Goal: Task Accomplishment & Management: Use online tool/utility

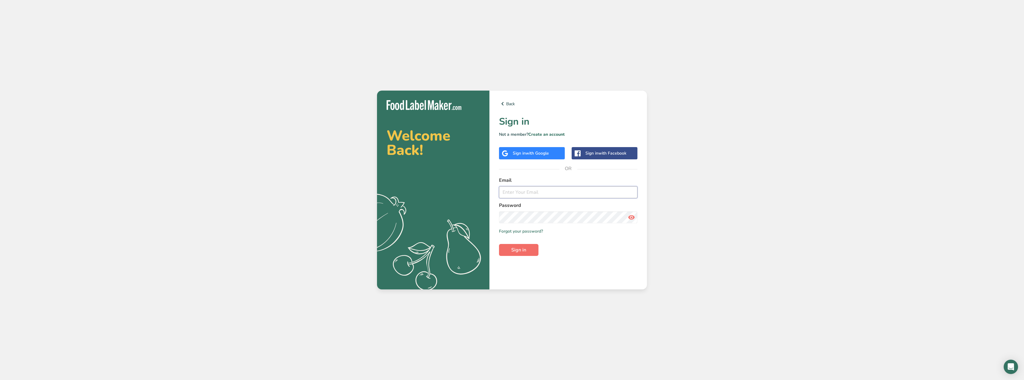
type input "mariegosselin78@hotmail.com"
click at [519, 253] on span "Sign in" at bounding box center [518, 249] width 15 height 7
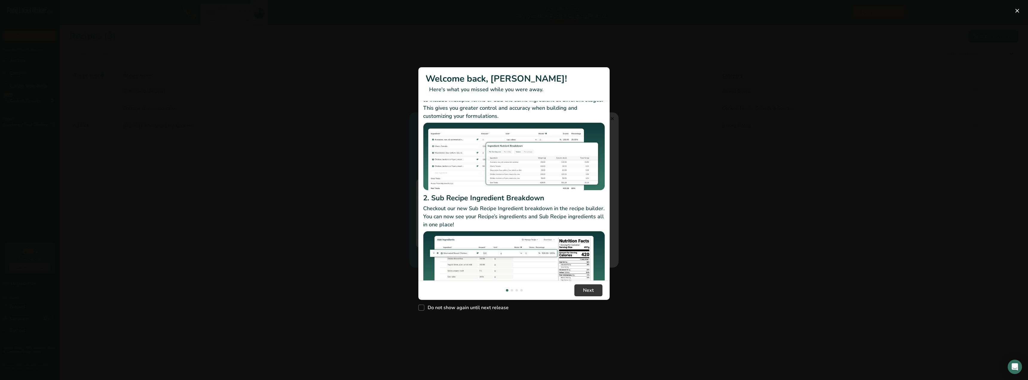
scroll to position [52, 0]
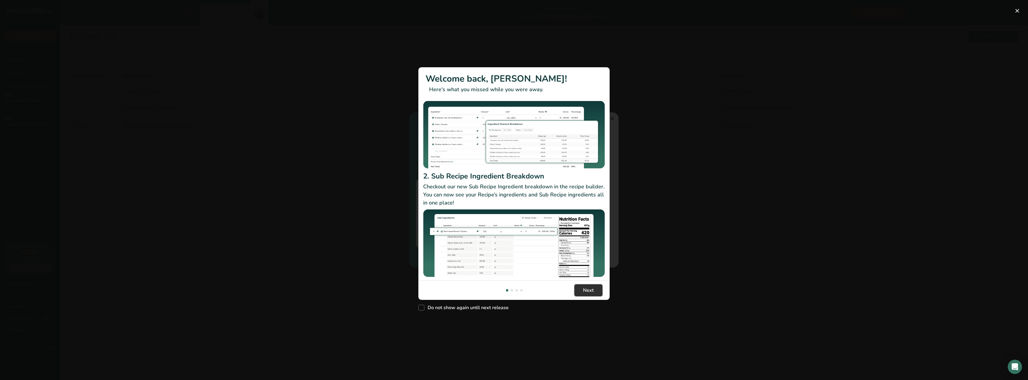
click at [587, 288] on span "Next" at bounding box center [588, 290] width 11 height 7
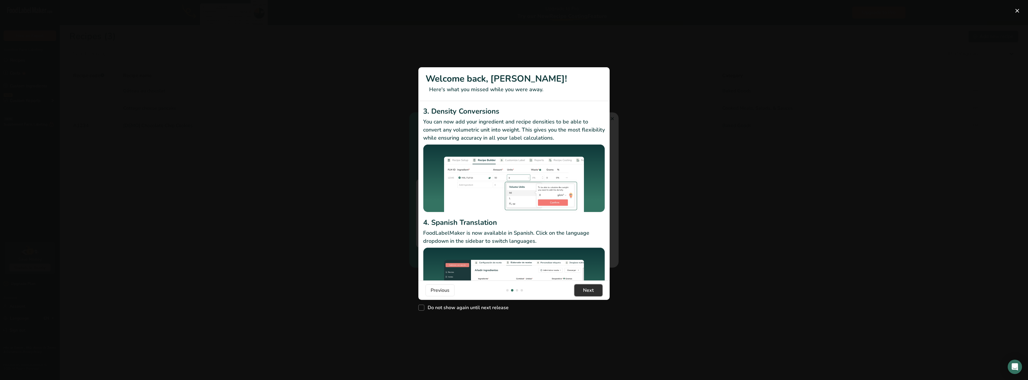
click at [587, 288] on span "Next" at bounding box center [588, 290] width 11 height 7
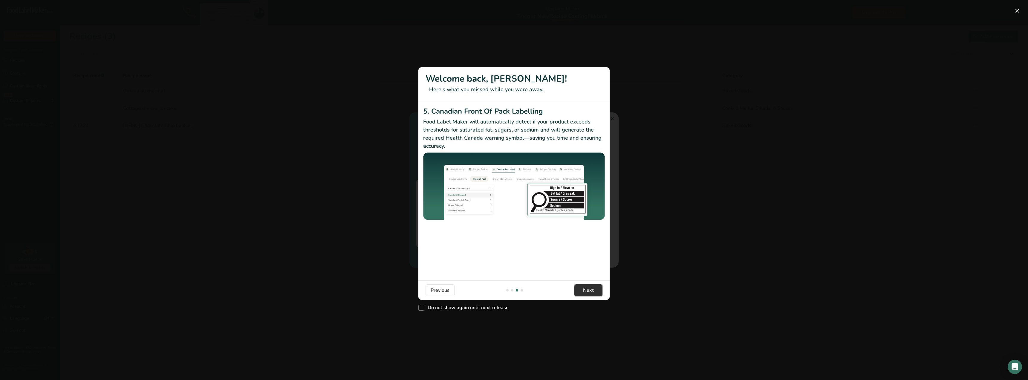
click at [587, 288] on span "Next" at bounding box center [588, 290] width 11 height 7
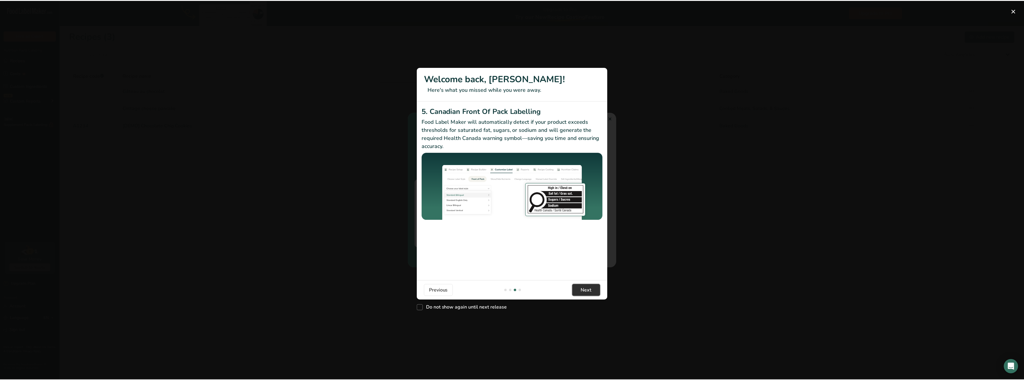
scroll to position [0, 574]
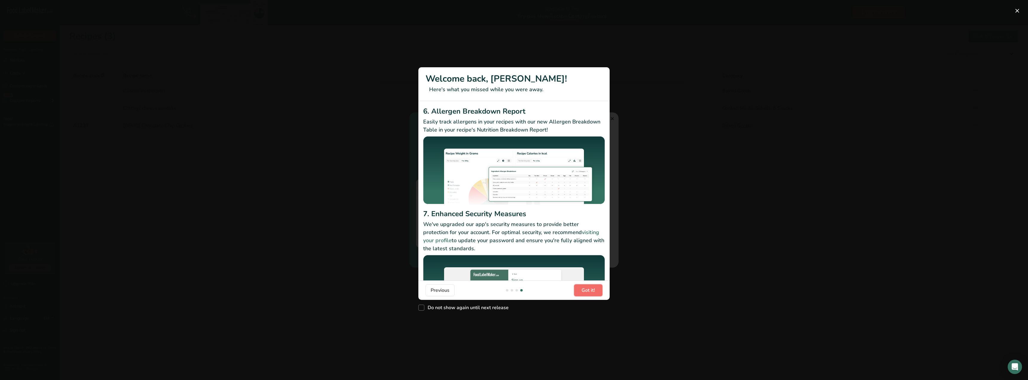
click at [587, 288] on span "Got it!" at bounding box center [588, 290] width 13 height 7
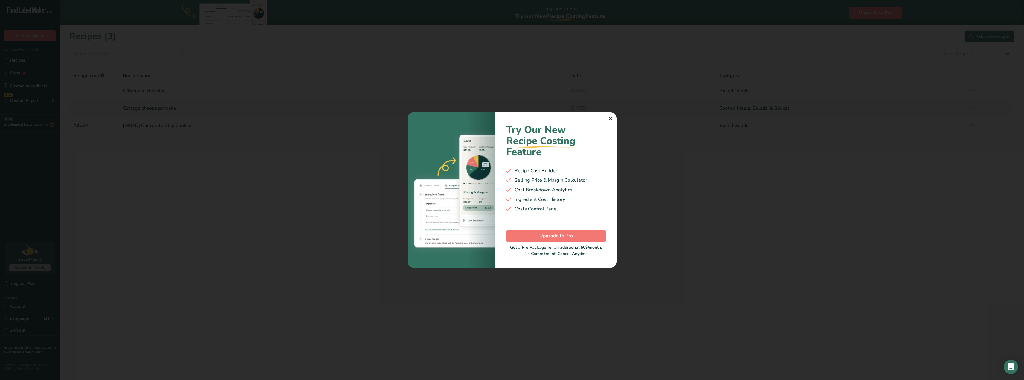
click at [609, 119] on div "✕" at bounding box center [610, 118] width 4 height 7
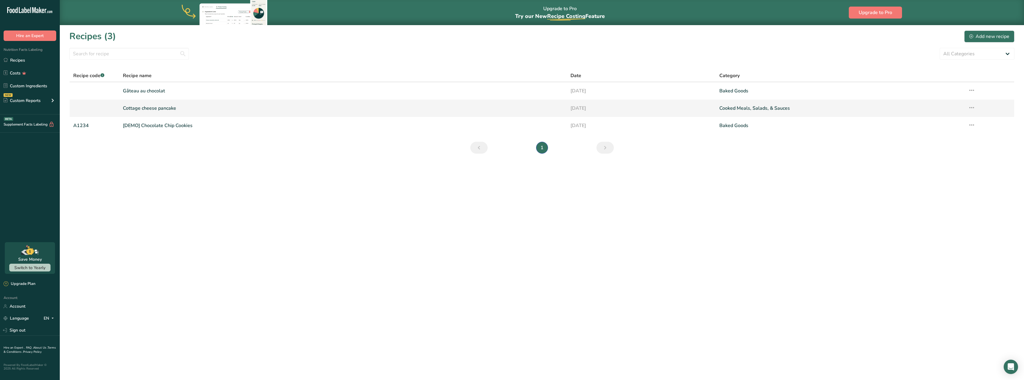
click at [165, 112] on link "Cottage cheese pancake" at bounding box center [343, 108] width 440 height 13
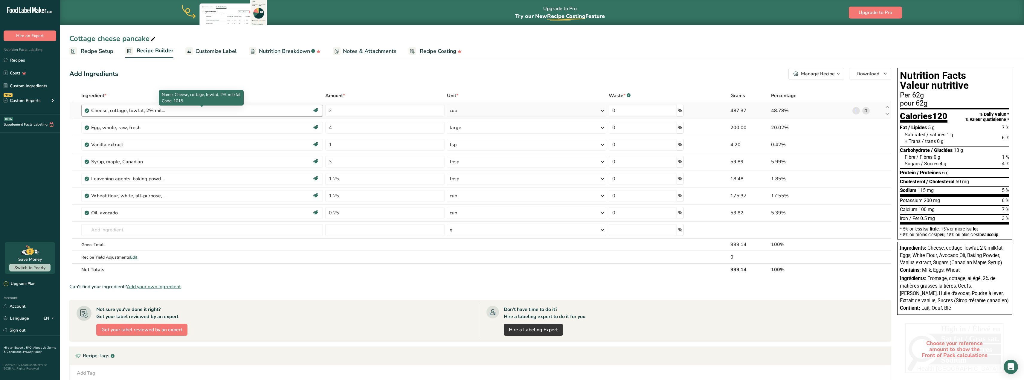
click at [156, 113] on div "Cheese, cottage, lowfat, 2% milkfat" at bounding box center [128, 110] width 75 height 7
drag, startPoint x: 332, startPoint y: 111, endPoint x: 328, endPoint y: 111, distance: 3.6
click at [328, 111] on input "2" at bounding box center [384, 111] width 119 height 12
type input "450"
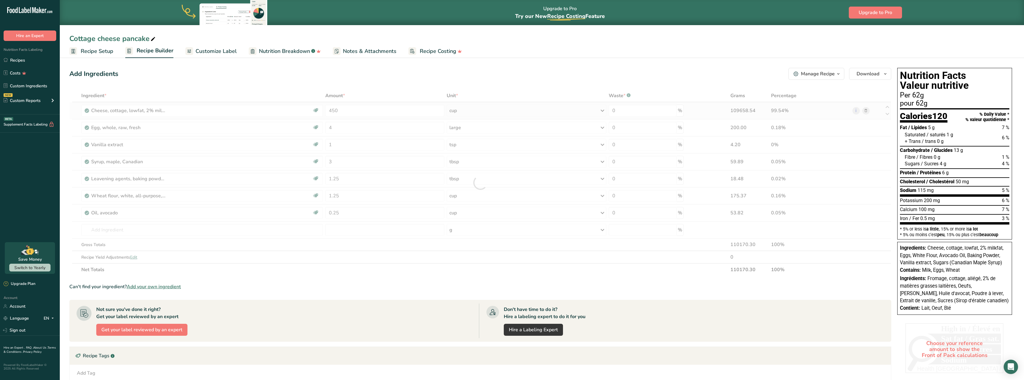
click at [468, 114] on div "Ingredient * Amount * Unit * Waste * .a-a{fill:#347362;}.b-a{fill:#fff;} Grams …" at bounding box center [480, 182] width 822 height 187
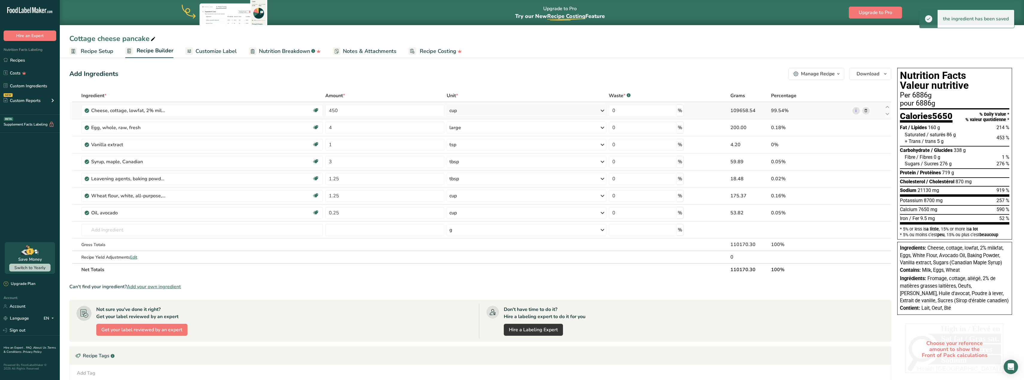
click at [465, 113] on div "cup" at bounding box center [527, 111] width 160 height 12
click at [464, 162] on div "g" at bounding box center [475, 159] width 50 height 9
click at [89, 49] on span "Recipe Setup" at bounding box center [97, 51] width 33 height 8
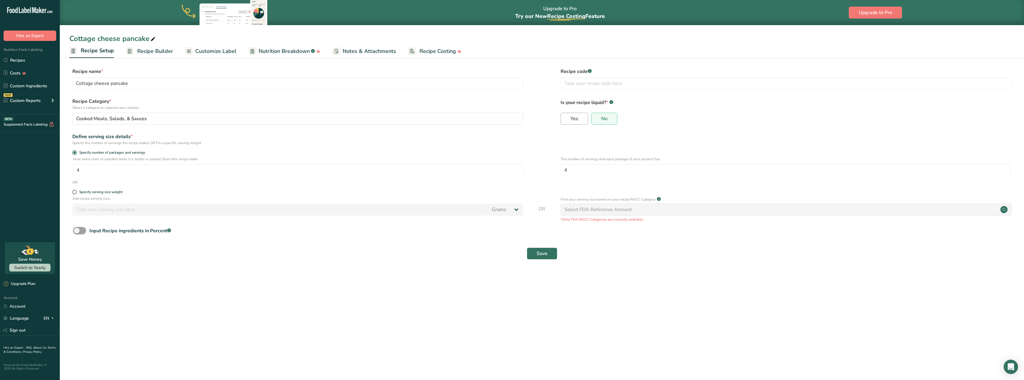
click at [575, 120] on span "Yes" at bounding box center [574, 119] width 8 height 6
click at [565, 120] on input "Yes" at bounding box center [563, 119] width 4 height 4
radio input "true"
radio input "false"
select select "22"
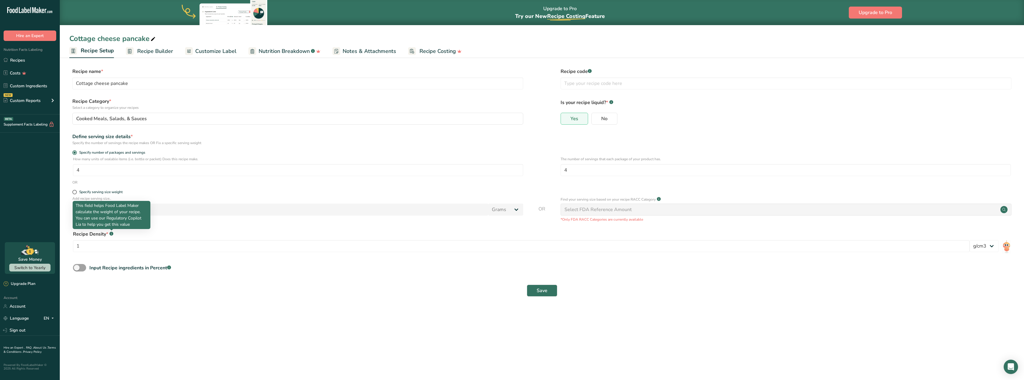
click at [111, 233] on rect at bounding box center [111, 234] width 4 height 4
click at [112, 233] on rect at bounding box center [111, 234] width 4 height 4
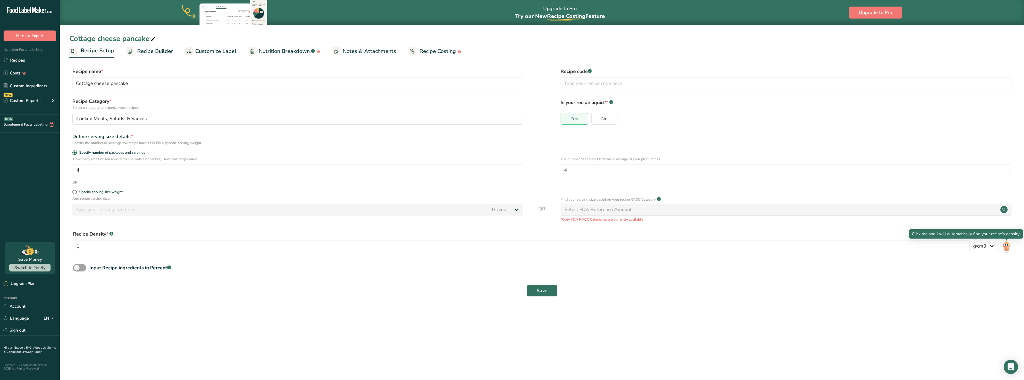
click at [1007, 250] on img at bounding box center [1006, 246] width 9 height 14
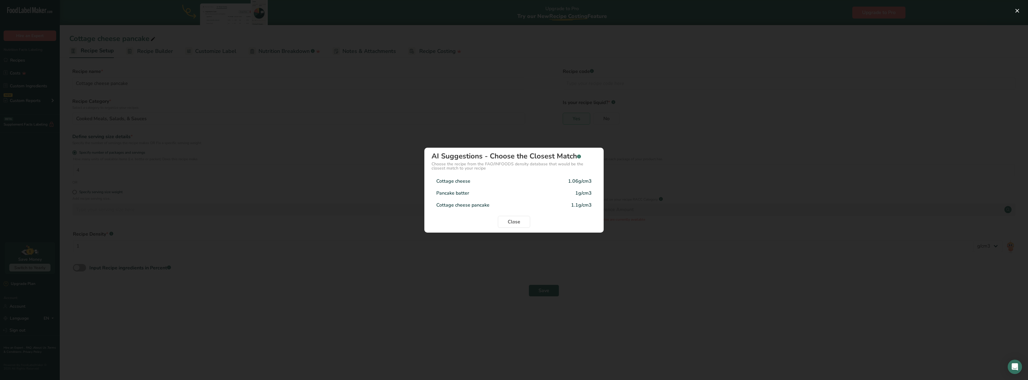
click at [486, 207] on div "Cottage cheese pancake" at bounding box center [462, 204] width 53 height 7
type input "1.1"
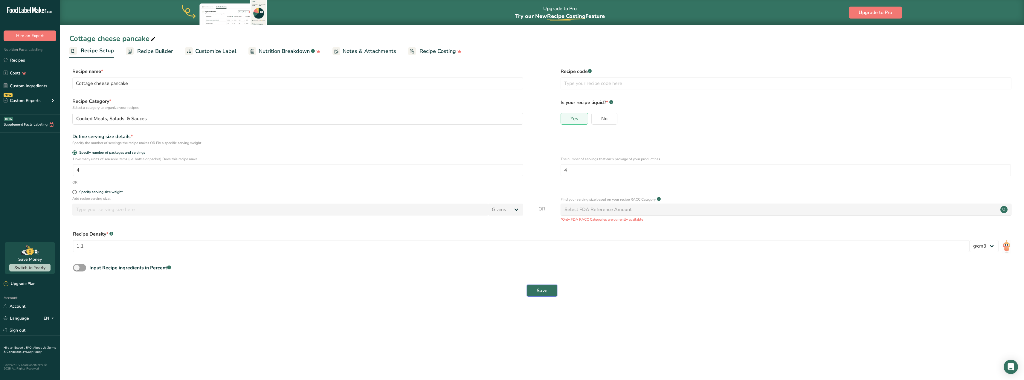
click at [540, 290] on span "Save" at bounding box center [542, 290] width 11 height 7
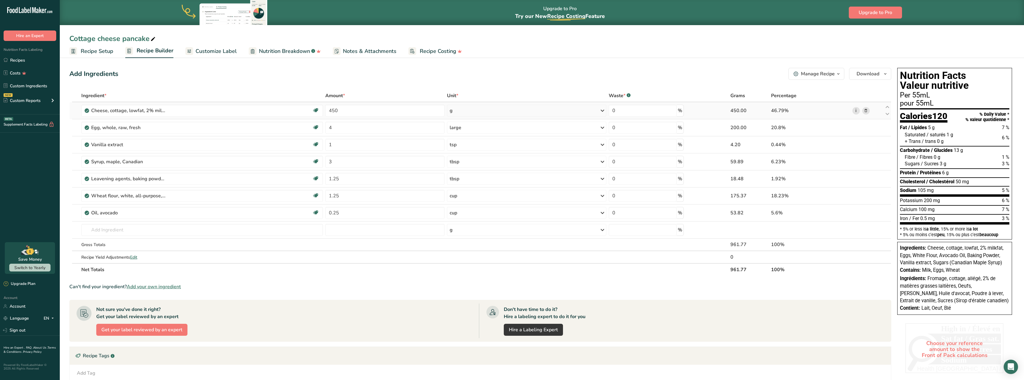
click at [854, 110] on link "i" at bounding box center [855, 110] width 7 height 7
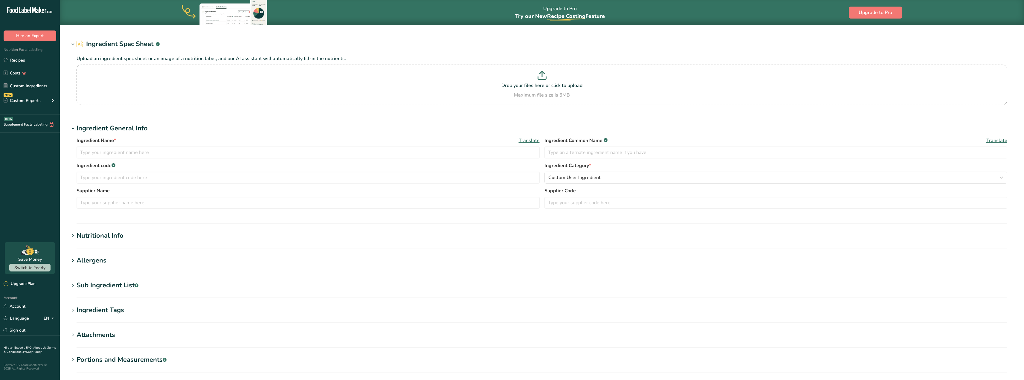
type input "Cheese, cottage, lowfat, 2% milkfat"
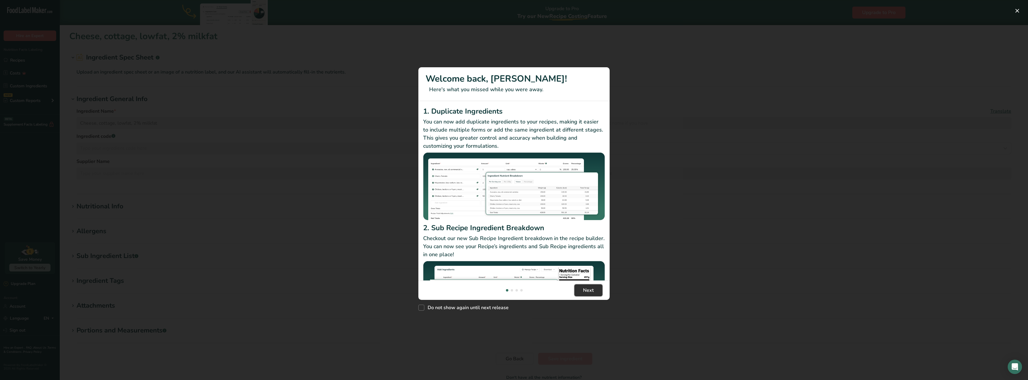
click at [584, 287] on span "Next" at bounding box center [588, 290] width 11 height 7
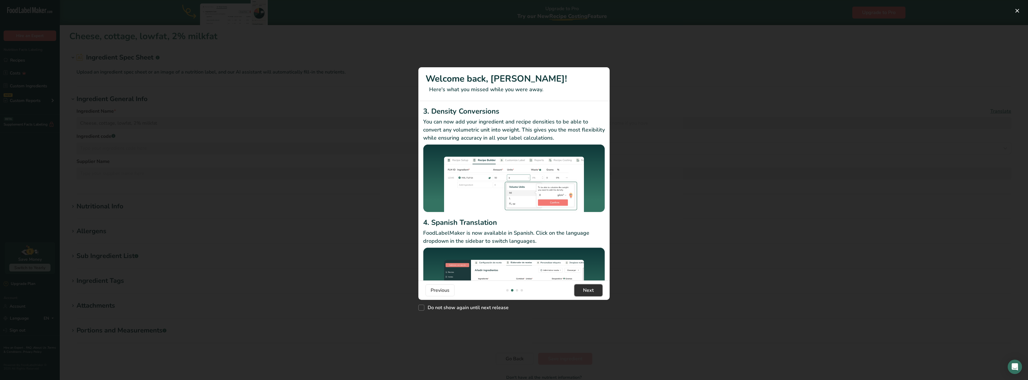
click at [584, 287] on span "Next" at bounding box center [588, 290] width 11 height 7
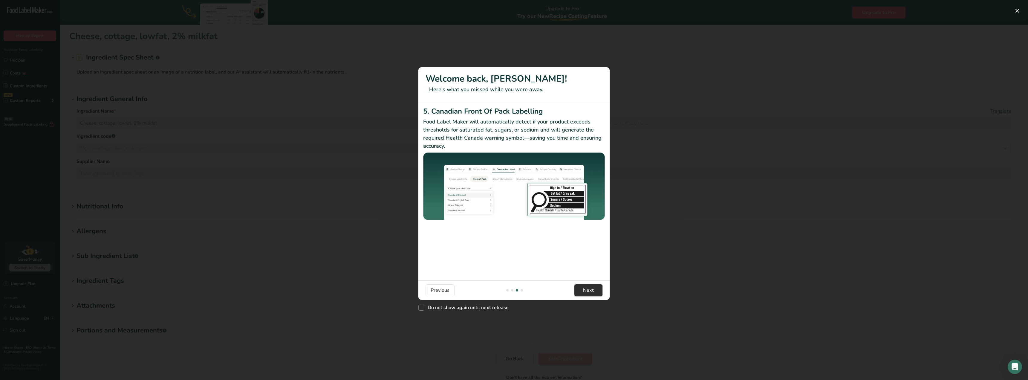
click at [584, 287] on span "Next" at bounding box center [588, 290] width 11 height 7
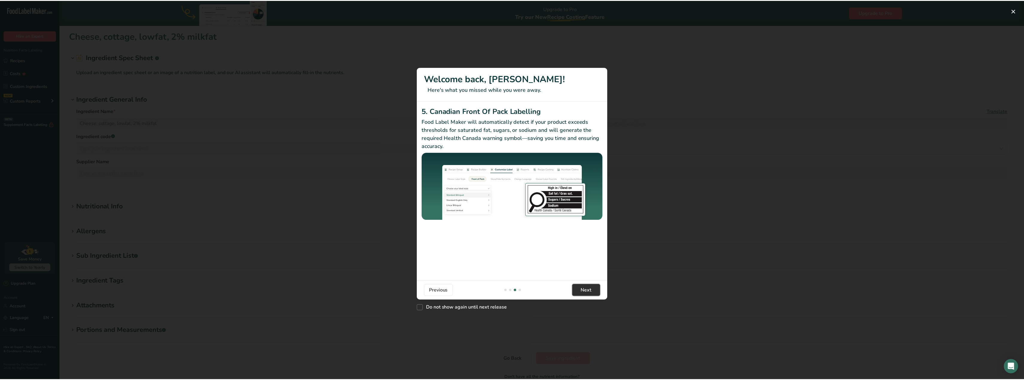
scroll to position [0, 574]
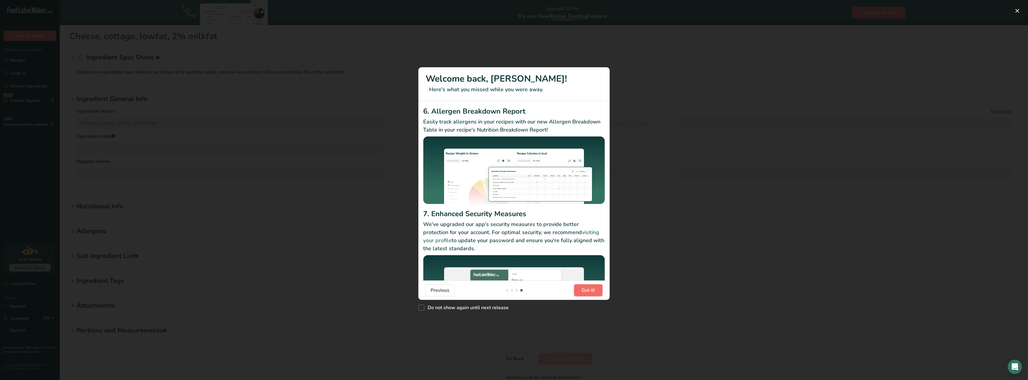
click at [584, 287] on span "Got it!" at bounding box center [588, 290] width 13 height 7
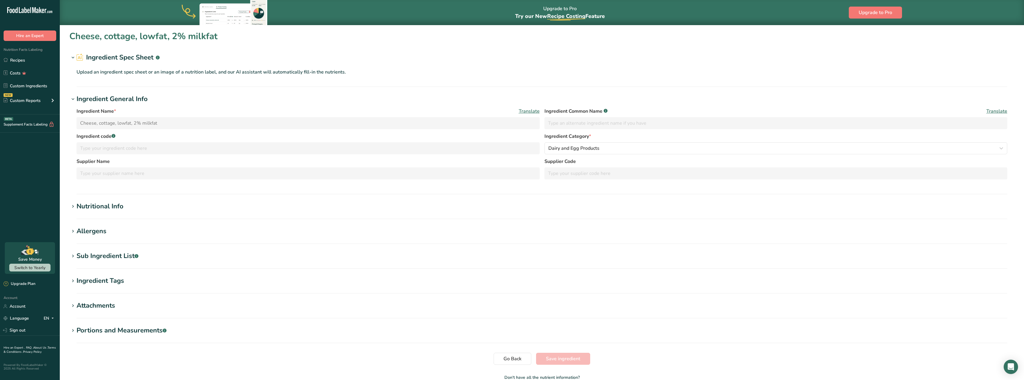
click at [278, 204] on h1 "Nutritional Info" at bounding box center [541, 206] width 945 height 10
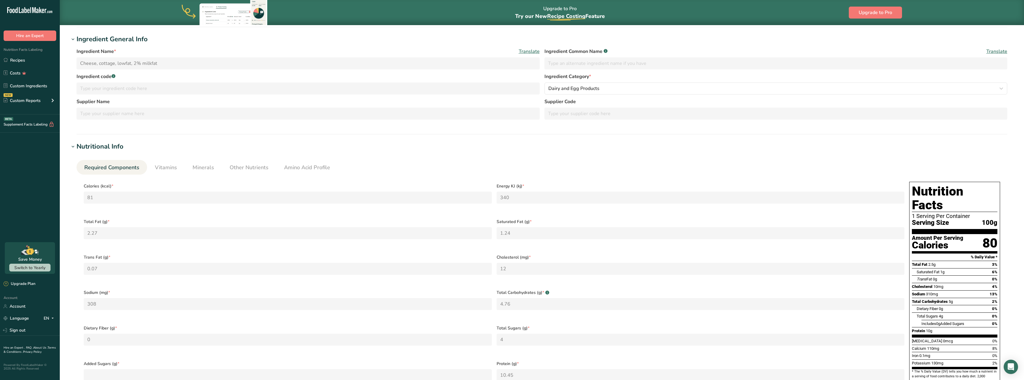
scroll to position [0, 0]
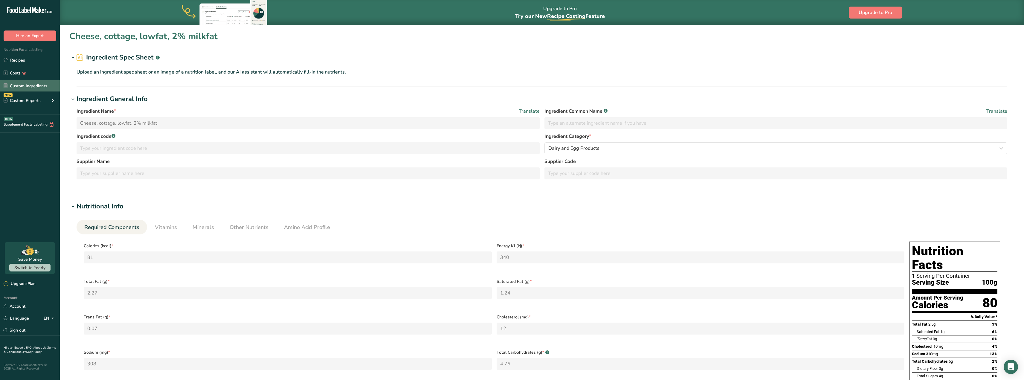
click at [36, 85] on link "Custom Ingredients" at bounding box center [30, 85] width 60 height 11
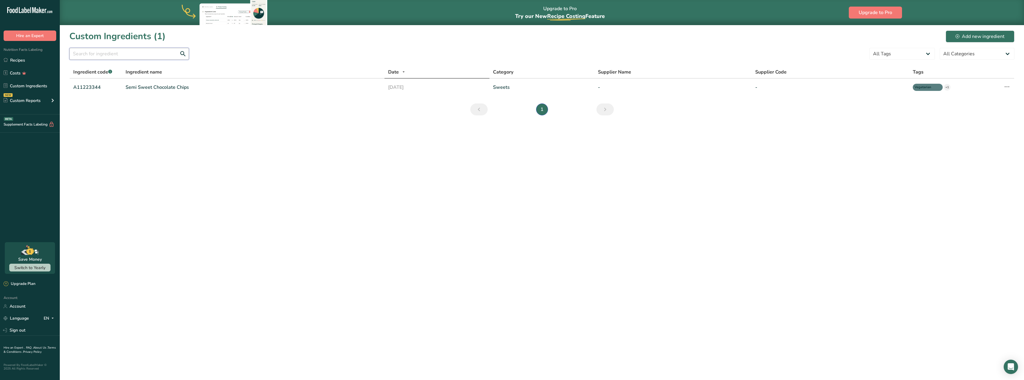
click at [88, 54] on input "text" at bounding box center [129, 54] width 120 height 12
click at [182, 53] on input "cottage cheese" at bounding box center [129, 54] width 120 height 12
type input "c"
click at [981, 36] on div "Add new ingredient" at bounding box center [979, 36] width 49 height 7
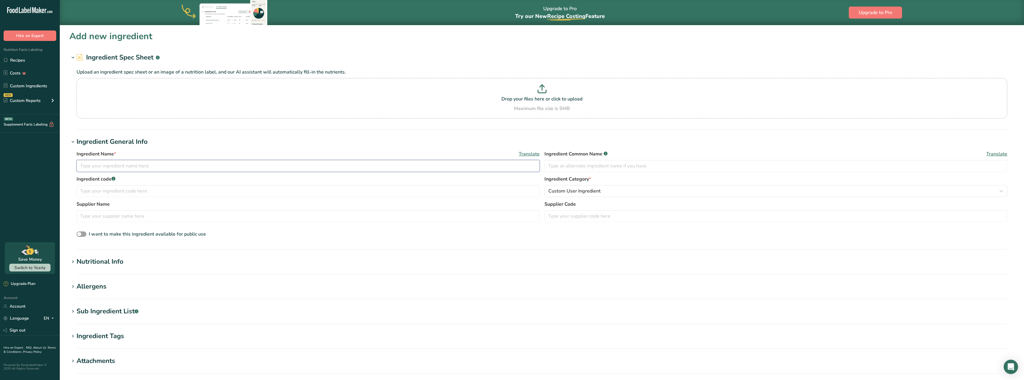
click at [105, 167] on input "text" at bounding box center [308, 166] width 463 height 12
type input "Cottage cheese"
click at [107, 190] on input "text" at bounding box center [308, 191] width 463 height 12
type input "5974990391"
click at [560, 223] on div "Supplier Name Supplier Code" at bounding box center [542, 213] width 931 height 25
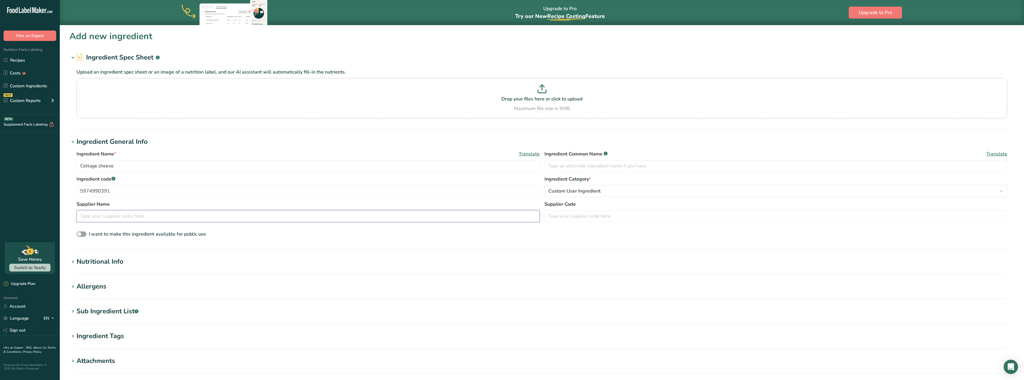
click at [113, 219] on input "text" at bounding box center [308, 216] width 463 height 12
click at [113, 190] on input "5974990391" at bounding box center [308, 191] width 463 height 12
drag, startPoint x: 113, startPoint y: 190, endPoint x: 57, endPoint y: 191, distance: 56.2
click at [57, 191] on div ".a-20{fill:#fff;} Hire an Expert Nutrition Facts Labeling Recipes Costs Custom …" at bounding box center [512, 235] width 1024 height 471
click at [93, 216] on input "text" at bounding box center [308, 216] width 463 height 12
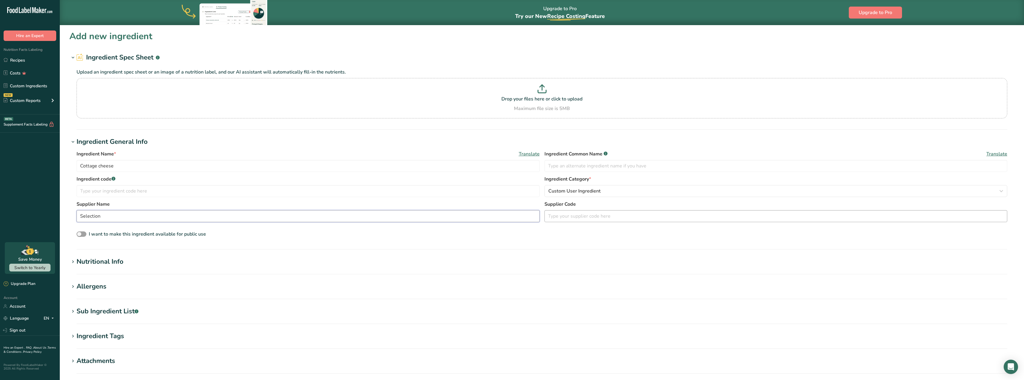
type input "Selection"
click at [561, 216] on input "text" at bounding box center [775, 216] width 463 height 12
click at [564, 193] on span "Custom User Ingredient" at bounding box center [574, 190] width 52 height 7
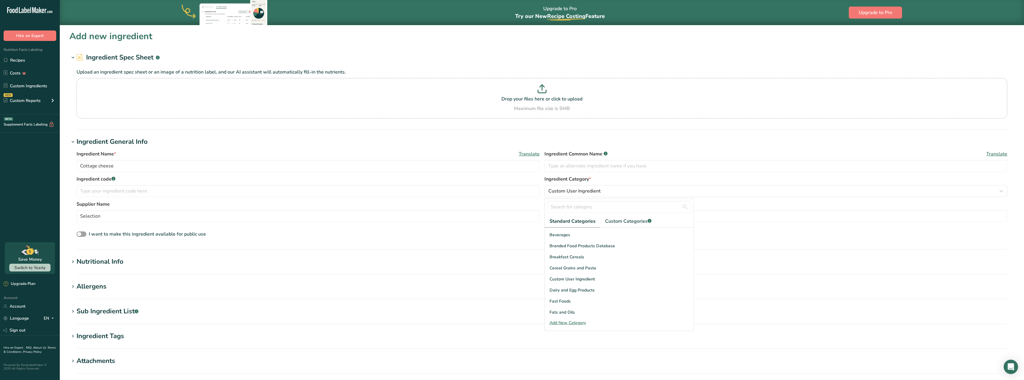
scroll to position [48, 0]
click at [587, 286] on span "Dairy and Egg Products" at bounding box center [571, 285] width 45 height 6
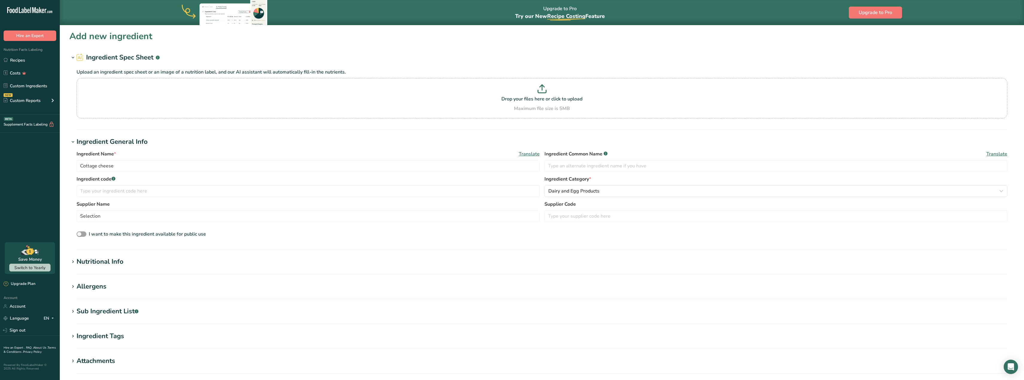
click at [91, 261] on div "Nutritional Info" at bounding box center [100, 262] width 47 height 10
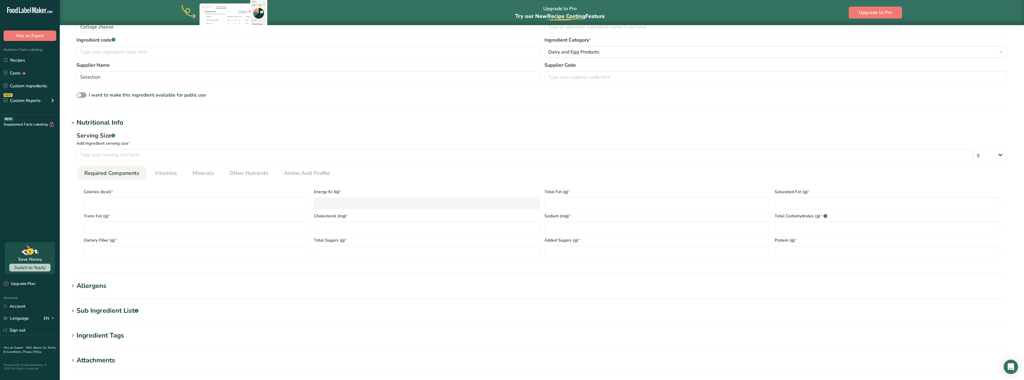
scroll to position [149, 0]
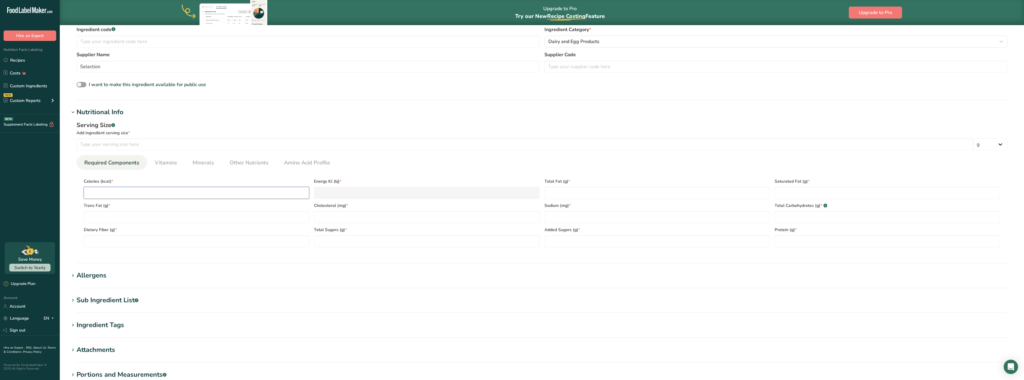
click at [94, 194] on input "number" at bounding box center [196, 193] width 225 height 12
type input "1"
type KJ "4.2"
type input "11"
type KJ "46"
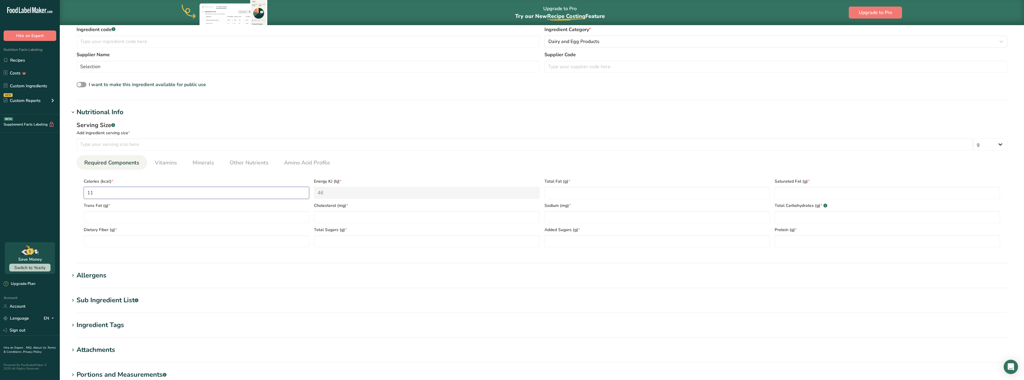
type input "110"
type KJ "460.2"
type input "110"
click at [103, 218] on Fat "number" at bounding box center [196, 217] width 225 height 12
type Fat "0"
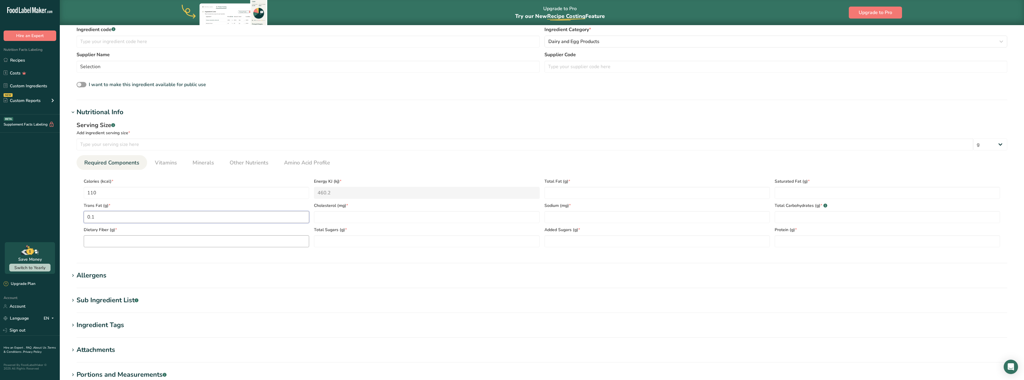
type Fat "0.1"
click at [97, 242] on Fiber "number" at bounding box center [196, 241] width 225 height 12
type Fiber "0"
click at [332, 215] on input "number" at bounding box center [426, 217] width 225 height 12
type input "15"
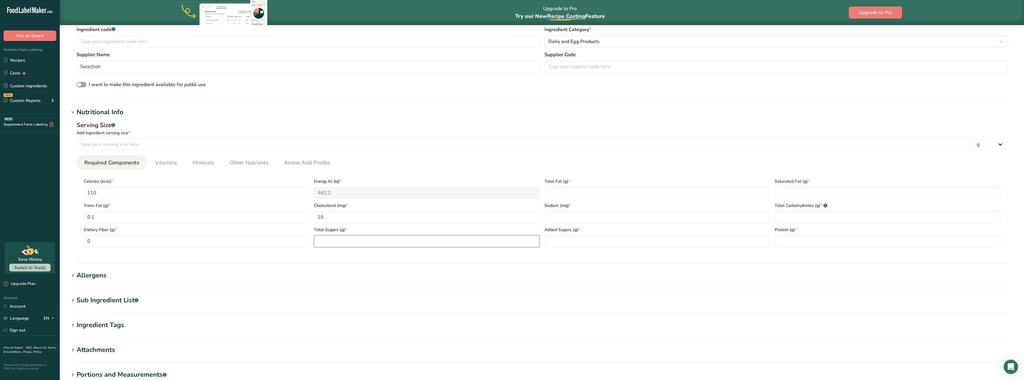
click at [324, 241] on Sugars "number" at bounding box center [426, 241] width 225 height 12
type Sugars "5"
click at [555, 191] on Fat "number" at bounding box center [656, 193] width 225 height 12
type Fat "0"
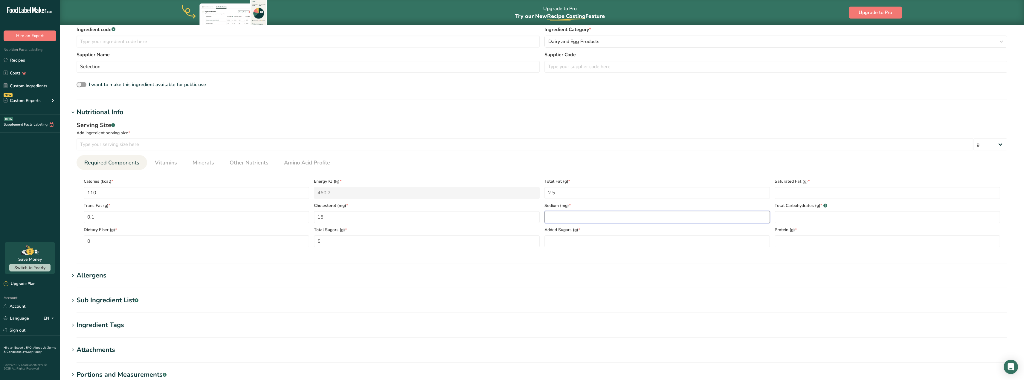
click at [560, 219] on input "number" at bounding box center [656, 217] width 225 height 12
click at [553, 192] on Fat "2.5" at bounding box center [656, 193] width 225 height 12
type Fat "2.5"
click at [554, 214] on input "number" at bounding box center [656, 217] width 225 height 12
type input "280"
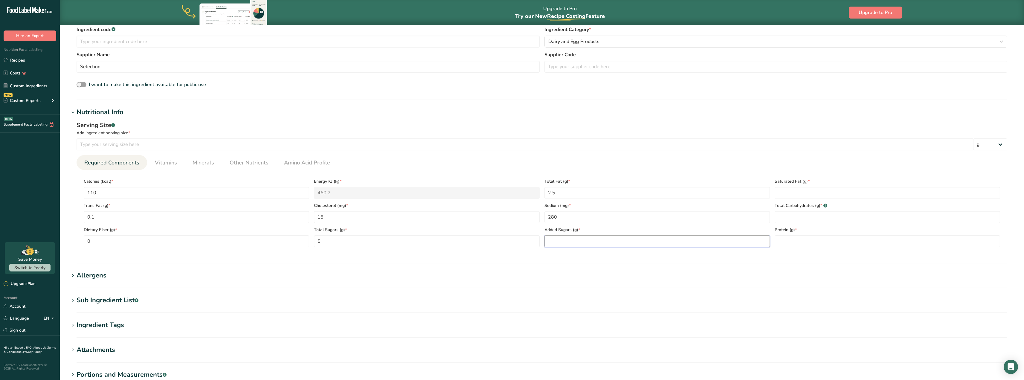
click at [555, 240] on Sugars "number" at bounding box center [656, 241] width 225 height 12
click at [785, 191] on Fat "number" at bounding box center [887, 193] width 225 height 12
type Fat "0"
type Fat "1.5"
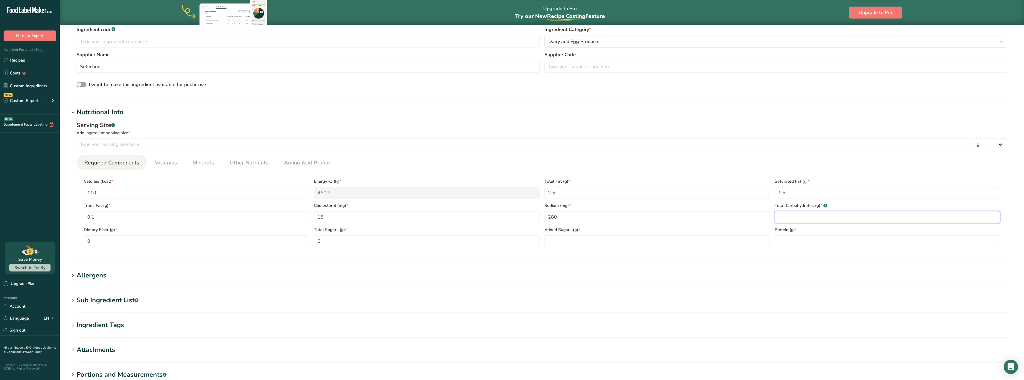
click at [784, 215] on Carbohydrates "number" at bounding box center [887, 217] width 225 height 12
type Carbohydrates "6"
click at [784, 240] on input "number" at bounding box center [887, 241] width 225 height 12
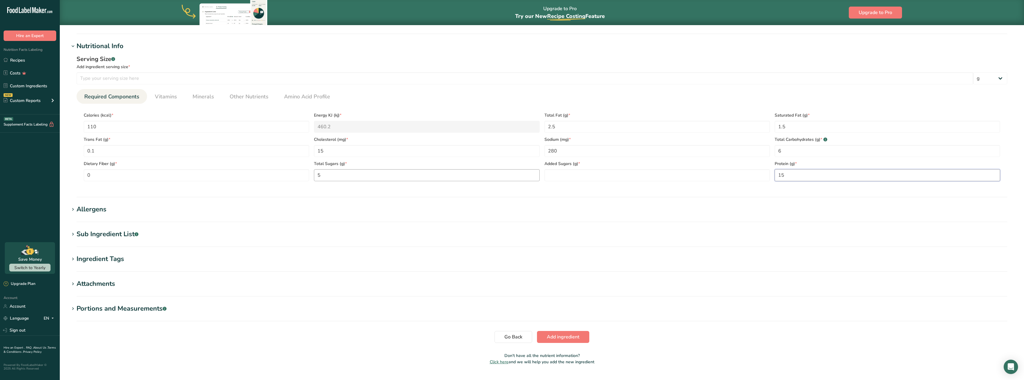
scroll to position [229, 0]
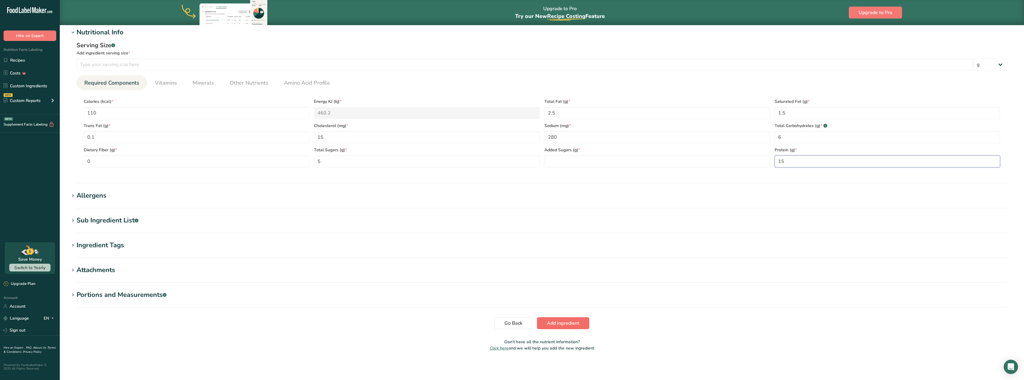
type input "15"
click at [561, 321] on span "Add ingredient" at bounding box center [563, 323] width 33 height 7
click at [97, 58] on input "number" at bounding box center [525, 58] width 897 height 12
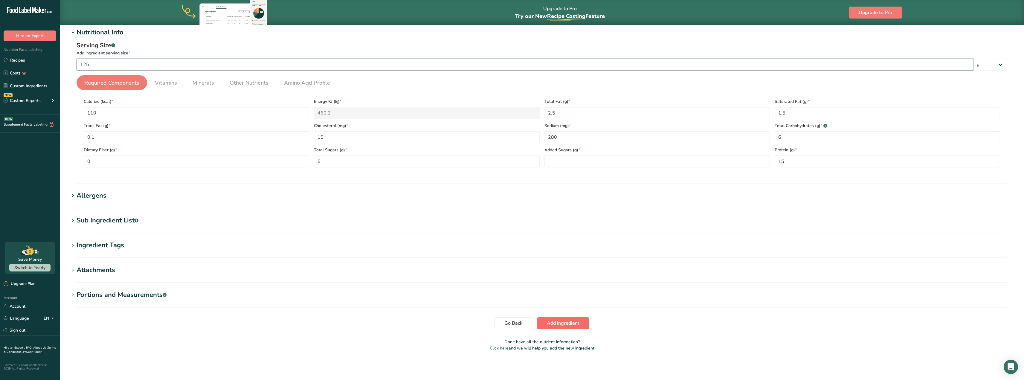
type input "125"
click at [556, 324] on span "Add ingredient" at bounding box center [563, 323] width 33 height 7
click at [117, 81] on span "Required Components" at bounding box center [111, 83] width 55 height 8
click at [551, 163] on Sugars "number" at bounding box center [656, 161] width 225 height 12
type Sugars "0"
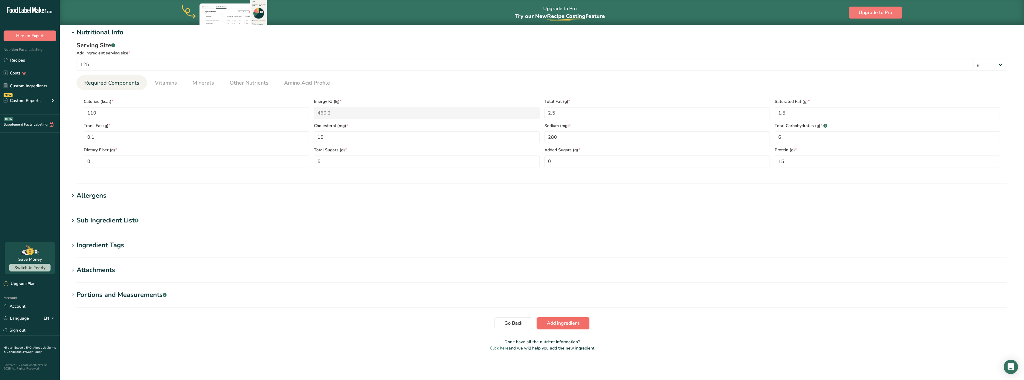
click at [564, 322] on span "Add ingredient" at bounding box center [563, 323] width 33 height 7
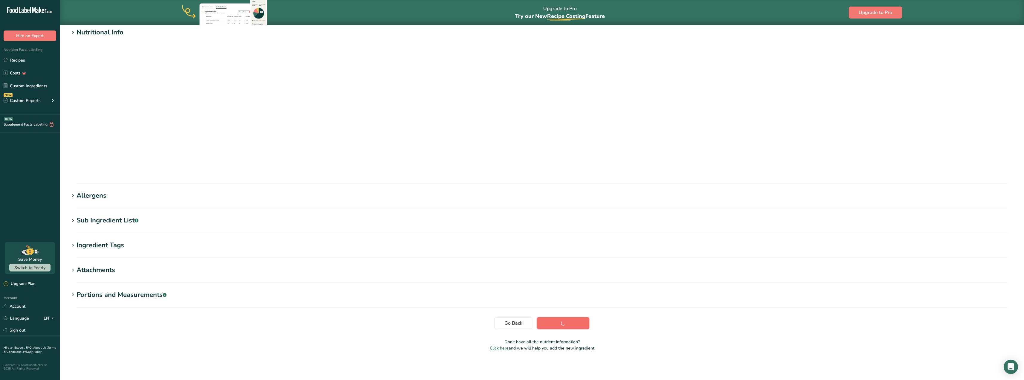
scroll to position [0, 0]
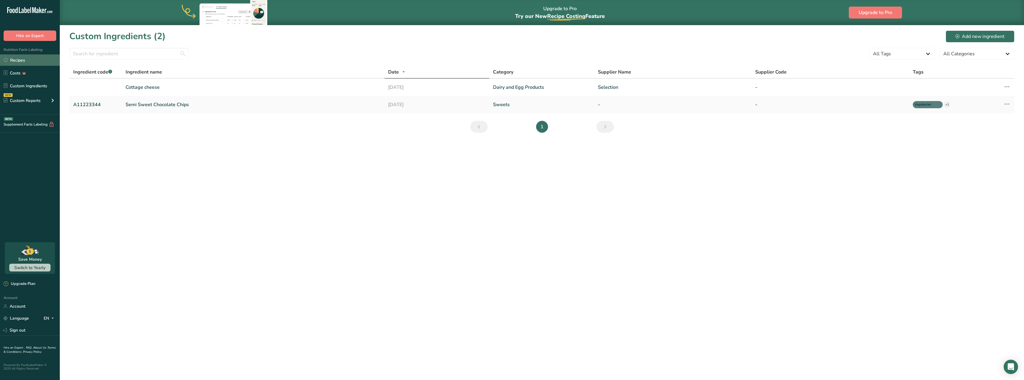
click at [21, 60] on link "Recipes" at bounding box center [30, 59] width 60 height 11
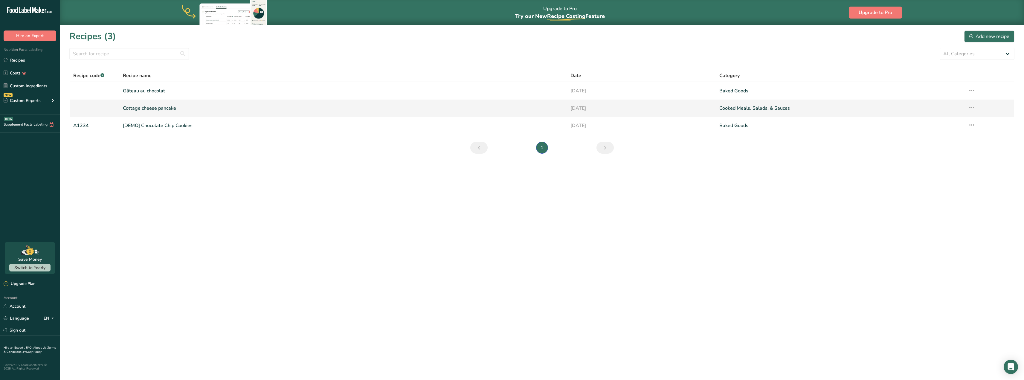
click at [139, 111] on link "Cottage cheese pancake" at bounding box center [343, 108] width 440 height 13
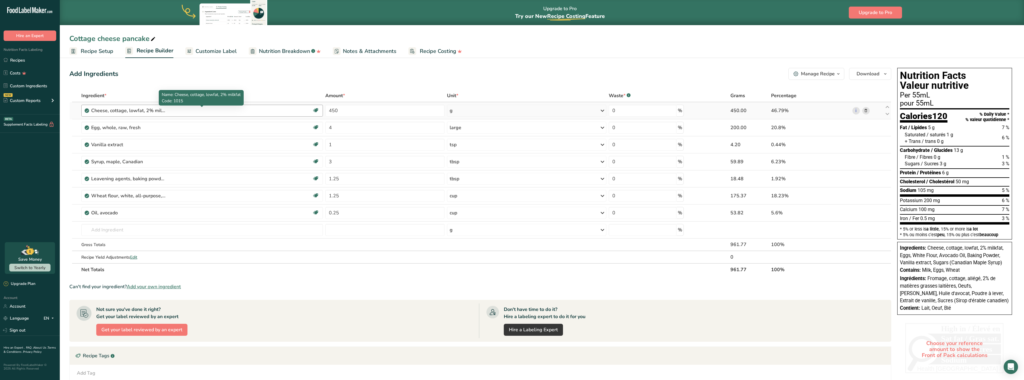
click at [120, 111] on div "Cheese, cottage, lowfat, 2% milkfat" at bounding box center [128, 110] width 75 height 7
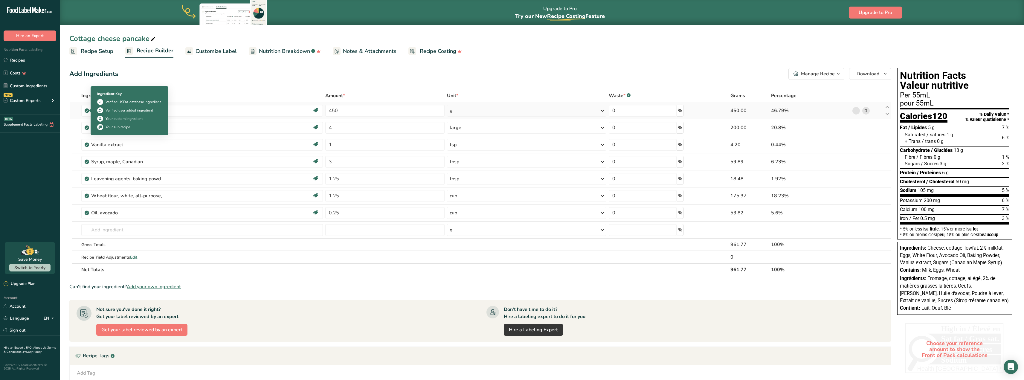
click at [85, 110] on icon at bounding box center [87, 110] width 4 height 5
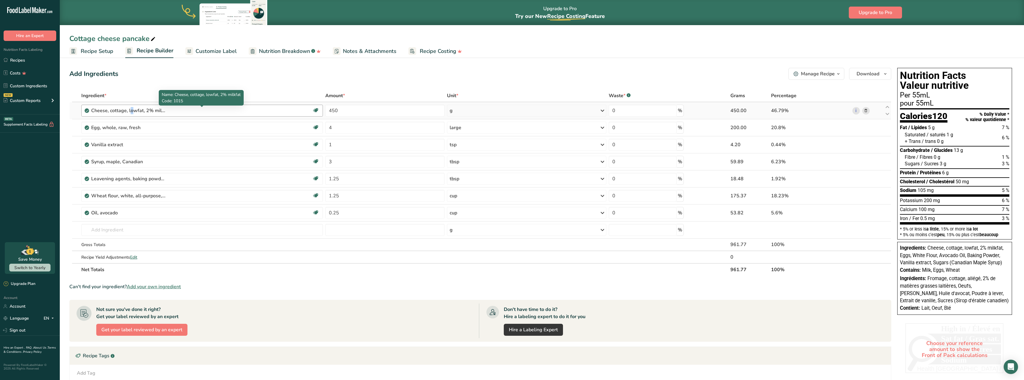
click at [101, 110] on div "Cheese, cottage, lowfat, 2% milkfat" at bounding box center [128, 110] width 75 height 7
click at [179, 112] on div "Cheese, cottage, lowfat, 2% milkfat" at bounding box center [201, 110] width 221 height 7
click at [867, 112] on icon at bounding box center [866, 111] width 4 height 6
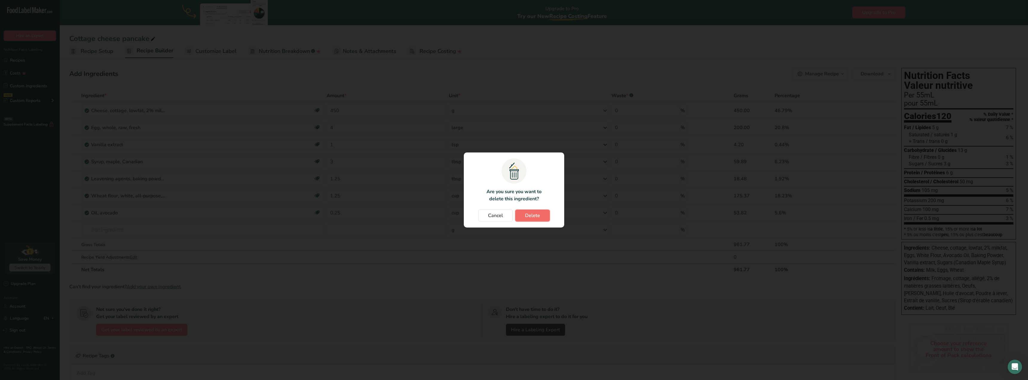
click at [529, 216] on span "Delete" at bounding box center [532, 215] width 15 height 7
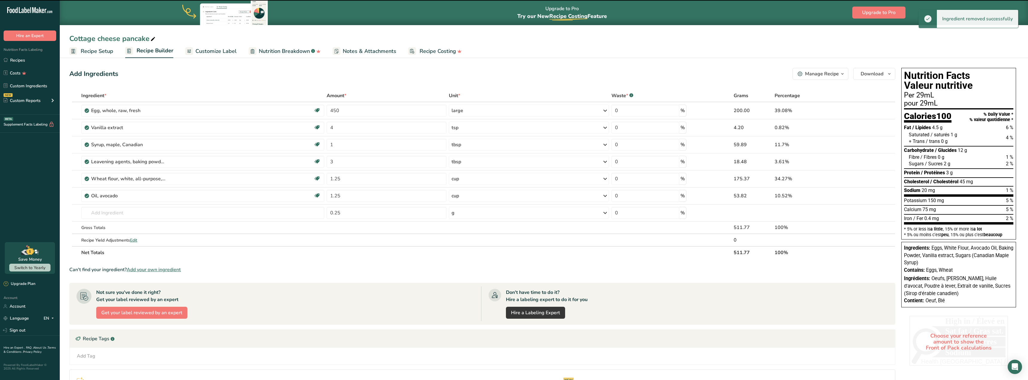
type input "4"
type input "1"
type input "3"
type input "1.25"
type input "0.25"
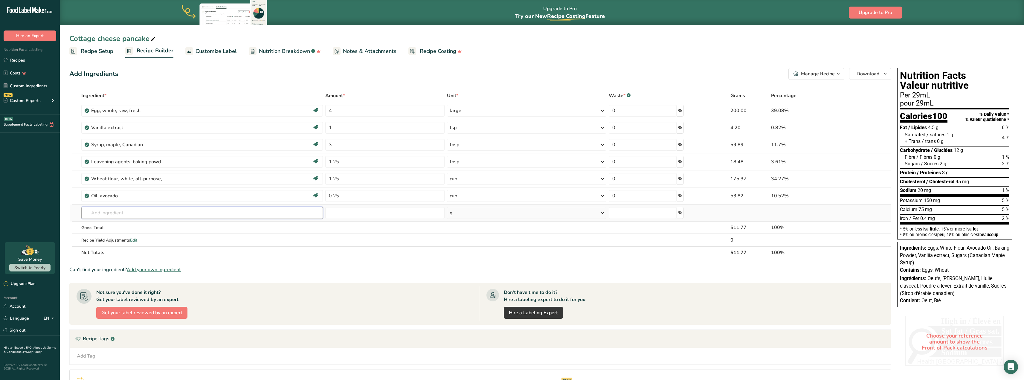
click at [99, 212] on input "text" at bounding box center [202, 213] width 242 height 12
type input "c"
click at [30, 84] on link "Custom Ingredients" at bounding box center [30, 85] width 60 height 11
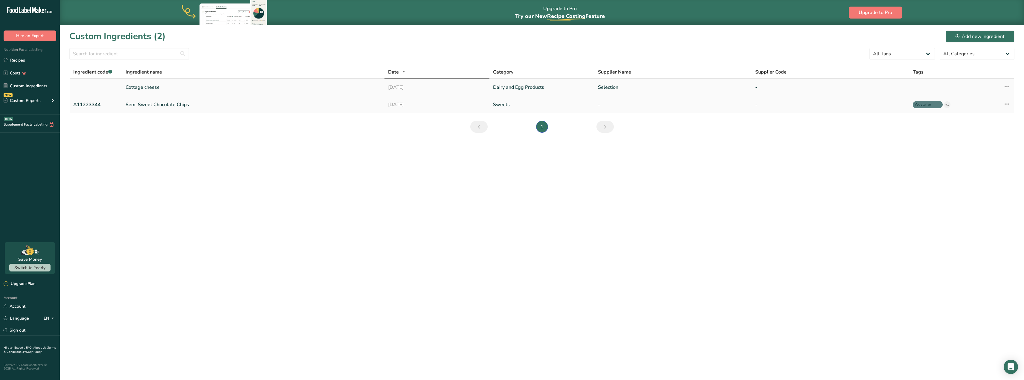
click at [140, 88] on link "Cottage cheese" at bounding box center [253, 87] width 255 height 7
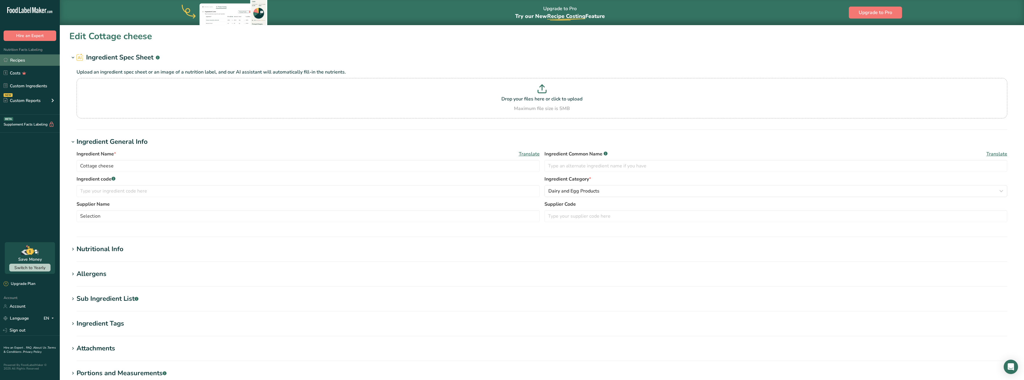
click at [18, 61] on link "Recipes" at bounding box center [30, 59] width 60 height 11
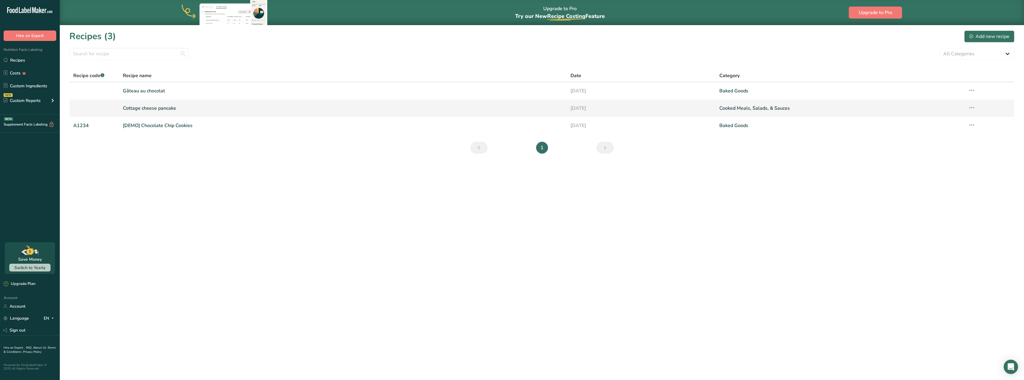
click at [141, 109] on link "Cottage cheese pancake" at bounding box center [343, 108] width 440 height 13
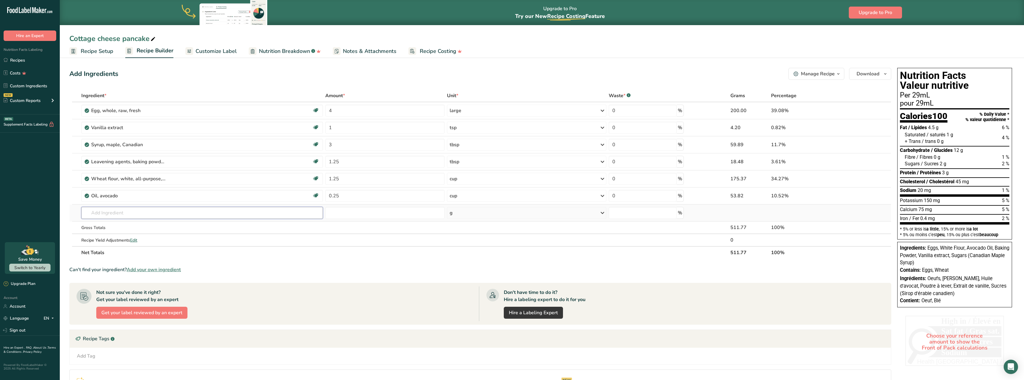
click at [97, 213] on input "text" at bounding box center [202, 213] width 242 height 12
click at [164, 270] on span "Add your own ingredient" at bounding box center [154, 269] width 54 height 7
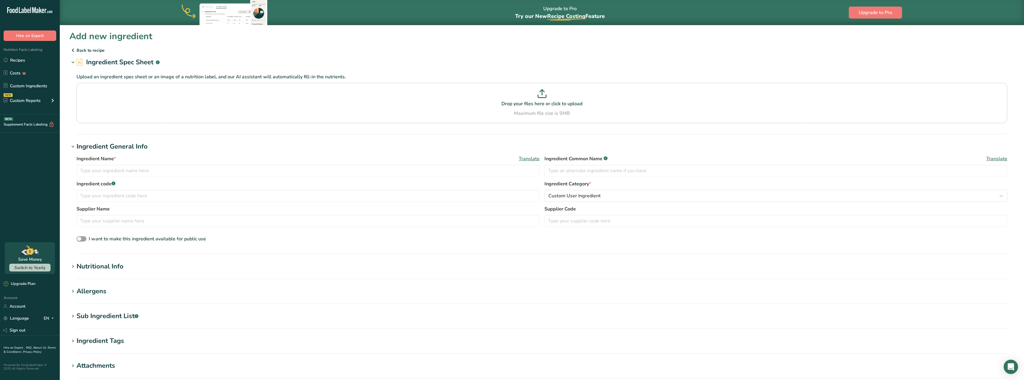
click at [76, 48] on icon at bounding box center [72, 50] width 7 height 11
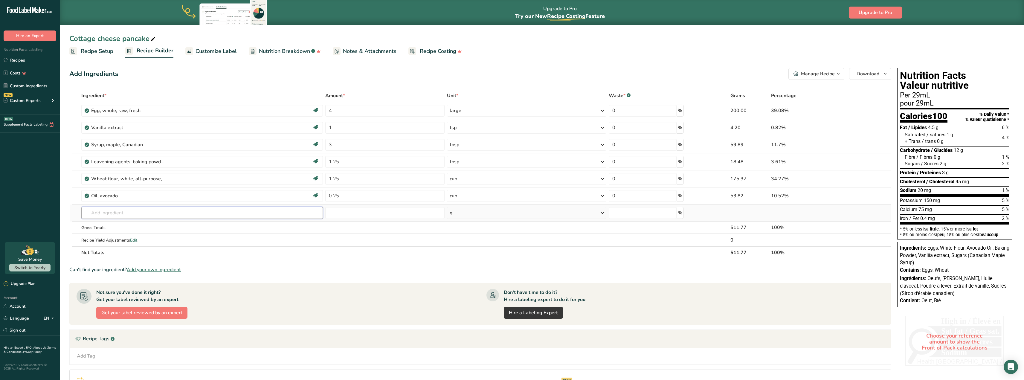
click at [108, 212] on input "text" at bounding box center [202, 213] width 242 height 12
click at [830, 73] on div "Manage Recipe" at bounding box center [818, 73] width 34 height 7
click at [89, 212] on input "text" at bounding box center [202, 213] width 242 height 12
type input "cottage cheese"
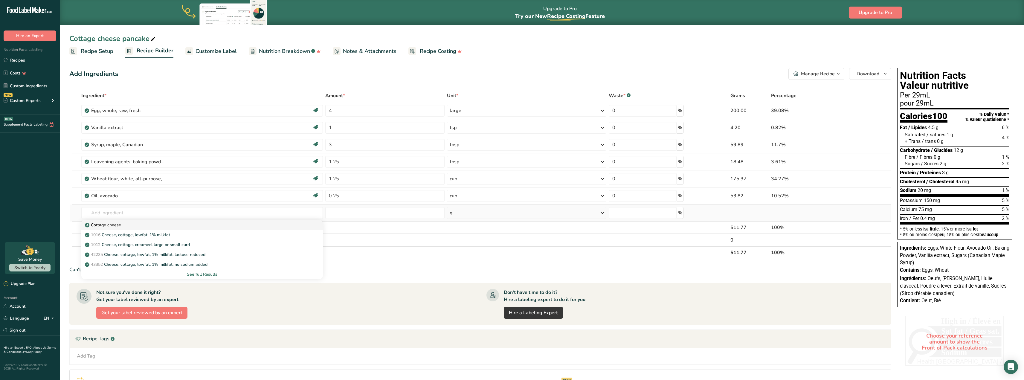
click at [102, 224] on p "Cottage cheese" at bounding box center [103, 225] width 35 height 6
type input "Cottage cheese"
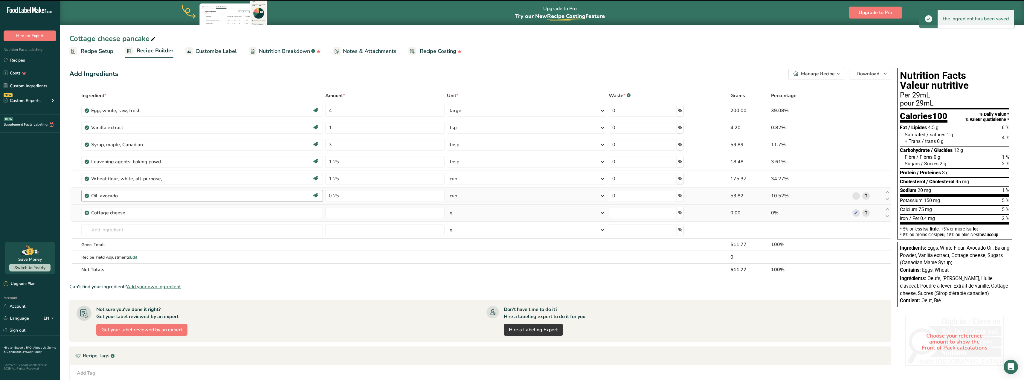
type input "0"
click at [335, 213] on input "0" at bounding box center [384, 213] width 119 height 12
type input "450"
click at [488, 211] on div "Ingredient * Amount * Unit * Waste * .a-a{fill:#347362;}.b-a{fill:#fff;} Grams …" at bounding box center [480, 182] width 822 height 187
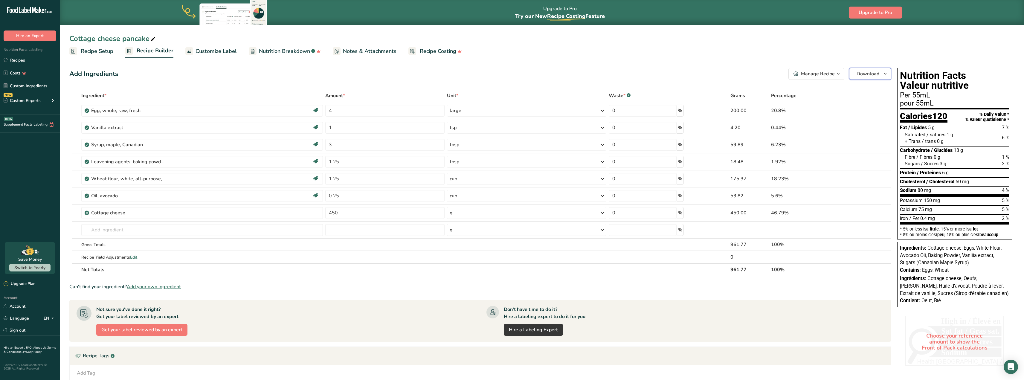
click at [869, 74] on span "Download" at bounding box center [868, 73] width 23 height 7
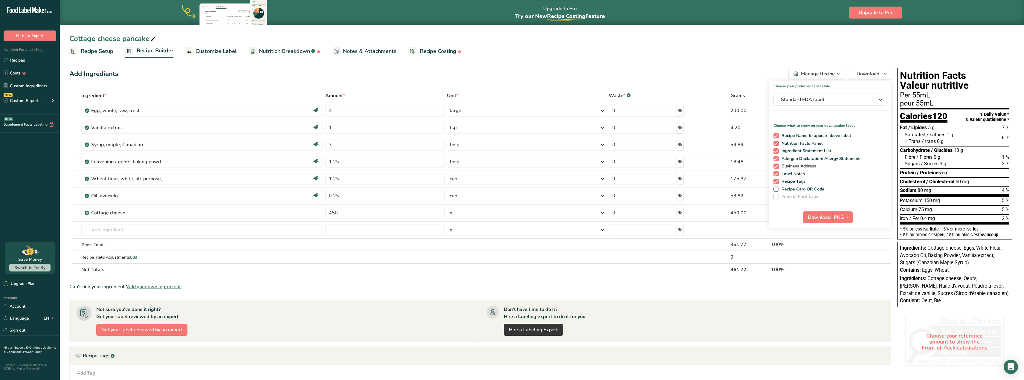
click at [777, 167] on span at bounding box center [775, 166] width 5 height 5
click at [777, 167] on input "Business Address" at bounding box center [775, 166] width 4 height 4
checkbox input "false"
click at [776, 175] on span at bounding box center [775, 173] width 5 height 5
click at [776, 175] on input "Label Notes" at bounding box center [775, 174] width 4 height 4
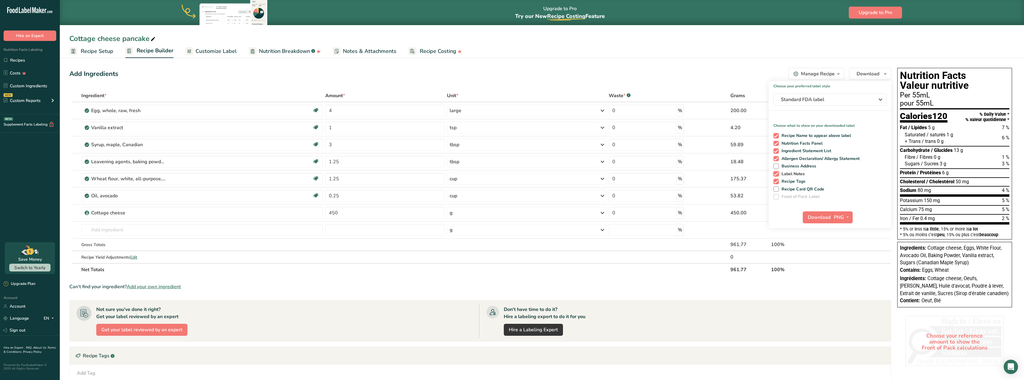
checkbox input "false"
click at [775, 182] on span at bounding box center [775, 181] width 5 height 5
click at [775, 182] on input "Recipe Tags" at bounding box center [775, 181] width 4 height 4
checkbox input "false"
click at [824, 217] on span "Download" at bounding box center [819, 217] width 23 height 7
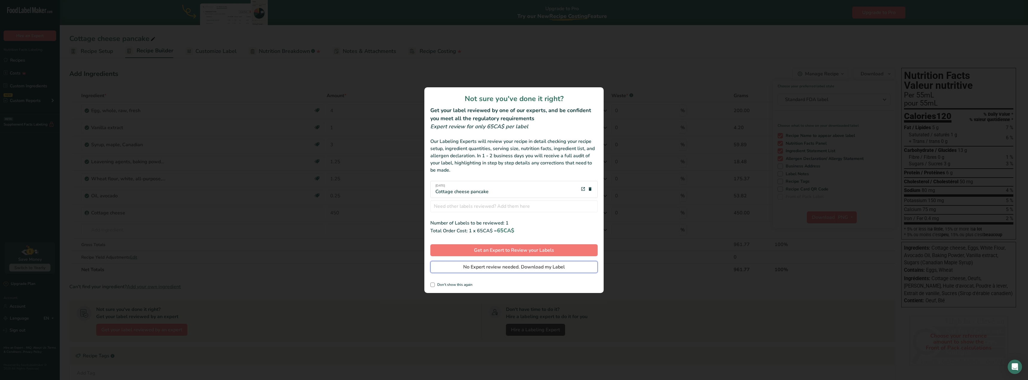
click at [529, 270] on span "No Expert review needed. Download my Label" at bounding box center [514, 266] width 102 height 7
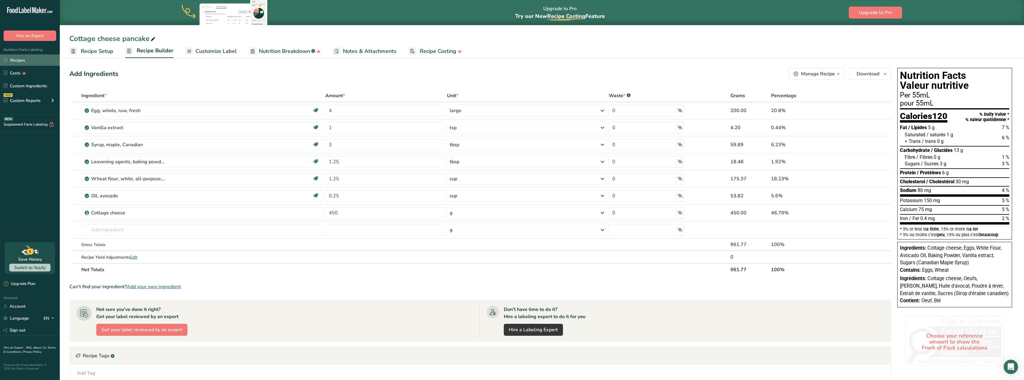
click at [12, 60] on link "Recipes" at bounding box center [30, 59] width 60 height 11
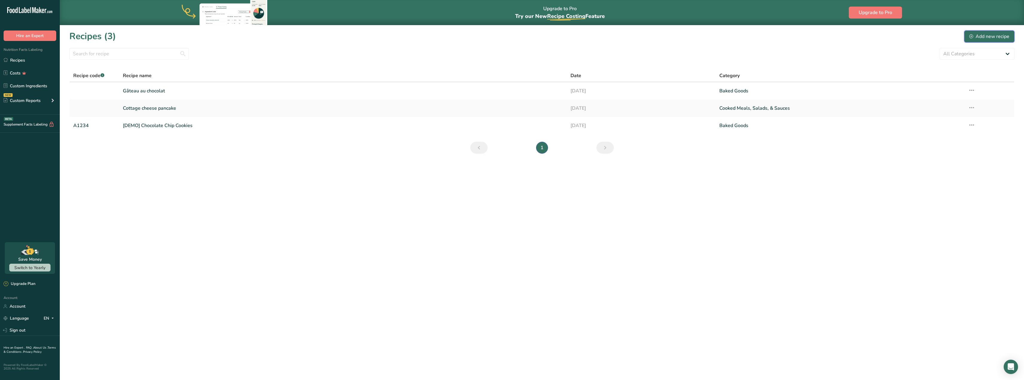
click at [979, 37] on div "Add new recipe" at bounding box center [989, 36] width 40 height 7
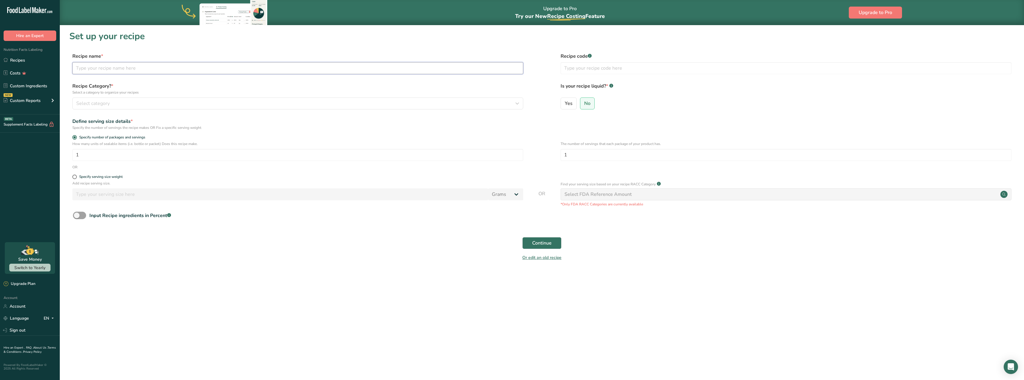
click at [94, 66] on input "text" at bounding box center [297, 68] width 451 height 12
type input "Egg bites"
click at [83, 104] on span "Select category" at bounding box center [92, 103] width 33 height 7
click at [87, 178] on span "Cooked Meals, Salads, & Sauces" at bounding box center [108, 178] width 63 height 6
click at [587, 103] on span "No" at bounding box center [587, 103] width 6 height 6
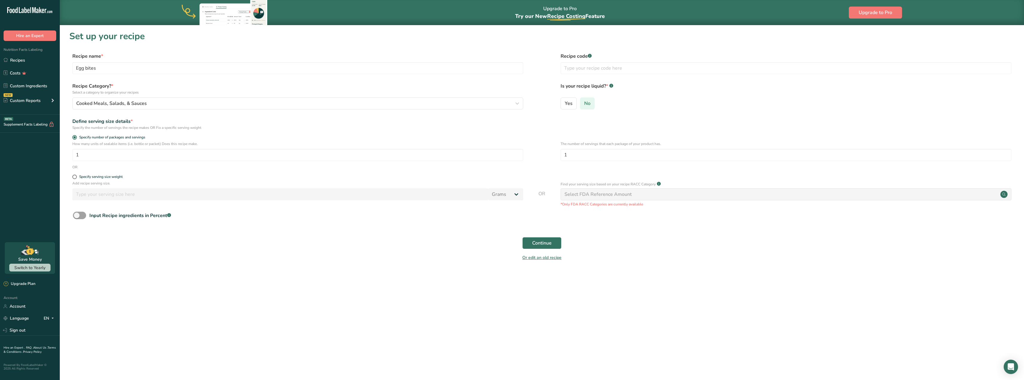
click at [584, 103] on input "No" at bounding box center [582, 103] width 4 height 4
drag, startPoint x: 81, startPoint y: 155, endPoint x: 65, endPoint y: 154, distance: 16.8
click at [65, 154] on section "Set up your recipe Recipe name * Egg bites Recipe code .a-a{fill:#347362;}.b-a{…" at bounding box center [542, 149] width 964 height 249
type input "12"
click at [542, 242] on span "Continue" at bounding box center [541, 242] width 19 height 7
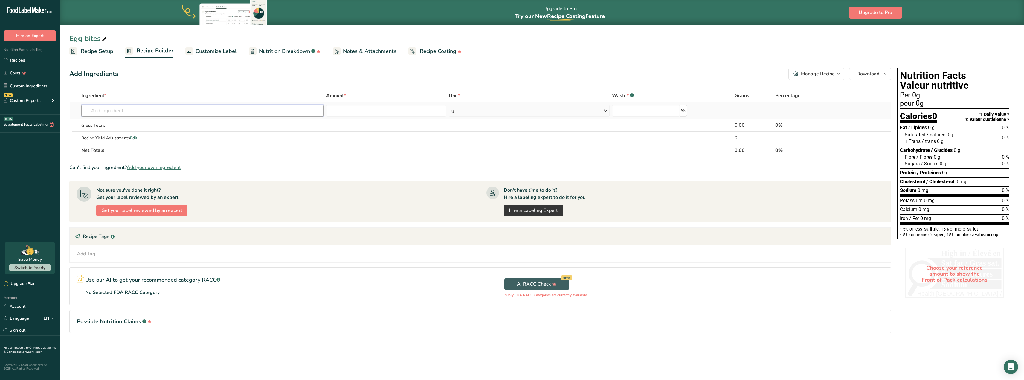
click at [101, 109] on input "text" at bounding box center [202, 111] width 242 height 12
type input "egg"
click at [190, 172] on div "See full Results" at bounding box center [202, 172] width 233 height 6
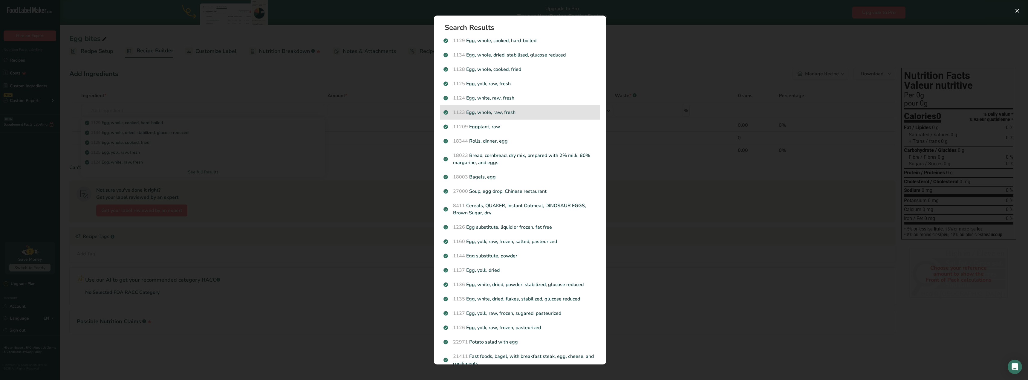
click at [511, 113] on p "1123 Egg, whole, raw, fresh" at bounding box center [520, 112] width 153 height 7
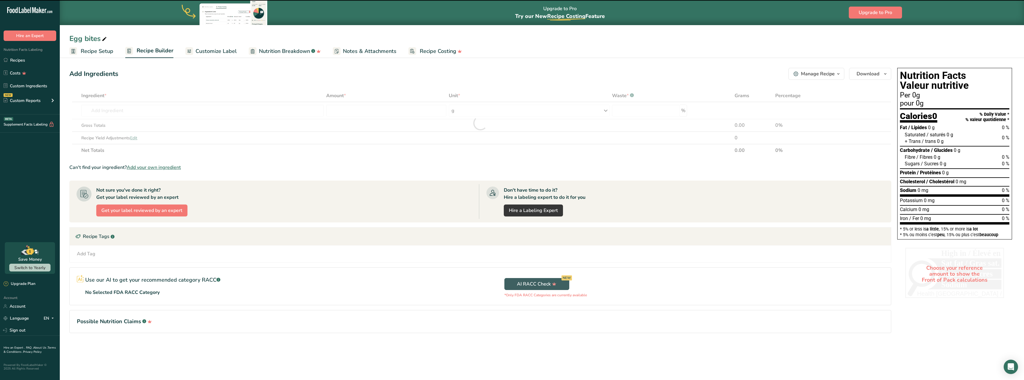
type input "0"
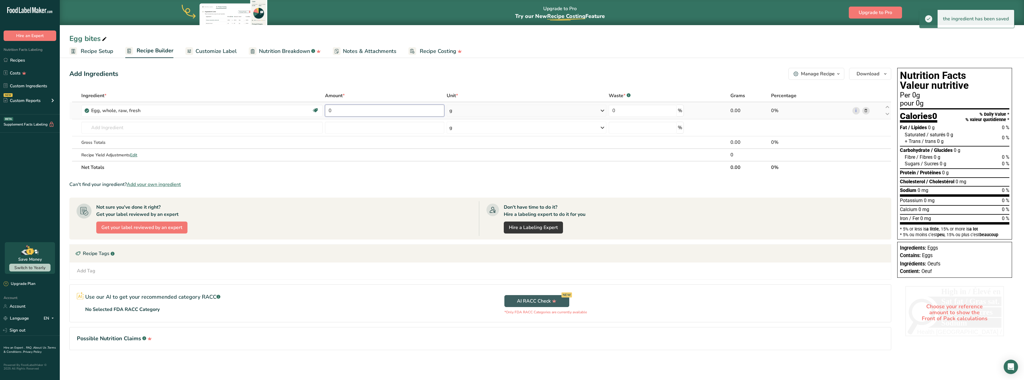
drag, startPoint x: 339, startPoint y: 112, endPoint x: 325, endPoint y: 110, distance: 14.1
click at [325, 110] on td "0" at bounding box center [385, 110] width 122 height 17
type input "8"
click at [517, 108] on div "Ingredient * Amount * Unit * Waste * .a-a{fill:#347362;}.b-a{fill:#fff;} Grams …" at bounding box center [480, 131] width 822 height 84
click at [603, 110] on icon at bounding box center [602, 110] width 7 height 11
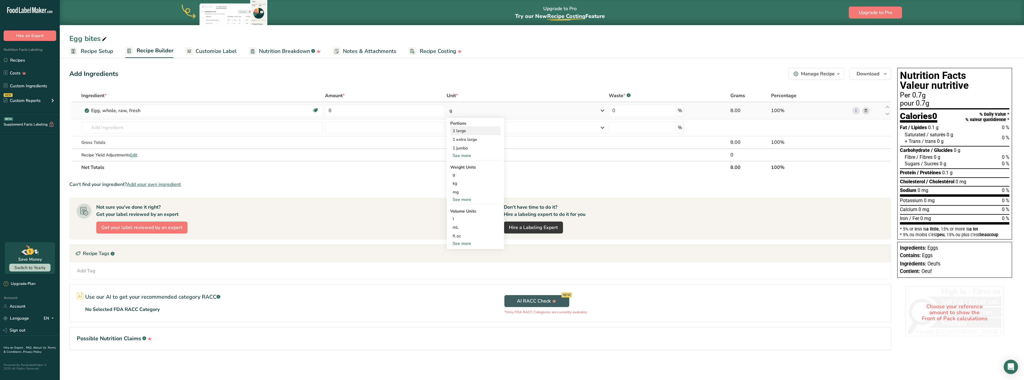
click at [463, 131] on div "1 large" at bounding box center [475, 130] width 50 height 9
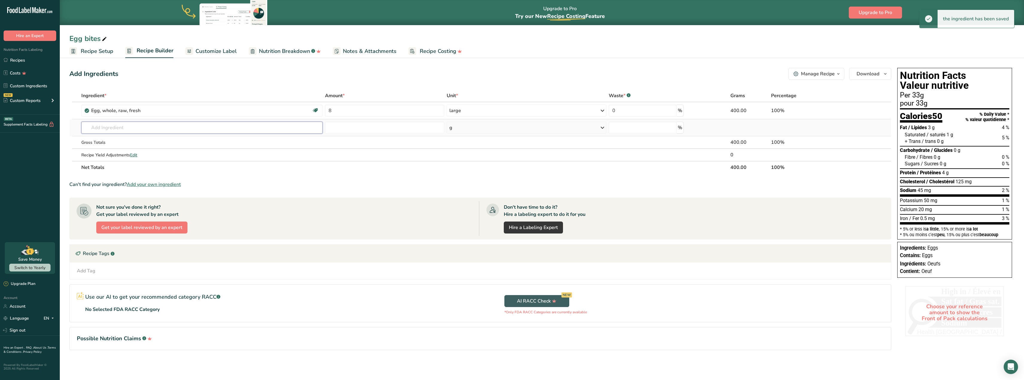
click at [94, 126] on input "text" at bounding box center [201, 128] width 241 height 12
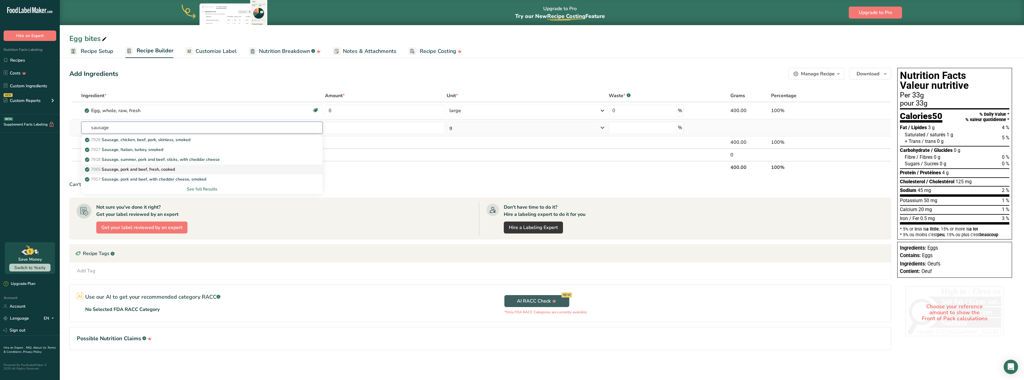
type input "sausage"
click at [112, 170] on p "7065 Sausage, pork and beef, fresh, cooked" at bounding box center [130, 169] width 89 height 6
type input "Sausage, pork and beef, fresh, cooked"
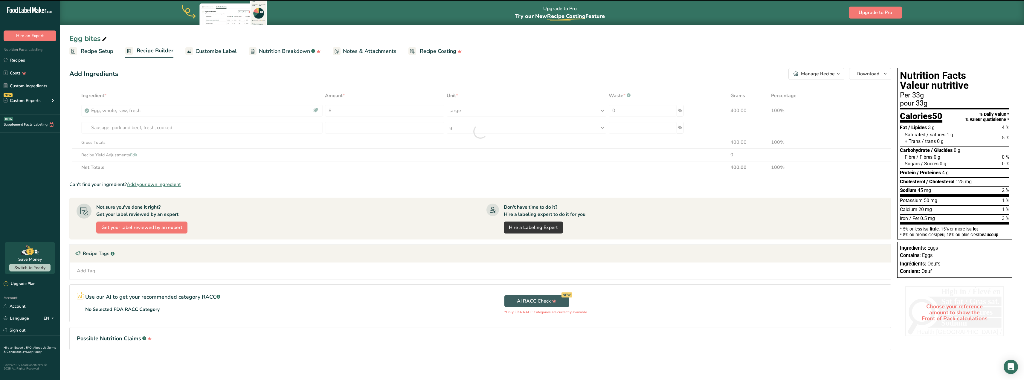
type input "0"
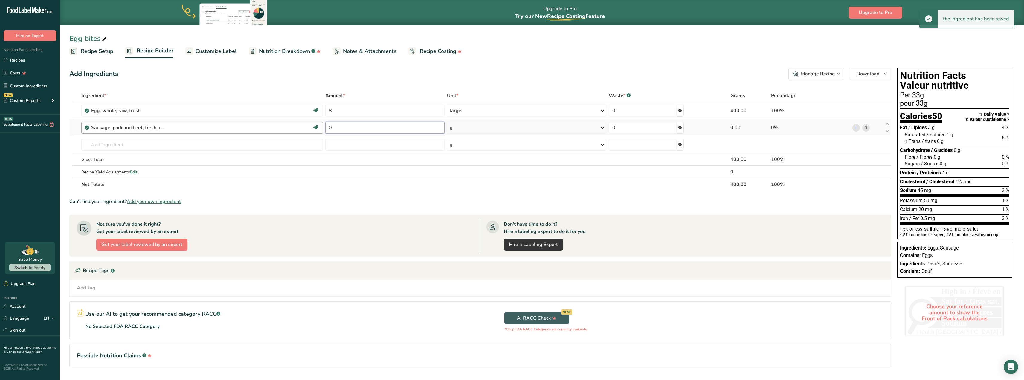
drag, startPoint x: 331, startPoint y: 126, endPoint x: 320, endPoint y: 126, distance: 11.1
click at [320, 126] on tr "Sausage, pork and beef, fresh, cooked Dairy free Gluten free Soy free 0 g Porti…" at bounding box center [480, 127] width 821 height 17
type input "6"
click at [602, 125] on div "Ingredient * Amount * Unit * Waste * .a-a{fill:#347362;}.b-a{fill:#fff;} Grams …" at bounding box center [480, 139] width 822 height 101
click at [602, 125] on icon at bounding box center [602, 127] width 7 height 11
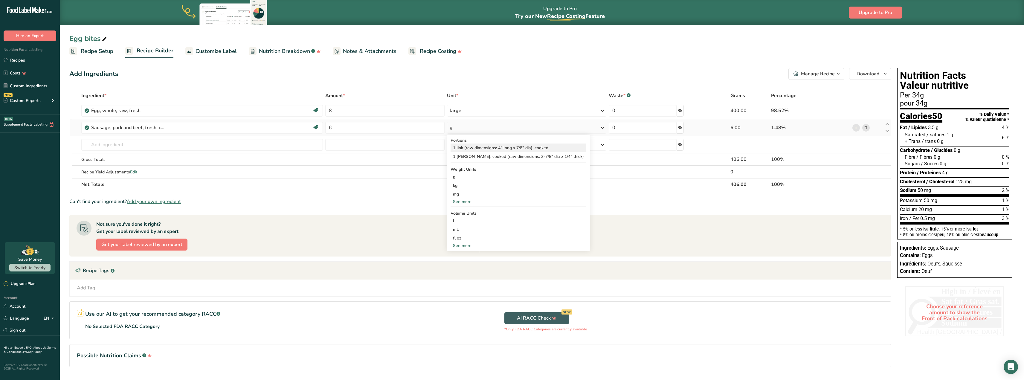
click at [536, 148] on div "1 link (raw dimensions: 4" long x 7/8" dia), cooked" at bounding box center [519, 147] width 136 height 9
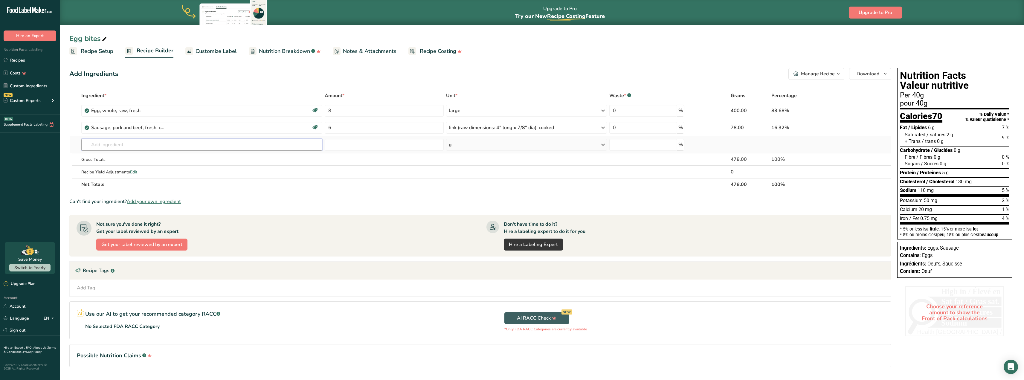
click at [97, 143] on input "text" at bounding box center [201, 145] width 241 height 12
type input "c"
type input "monterey"
click at [129, 167] on p "1025 Cheese, monterey" at bounding box center [124, 167] width 76 height 6
type input "Cheese, [GEOGRAPHIC_DATA]"
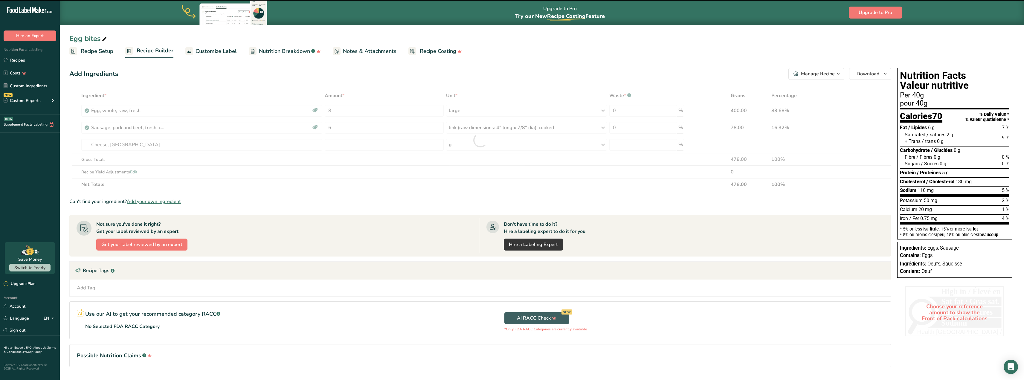
type input "0"
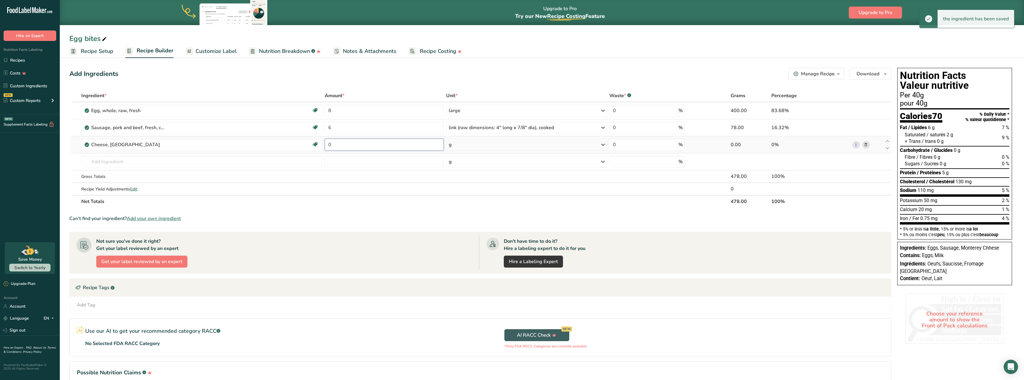
drag, startPoint x: 335, startPoint y: 145, endPoint x: 326, endPoint y: 145, distance: 8.4
click at [326, 145] on input "0" at bounding box center [384, 145] width 119 height 12
type input "1"
type input "0"
type input "0.25"
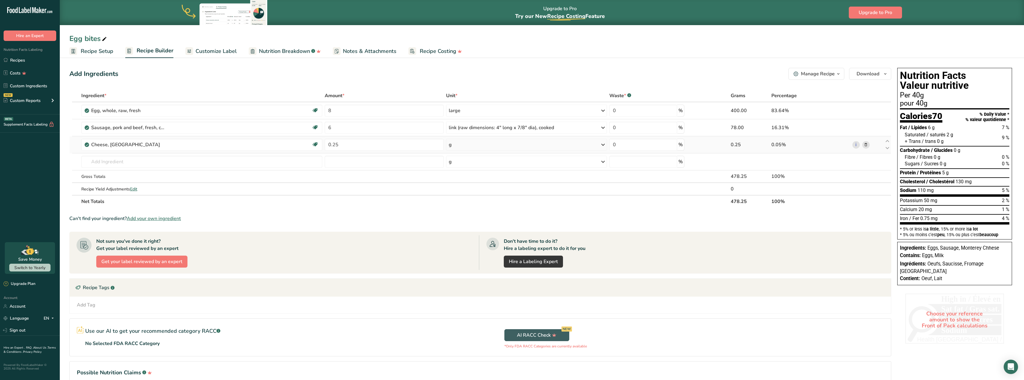
click at [495, 144] on div "Ingredient * Amount * Unit * Waste * .a-a{fill:#347362;}.b-a{fill:#fff;} Grams …" at bounding box center [480, 148] width 822 height 118
click at [602, 143] on icon at bounding box center [602, 144] width 7 height 11
click at [480, 174] on div "1 cup, shredded" at bounding box center [475, 173] width 50 height 9
click at [89, 159] on input "text" at bounding box center [201, 162] width 241 height 12
type input "red bel"
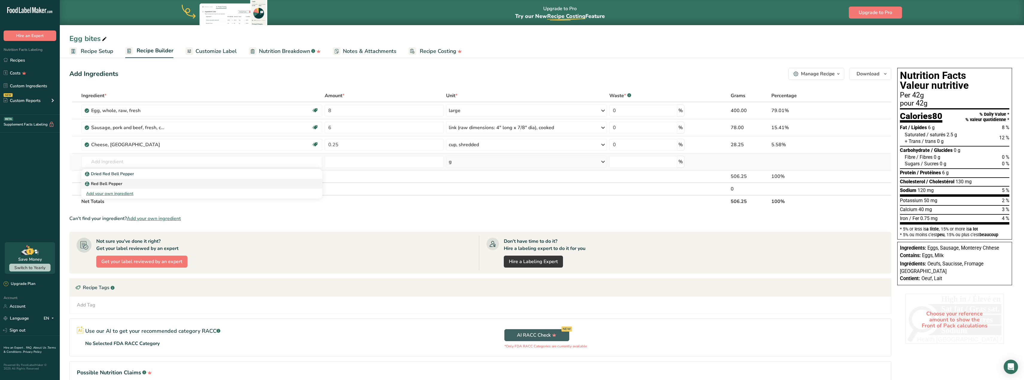
click at [212, 183] on div "Red Bell Pepper" at bounding box center [197, 184] width 222 height 6
type input "Red Bell Pepper"
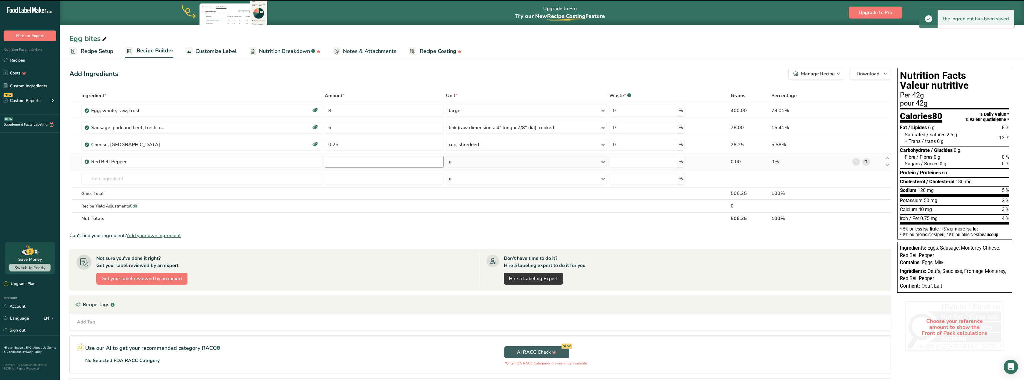
type input "0"
click at [334, 162] on input "0" at bounding box center [384, 162] width 119 height 12
type input "1"
click at [464, 166] on div "Ingredient * Amount * Unit * Waste * .a-a{fill:#347362;}.b-a{fill:#fff;} Grams …" at bounding box center [480, 156] width 822 height 135
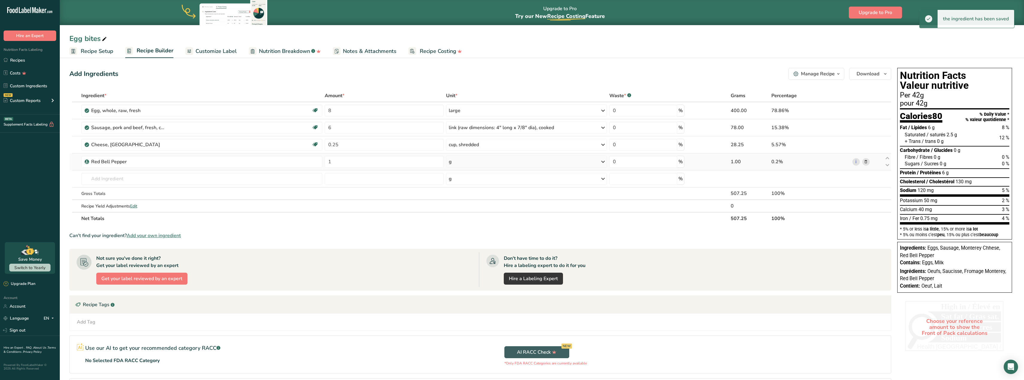
click at [604, 162] on icon at bounding box center [602, 161] width 7 height 11
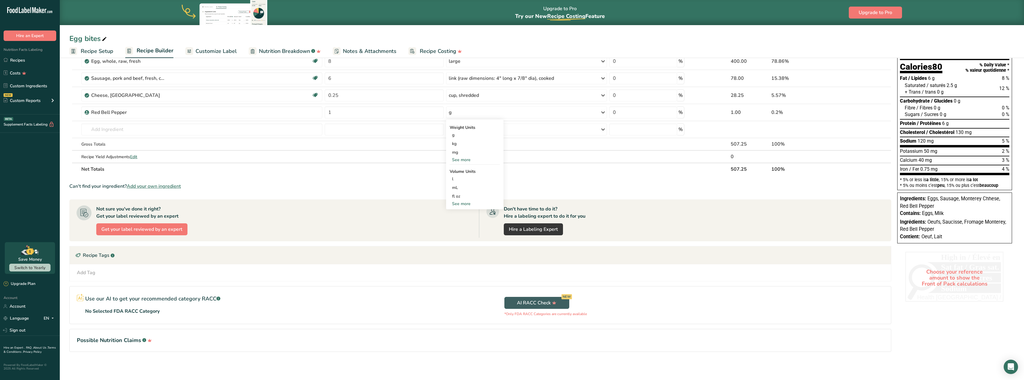
scroll to position [50, 0]
click at [470, 206] on div "See more" at bounding box center [475, 203] width 50 height 6
select select "22"
click at [458, 222] on div "cup" at bounding box center [474, 222] width 45 height 6
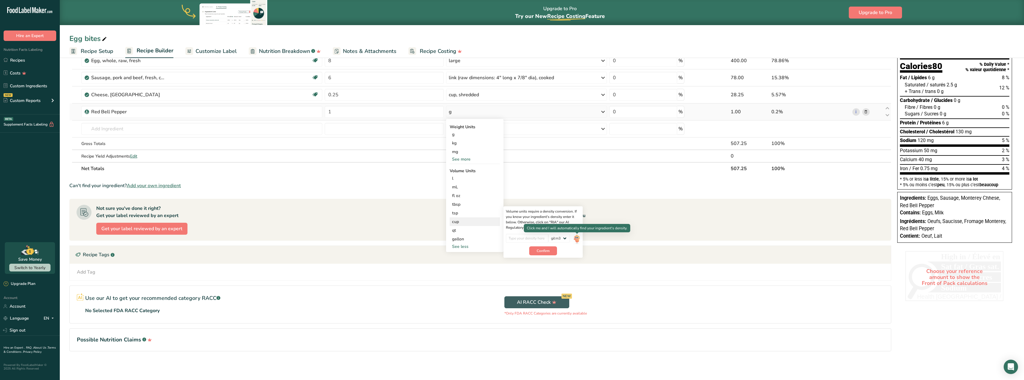
click at [578, 238] on img at bounding box center [576, 239] width 7 height 10
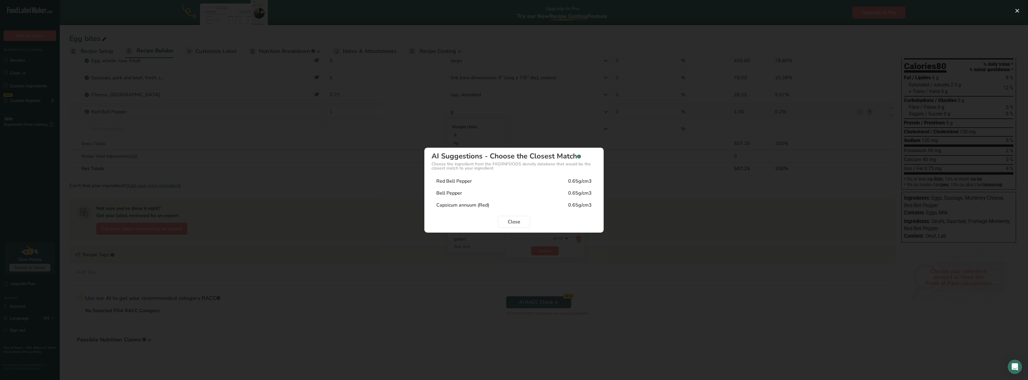
click at [502, 182] on div "Red Bell Pepper 0.65g/cm3" at bounding box center [514, 181] width 165 height 12
type input "0.65"
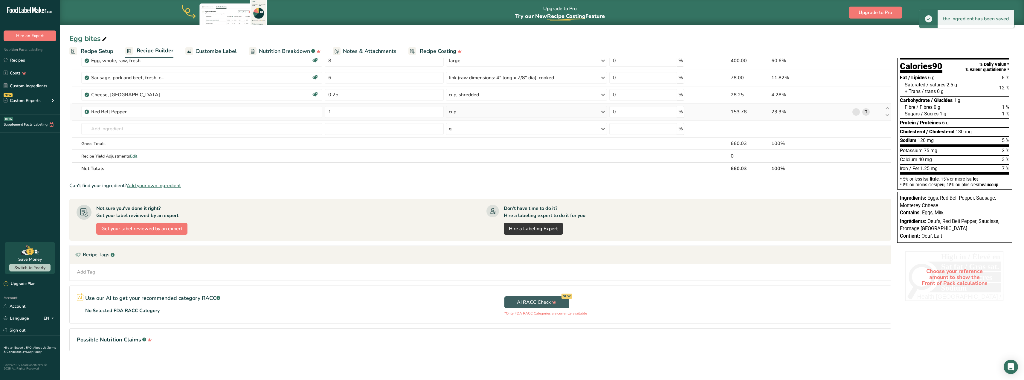
scroll to position [0, 0]
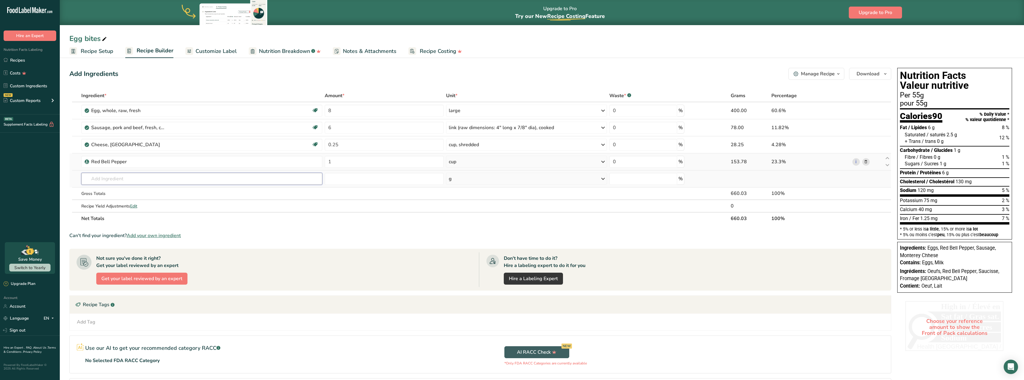
click at [99, 179] on input "text" at bounding box center [201, 179] width 241 height 12
type input "cottage cheese"
click at [120, 192] on p "Cottage cheese" at bounding box center [103, 191] width 35 height 6
type input "Cottage cheese"
type input "0"
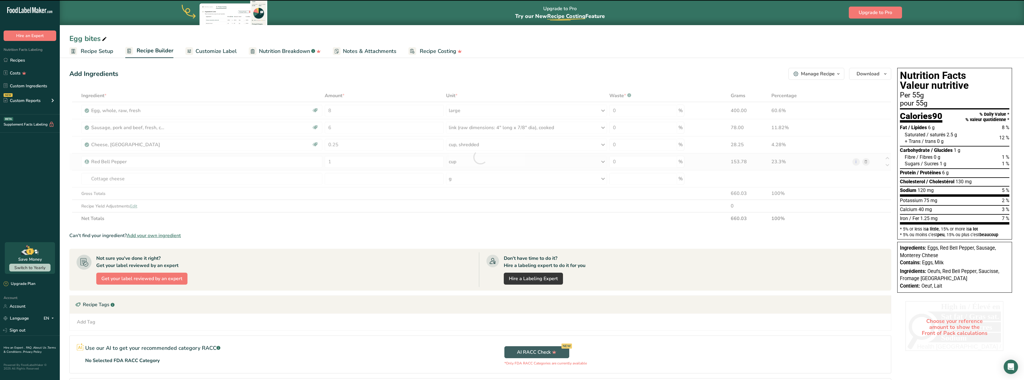
type input "0"
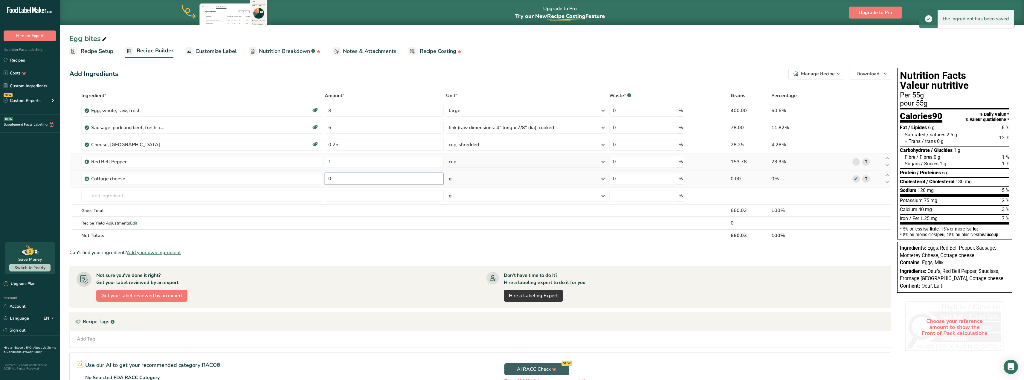
drag, startPoint x: 332, startPoint y: 178, endPoint x: 323, endPoint y: 177, distance: 8.8
click at [323, 177] on tr "Cottage cheese 0 g Weight Units g kg mg See more Volume Units l Volume units re…" at bounding box center [480, 178] width 821 height 17
type input "225"
click at [464, 176] on div "Ingredient * Amount * Unit * Waste * .a-a{fill:#347362;}.b-a{fill:#fff;} Grams …" at bounding box center [480, 165] width 822 height 152
click at [16, 61] on link "Recipes" at bounding box center [30, 59] width 60 height 11
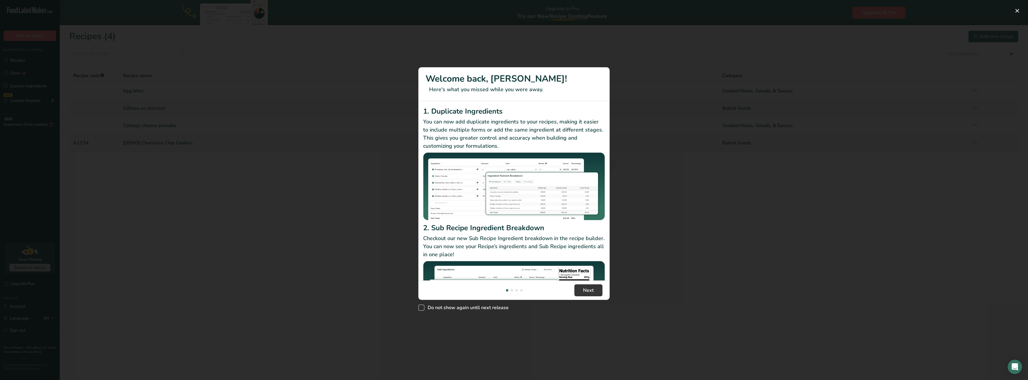
click at [421, 308] on span "New Features" at bounding box center [422, 308] width 6 height 6
click at [421, 308] on input "Do not show again until next release" at bounding box center [421, 308] width 4 height 4
checkbox input "true"
click at [583, 291] on button "Next" at bounding box center [589, 290] width 28 height 12
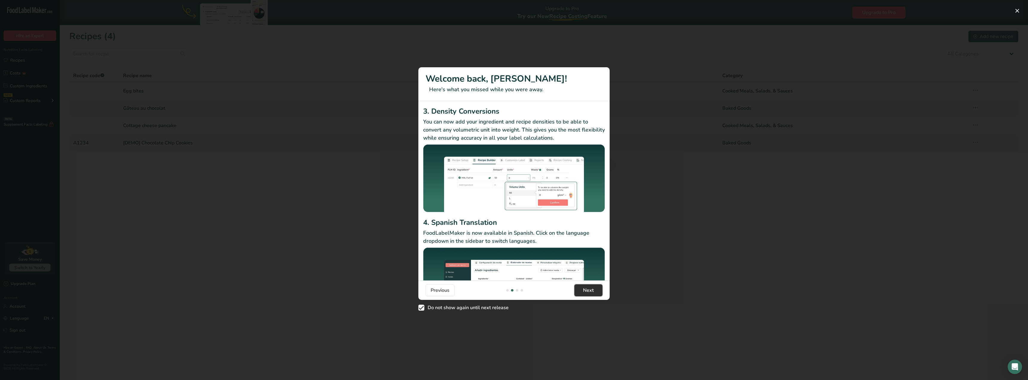
click at [583, 291] on button "Next" at bounding box center [589, 290] width 28 height 12
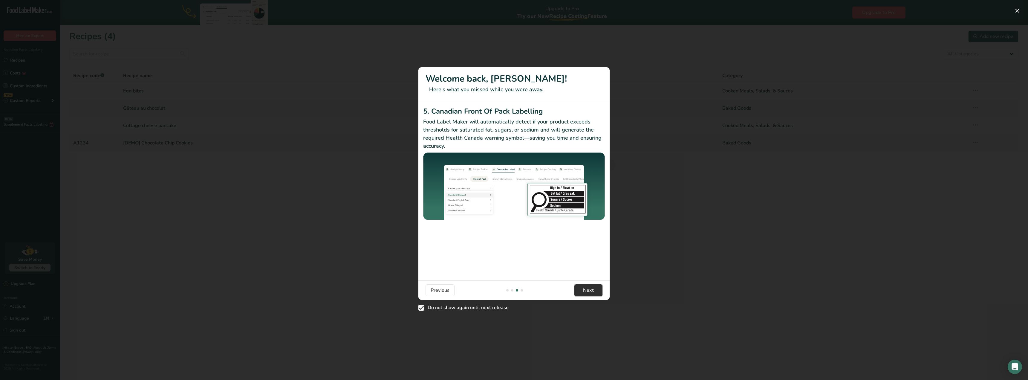
click at [583, 291] on button "Next" at bounding box center [589, 290] width 28 height 12
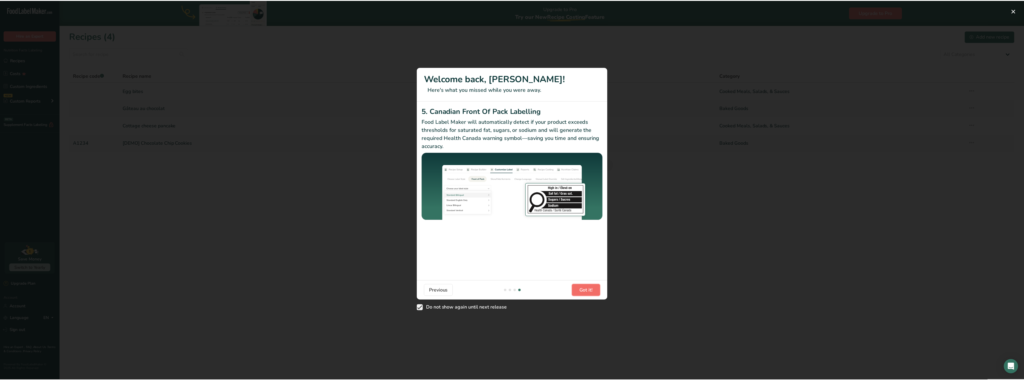
scroll to position [0, 574]
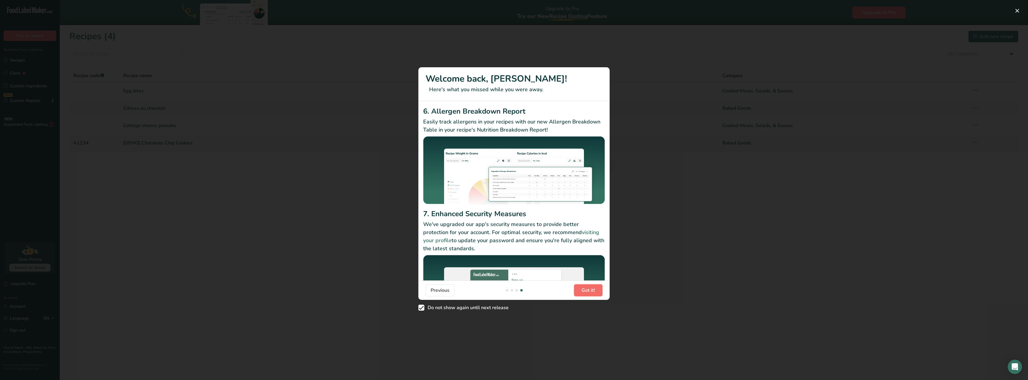
click at [583, 291] on span "Got it!" at bounding box center [588, 290] width 13 height 7
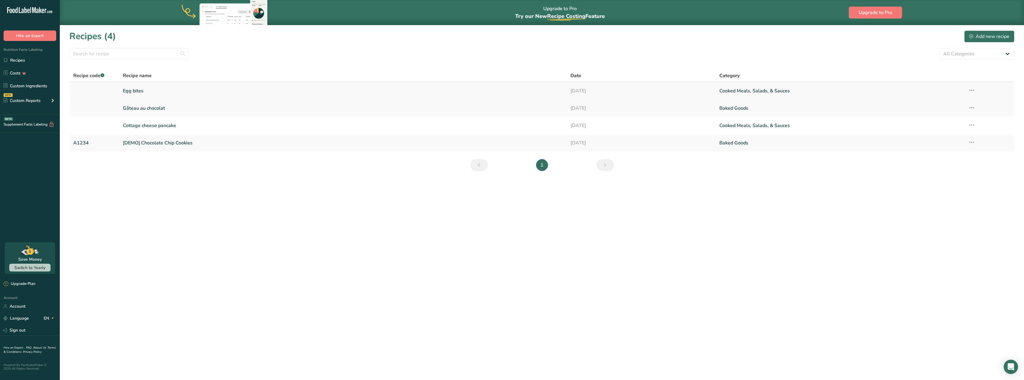
click at [141, 91] on link "Egg bites" at bounding box center [343, 91] width 440 height 13
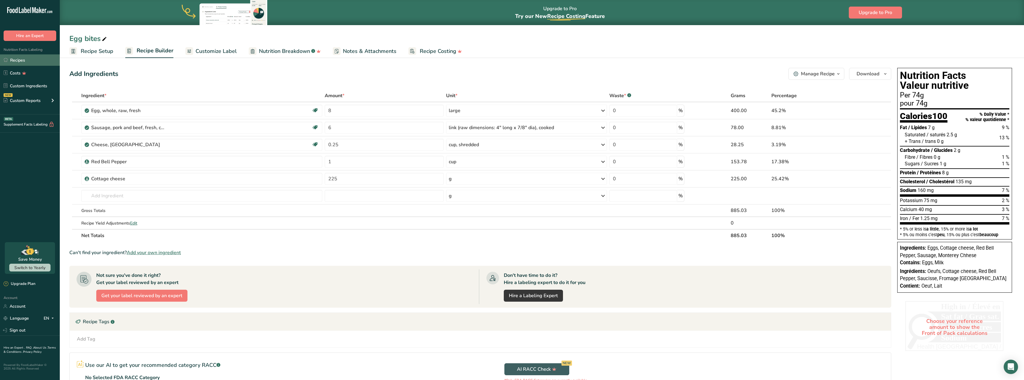
click at [20, 60] on link "Recipes" at bounding box center [30, 59] width 60 height 11
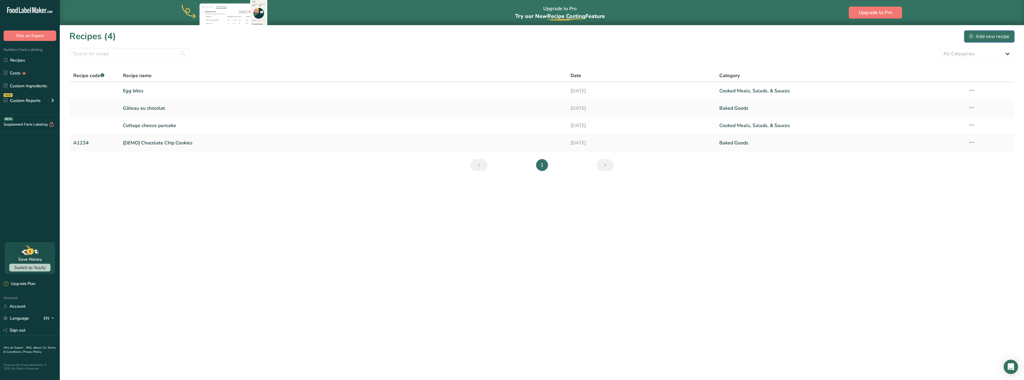
click at [998, 35] on div "Add new recipe" at bounding box center [989, 36] width 40 height 7
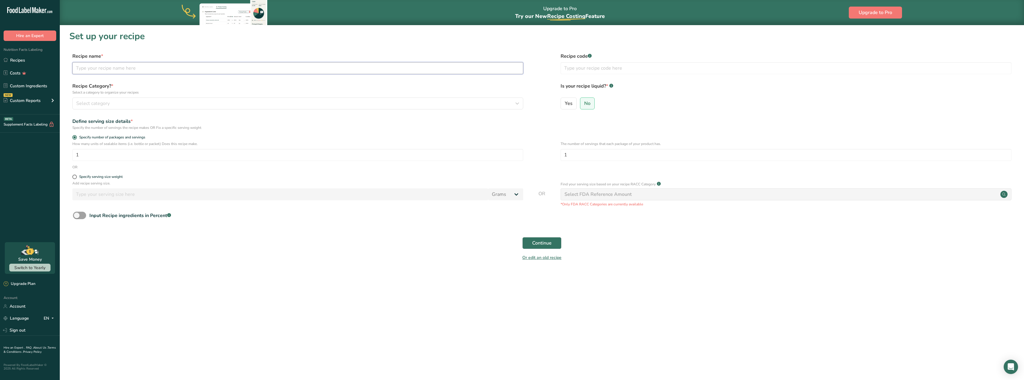
click at [81, 71] on input "text" at bounding box center [297, 68] width 451 height 12
type input "Pain maison"
click at [103, 103] on span "Select category" at bounding box center [92, 103] width 33 height 7
click at [94, 145] on span "Baked Goods" at bounding box center [90, 145] width 26 height 6
drag, startPoint x: 569, startPoint y: 154, endPoint x: 560, endPoint y: 154, distance: 9.3
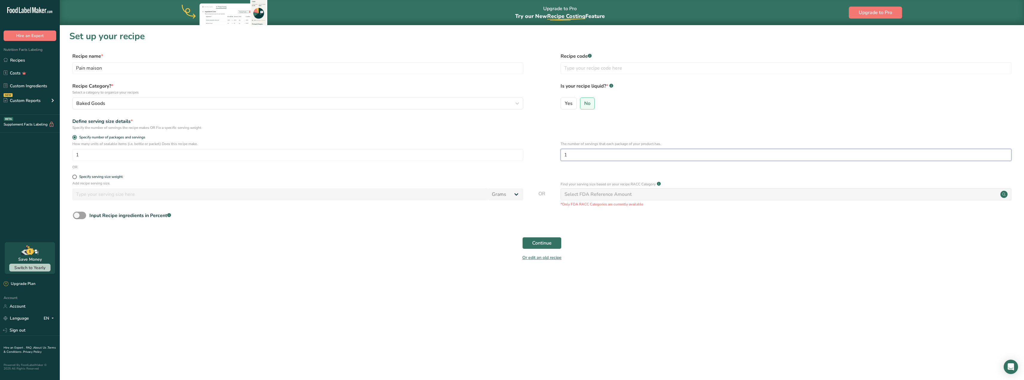
click at [560, 154] on div "How many units of sealable items (i.e. bottle or packet) Does this recipe make.…" at bounding box center [541, 152] width 945 height 23
drag, startPoint x: 79, startPoint y: 156, endPoint x: 66, endPoint y: 155, distance: 12.9
click at [66, 155] on section "Set up your recipe Recipe name * Pain maison Recipe code .a-a{fill:#347362;}.b-…" at bounding box center [542, 149] width 964 height 249
type input "18"
drag, startPoint x: 571, startPoint y: 153, endPoint x: 558, endPoint y: 154, distance: 13.2
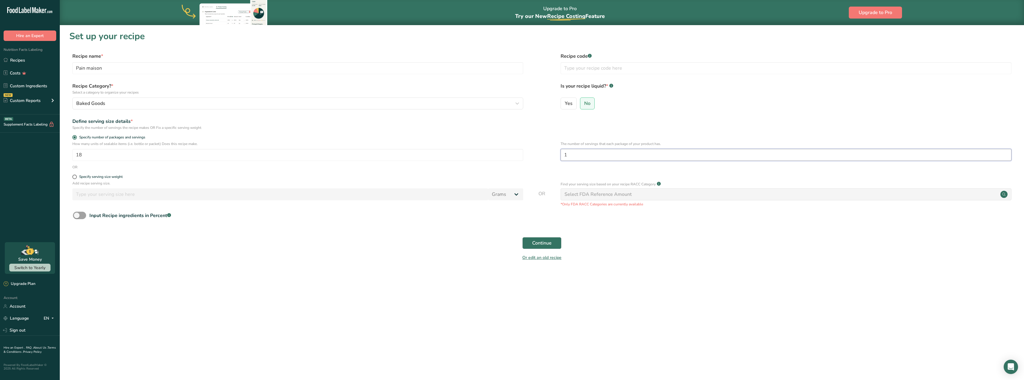
click at [558, 154] on div "How many units of sealable items (i.e. bottle or packet) Does this recipe make.…" at bounding box center [541, 152] width 945 height 23
type input "2"
click at [74, 177] on span at bounding box center [74, 177] width 4 height 4
click at [74, 177] on input "Specify serving size weight" at bounding box center [74, 177] width 4 height 4
radio input "true"
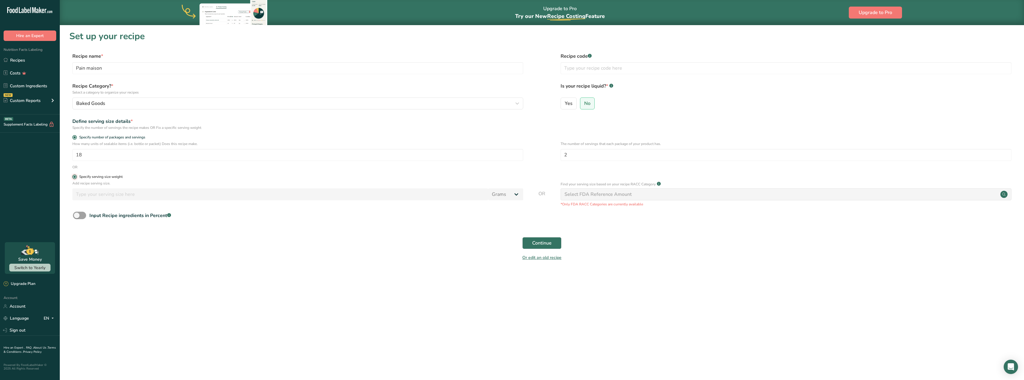
radio input "false"
click at [83, 195] on input "number" at bounding box center [280, 194] width 416 height 12
type input "70"
click at [75, 140] on div "Specify number of packages and servings" at bounding box center [297, 138] width 451 height 6
click at [75, 138] on span at bounding box center [74, 137] width 4 height 4
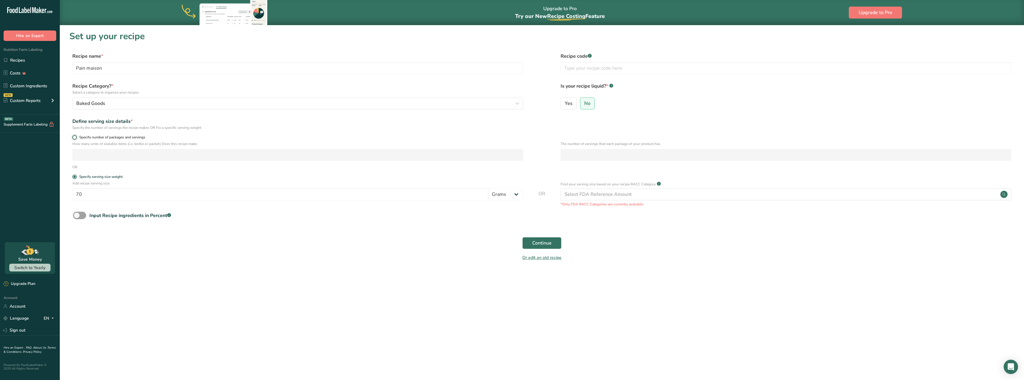
click at [75, 138] on input "Specify number of packages and servings" at bounding box center [74, 137] width 4 height 4
radio input "true"
radio input "false"
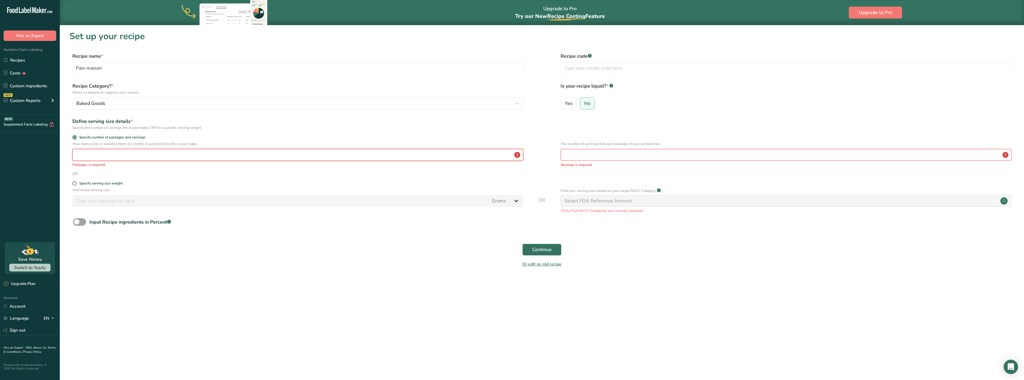
click at [82, 160] on input "number" at bounding box center [297, 155] width 451 height 12
type input "18"
click at [576, 150] on input "number" at bounding box center [786, 155] width 451 height 12
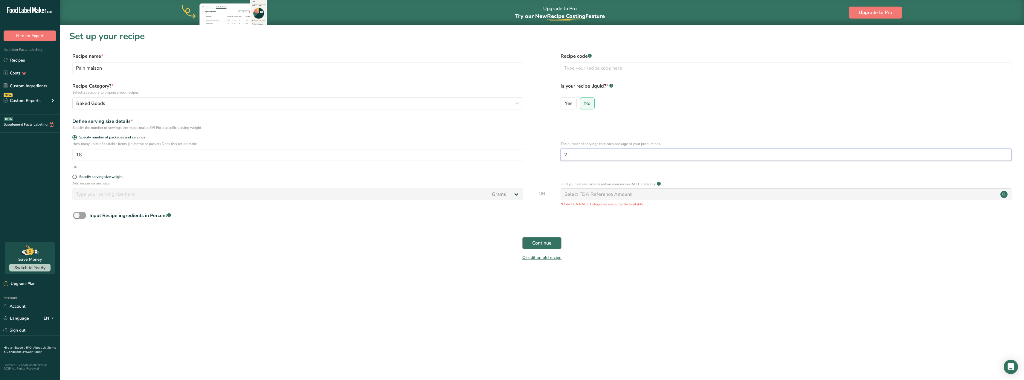
type input "2"
click at [544, 245] on span "Continue" at bounding box center [541, 242] width 19 height 7
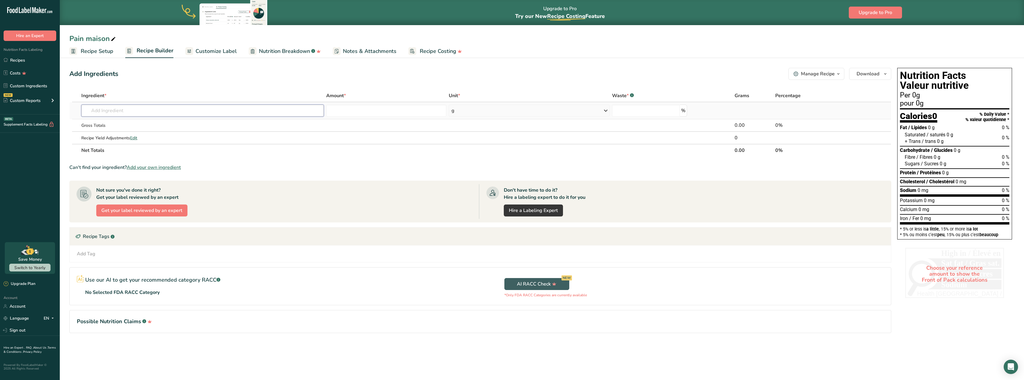
click at [113, 111] on input "text" at bounding box center [202, 111] width 242 height 12
type input "b"
type input "flour"
click at [97, 121] on p "Almond flour" at bounding box center [101, 123] width 30 height 6
type input "Almond flour"
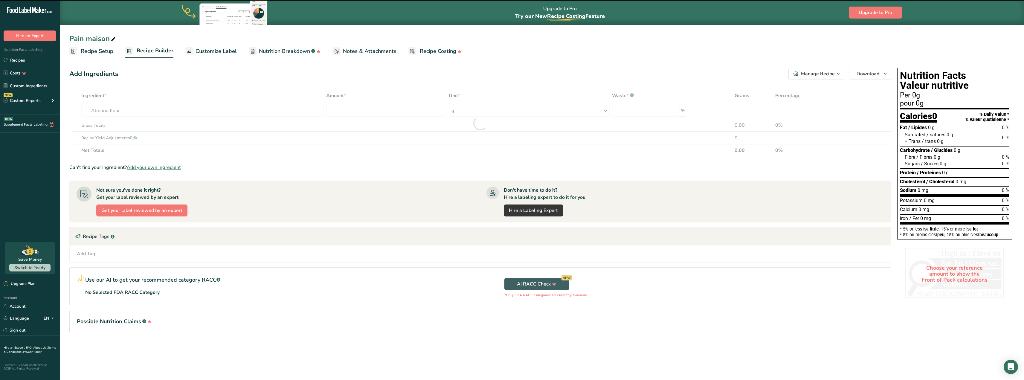
type input "0"
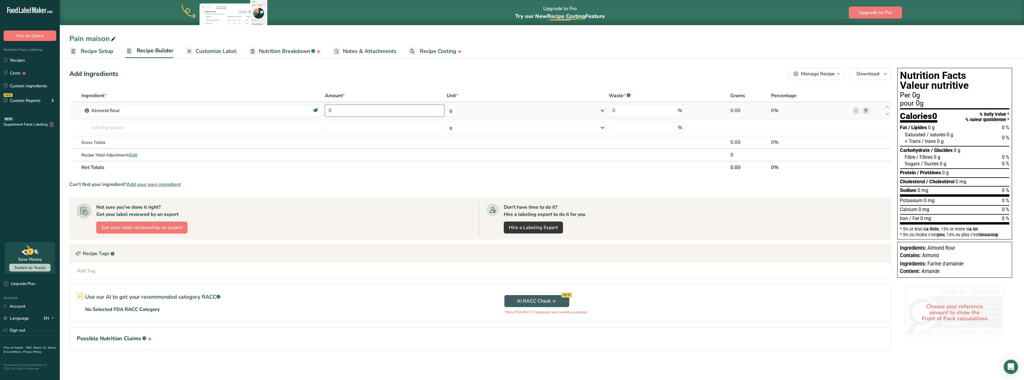
click at [361, 109] on input "0" at bounding box center [384, 111] width 119 height 12
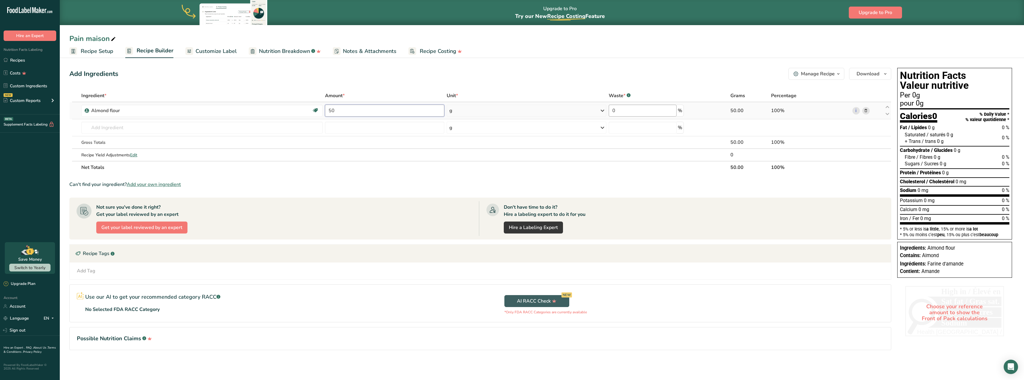
type input "50"
click at [641, 114] on div "Ingredient * Amount * Unit * Waste * .a-a{fill:#347362;}.b-a{fill:#fff;} Grams …" at bounding box center [480, 131] width 822 height 84
click at [257, 127] on input "text" at bounding box center [201, 128] width 241 height 12
type input "flour"
click at [151, 158] on div "20647 [PERSON_NAME]" at bounding box center [197, 159] width 222 height 6
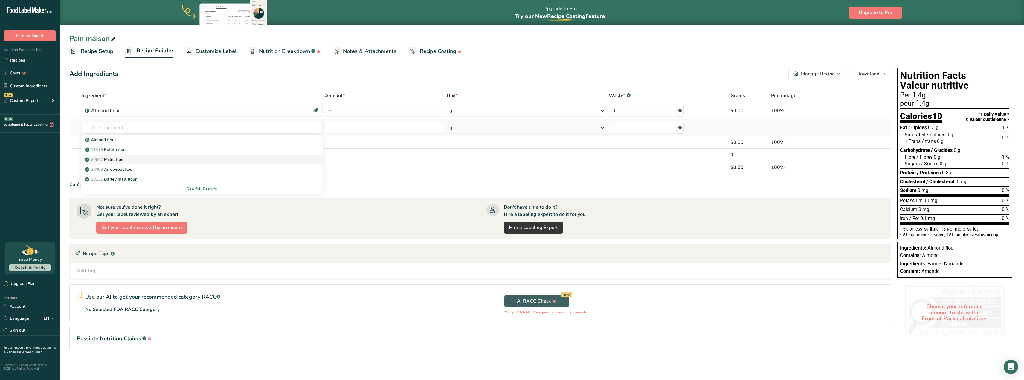
type input "Millet flour"
type input "0"
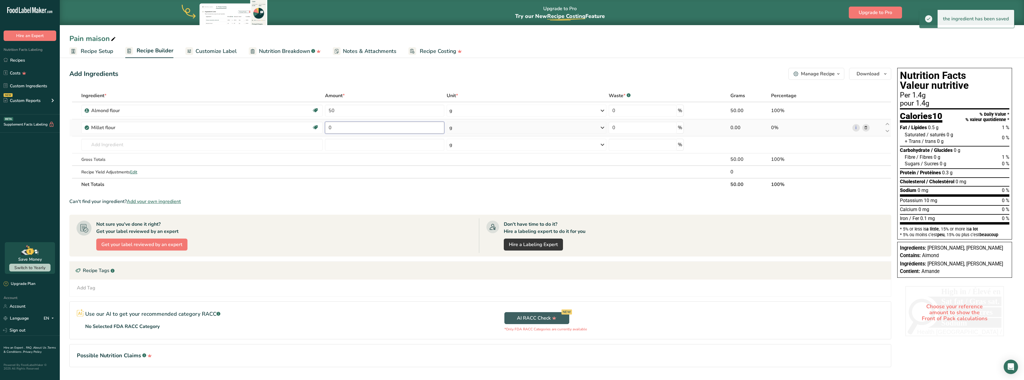
click at [349, 126] on input "0" at bounding box center [384, 128] width 119 height 12
type input "50"
click at [132, 146] on input "text" at bounding box center [201, 145] width 241 height 12
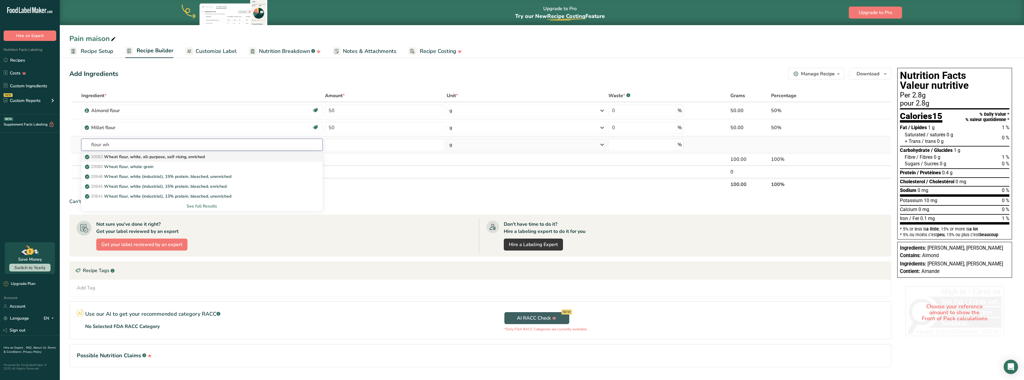
type input "flour wh"
click at [138, 155] on p "20082 Wheat flour, white, all-purpose, self-rising, enriched" at bounding box center [145, 157] width 119 height 6
type input "Wheat flour, white, all-purpose, self-rising, enriched"
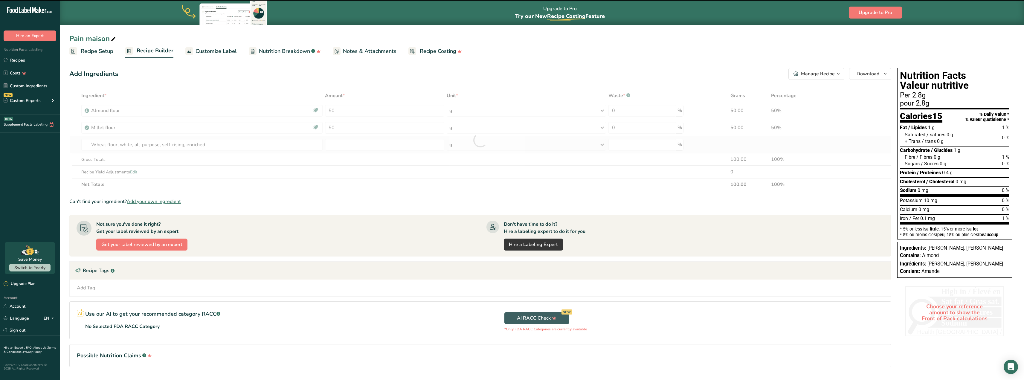
type input "0"
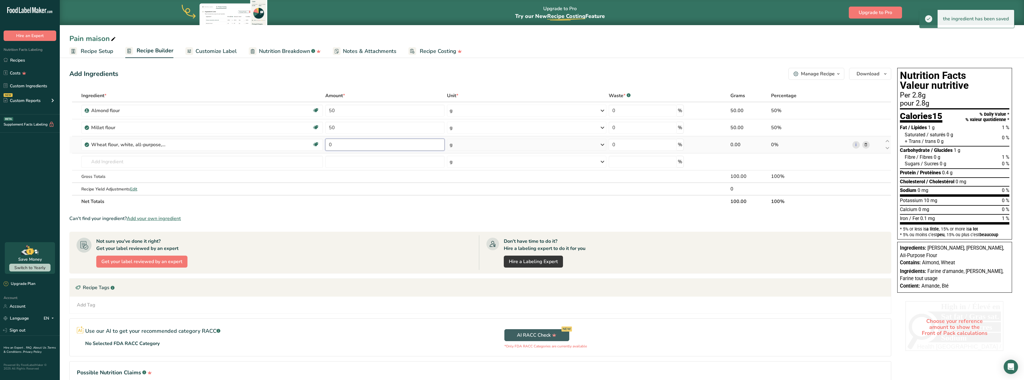
click at [346, 145] on input "0" at bounding box center [384, 145] width 119 height 12
type input "300"
click at [120, 159] on input "text" at bounding box center [202, 162] width 242 height 12
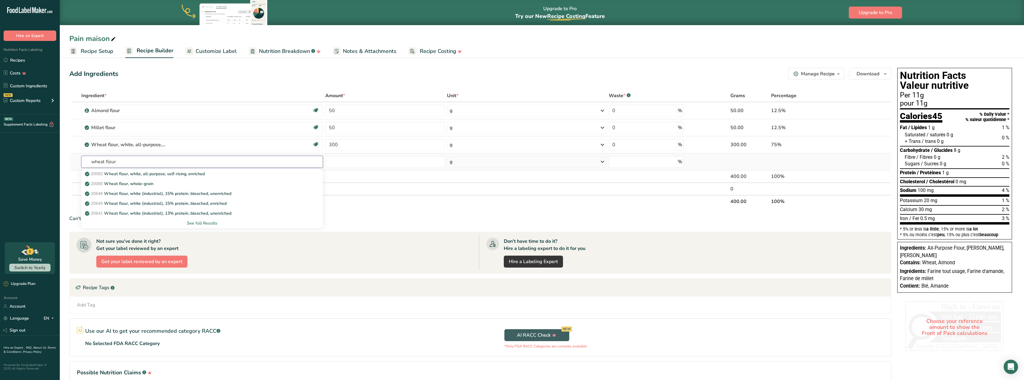
type input "wheat flour"
click at [196, 221] on div "See full Results" at bounding box center [202, 223] width 232 height 6
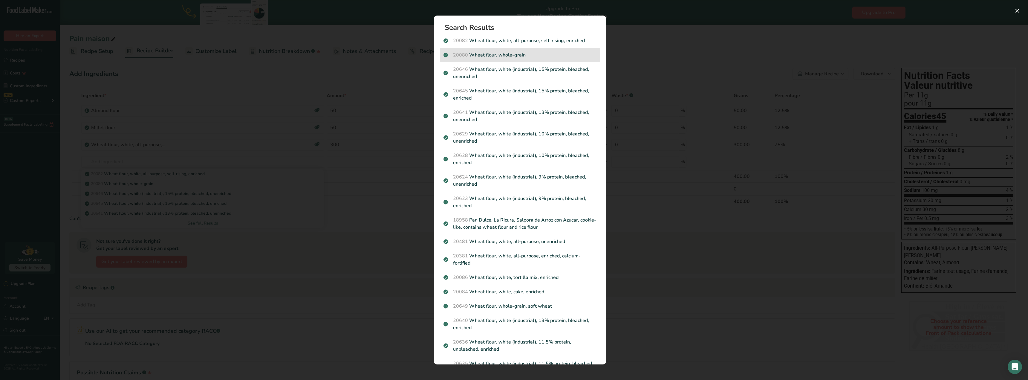
click at [522, 52] on p "20080 Wheat flour, whole-grain" at bounding box center [520, 54] width 153 height 7
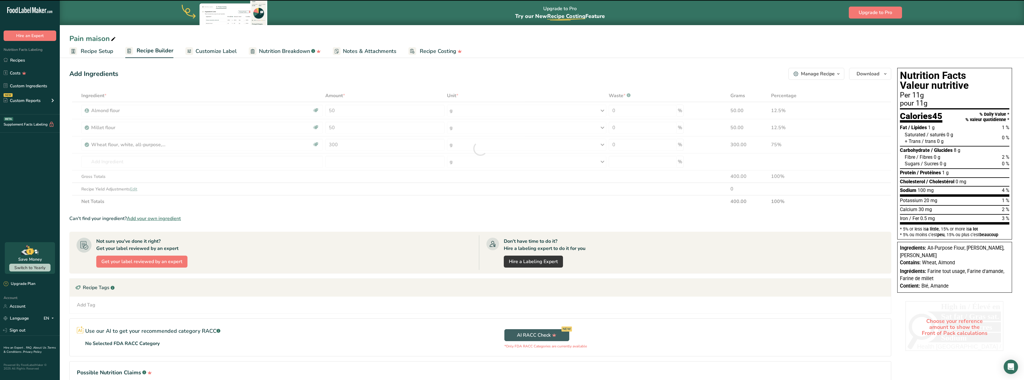
type input "0"
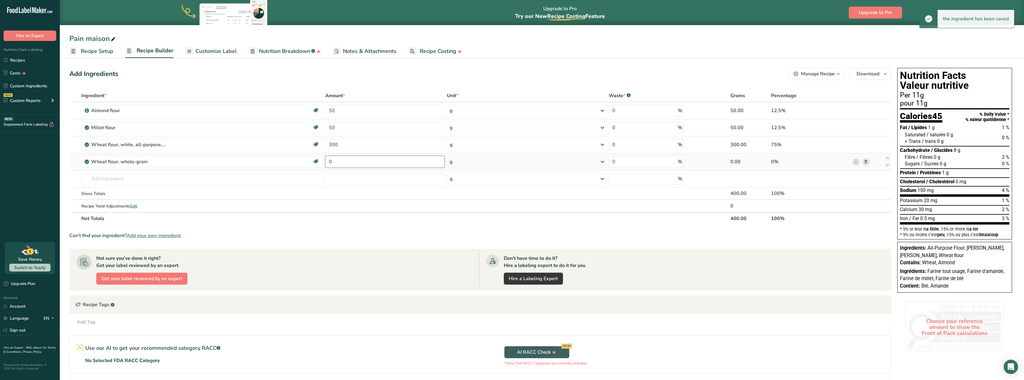
click at [348, 159] on input "0" at bounding box center [384, 162] width 119 height 12
click at [346, 164] on input "0" at bounding box center [384, 162] width 119 height 12
drag, startPoint x: 346, startPoint y: 164, endPoint x: 307, endPoint y: 158, distance: 40.1
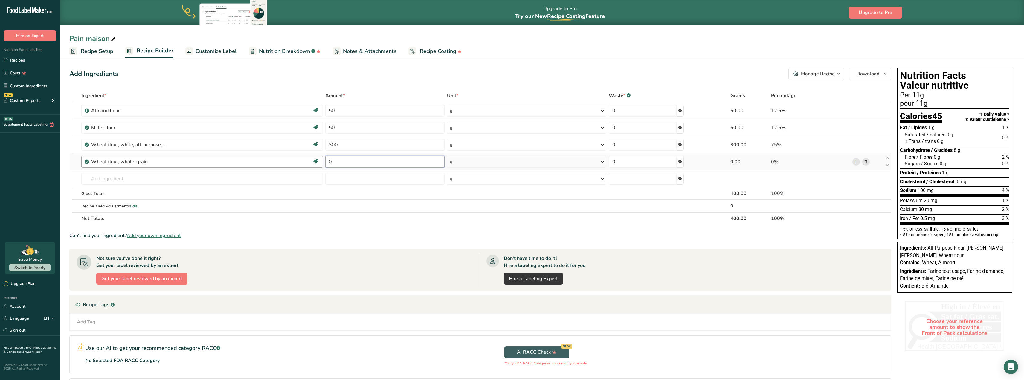
click at [307, 158] on tr "Wheat flour, whole-grain Dairy free Vegan Vegetarian Soy free 0 g Portions 1 cu…" at bounding box center [480, 161] width 821 height 17
type input "25"
click at [140, 181] on input "text" at bounding box center [202, 179] width 242 height 12
drag, startPoint x: 118, startPoint y: 177, endPoint x: 84, endPoint y: 177, distance: 34.1
click at [84, 177] on input "[GEOGRAPHIC_DATA]" at bounding box center [202, 179] width 242 height 12
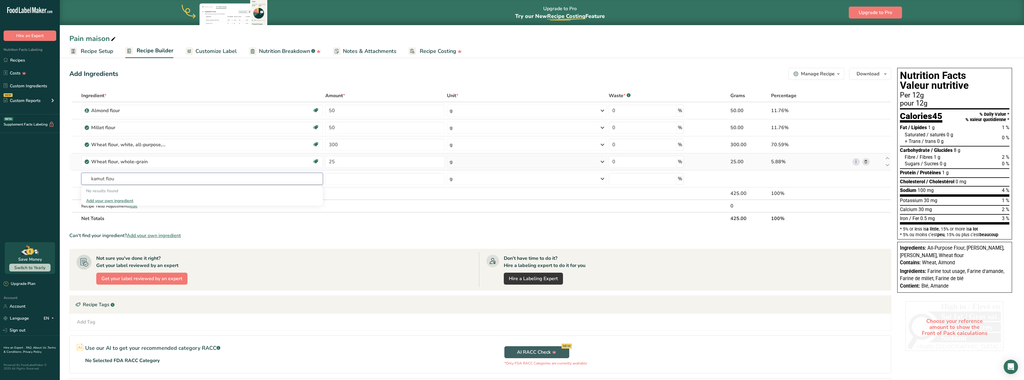
drag, startPoint x: 134, startPoint y: 177, endPoint x: 71, endPoint y: 170, distance: 63.2
click at [71, 170] on tbody "[PERSON_NAME] Vegan Vegetarian Organic Organic Certified Non-GMO Kosher Pareve …" at bounding box center [480, 157] width 821 height 110
type input "flour kamut"
drag, startPoint x: 123, startPoint y: 178, endPoint x: 68, endPoint y: 173, distance: 55.5
click at [68, 173] on section "Add Ingredients Manage Recipe Delete Recipe Duplicate Recipe Scale Recipe Save …" at bounding box center [542, 243] width 964 height 374
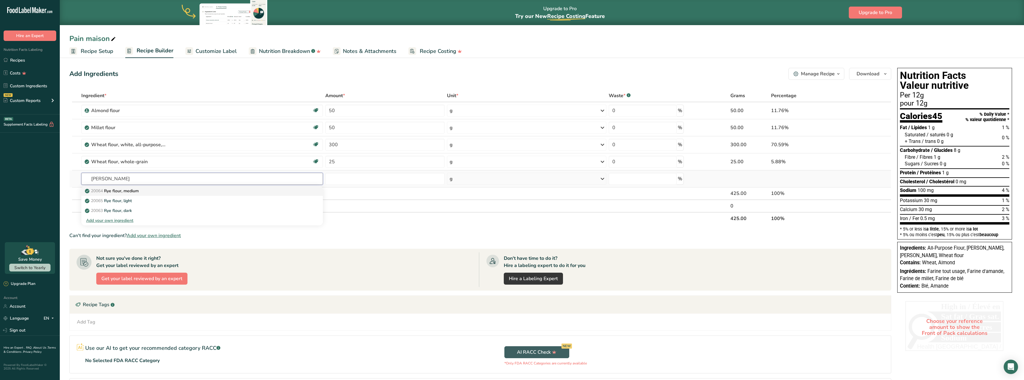
type input "[PERSON_NAME]"
click at [117, 188] on p "20064 Rye flour, medium" at bounding box center [112, 191] width 53 height 6
type input "Rye flour, medium"
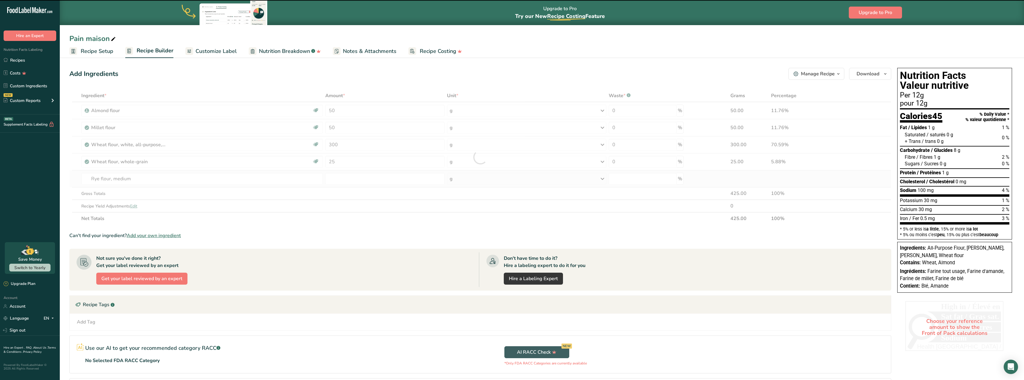
type input "0"
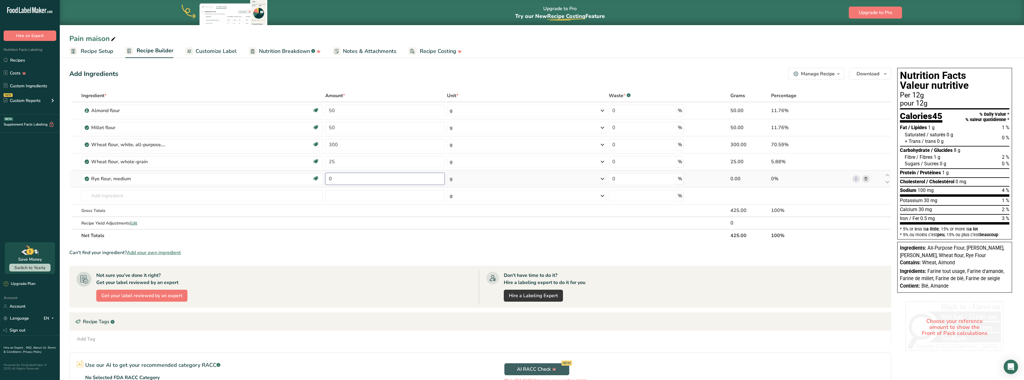
drag, startPoint x: 342, startPoint y: 181, endPoint x: 329, endPoint y: 180, distance: 13.2
click at [329, 180] on input "0" at bounding box center [384, 179] width 119 height 12
type input "50"
click at [195, 193] on input "text" at bounding box center [202, 196] width 242 height 12
type input "flour oats"
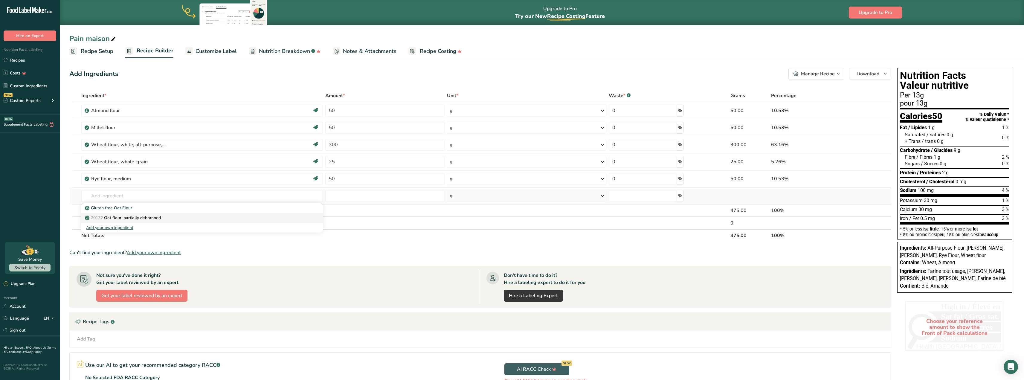
click at [169, 216] on div "20132 Oat flour, partially debranned" at bounding box center [197, 218] width 222 height 6
type input "Oat flour, partially debranned"
type input "0"
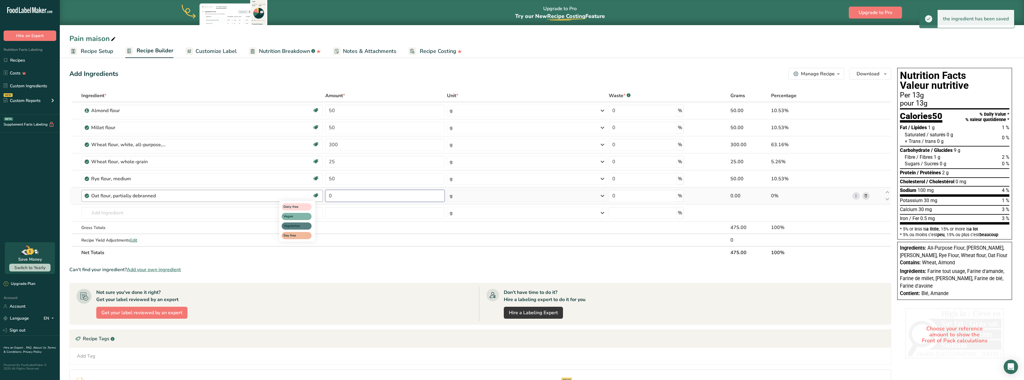
drag, startPoint x: 352, startPoint y: 192, endPoint x: 317, endPoint y: 193, distance: 34.4
click at [317, 193] on tr "Oat flour, partially debranned Dairy free Vegan Vegetarian Soy free 0 g Portion…" at bounding box center [480, 195] width 821 height 17
type input "50"
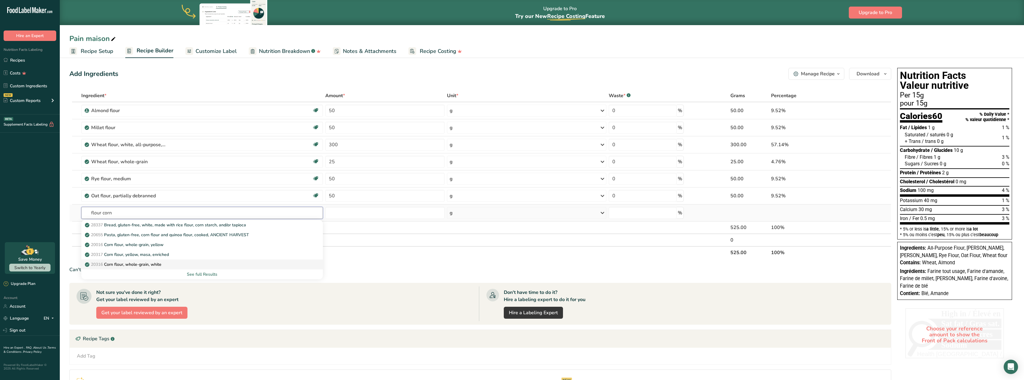
type input "flour corn"
click at [118, 261] on link "20316 Corn flour, whole-grain, white" at bounding box center [202, 264] width 242 height 10
type input "Corn flour, whole-grain, white"
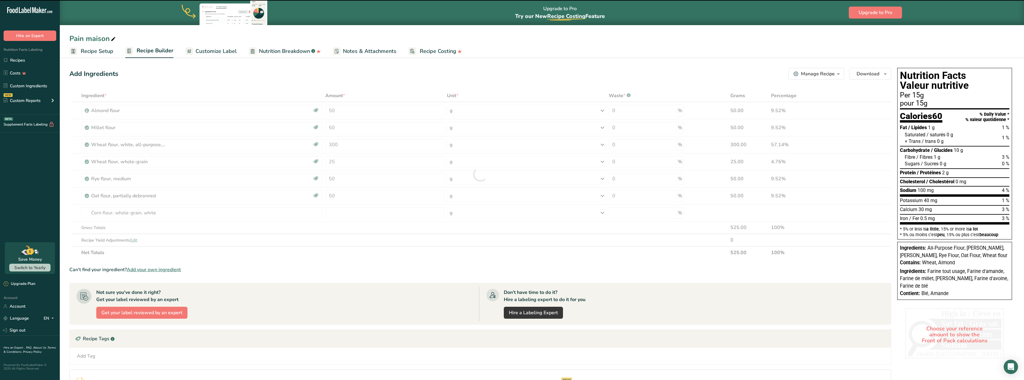
type input "0"
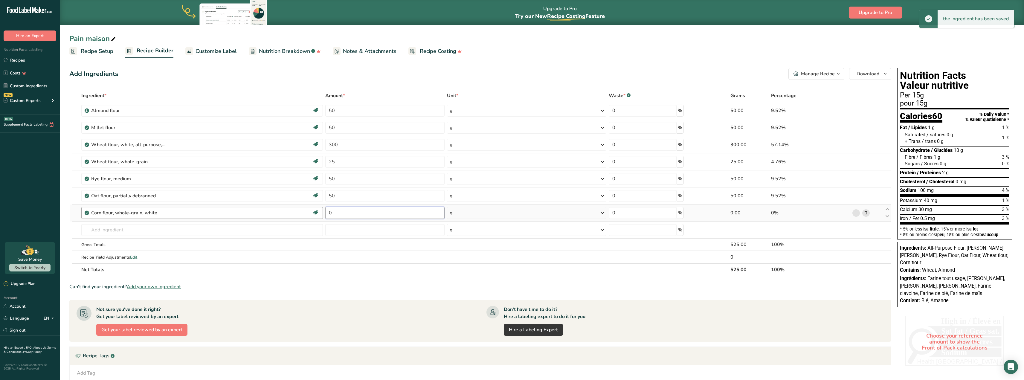
drag, startPoint x: 378, startPoint y: 215, endPoint x: 306, endPoint y: 214, distance: 71.2
click at [306, 214] on tr "Corn flour, whole-grain, white Dairy free Gluten free Vegan Vegetarian 0 g Port…" at bounding box center [480, 212] width 821 height 17
type input "50"
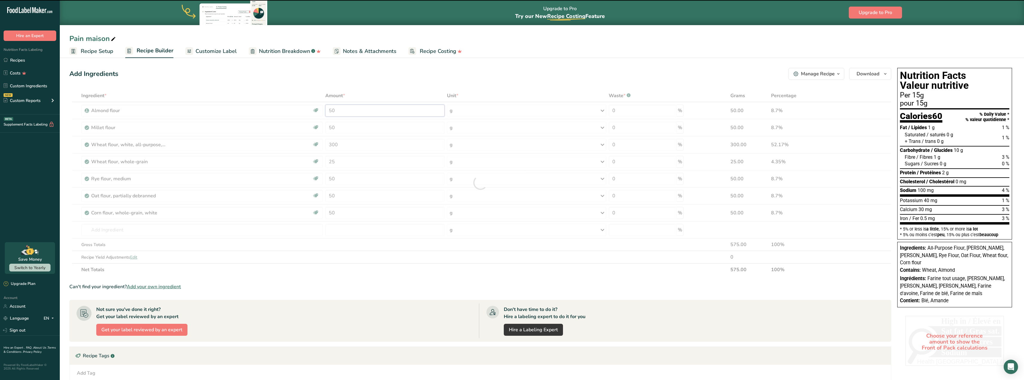
drag, startPoint x: 341, startPoint y: 111, endPoint x: 327, endPoint y: 112, distance: 13.8
click at [327, 112] on div "Ingredient * Amount * Unit * Waste * .a-a{fill:#347362;}.b-a{fill:#fff;} Grams …" at bounding box center [480, 182] width 822 height 187
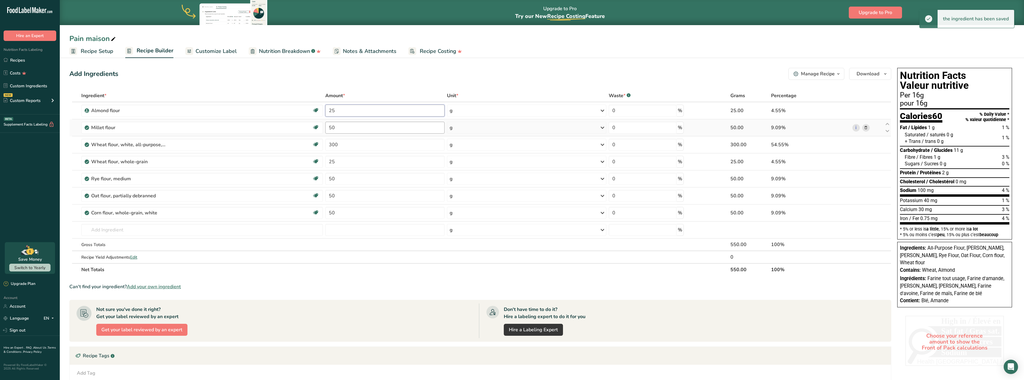
type input "25"
drag, startPoint x: 343, startPoint y: 129, endPoint x: 321, endPoint y: 128, distance: 21.6
click at [321, 128] on div "Ingredient * Amount * Unit * Waste * .a-a{fill:#347362;}.b-a{fill:#fff;} Grams …" at bounding box center [480, 182] width 822 height 187
type input "25"
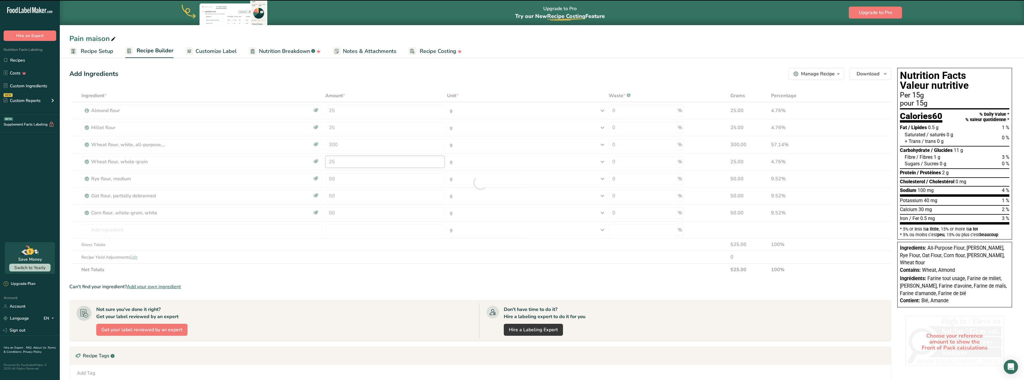
drag, startPoint x: 349, startPoint y: 164, endPoint x: 324, endPoint y: 162, distance: 25.2
click at [324, 162] on div "Ingredient * Amount * Unit * Waste * .a-a{fill:#347362;}.b-a{fill:#fff;} Grams …" at bounding box center [480, 182] width 822 height 187
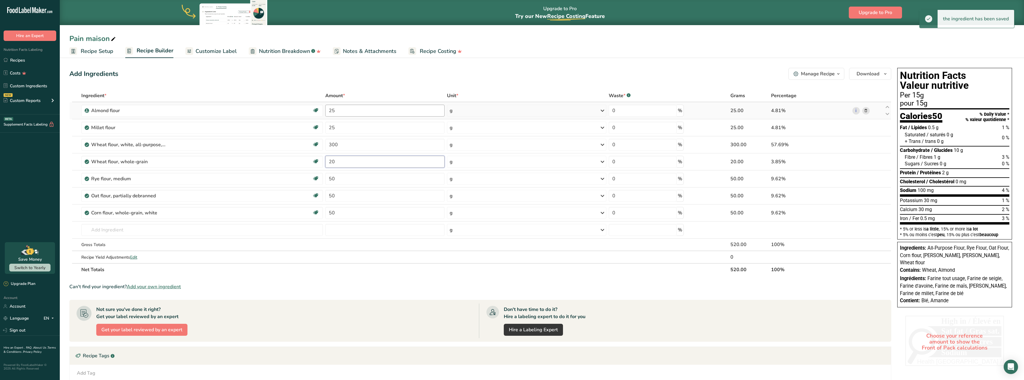
type input "20"
drag, startPoint x: 342, startPoint y: 109, endPoint x: 322, endPoint y: 109, distance: 20.3
click at [322, 109] on div "Ingredient * Amount * Unit * Waste * .a-a{fill:#347362;}.b-a{fill:#fff;} Grams …" at bounding box center [480, 182] width 822 height 187
type input "20"
drag, startPoint x: 340, startPoint y: 125, endPoint x: 327, endPoint y: 129, distance: 13.6
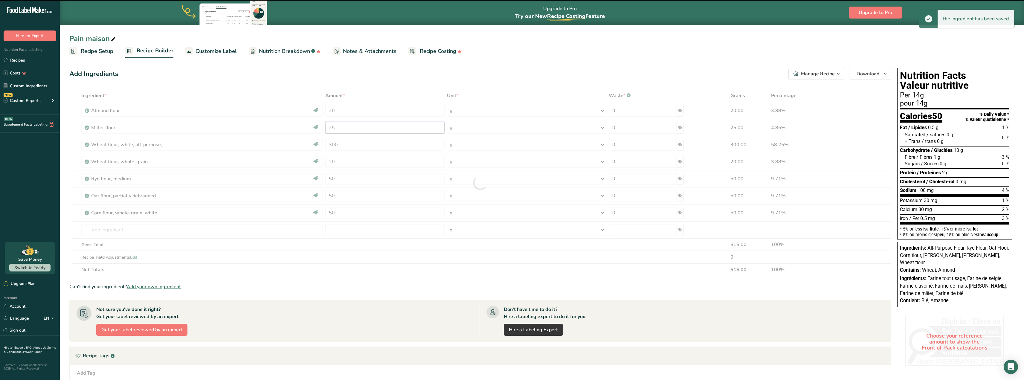
click at [327, 129] on div "Ingredient * Amount * Unit * Waste * .a-a{fill:#347362;}.b-a{fill:#fff;} Grams …" at bounding box center [480, 182] width 822 height 187
type input "20"
drag, startPoint x: 348, startPoint y: 179, endPoint x: 321, endPoint y: 169, distance: 29.1
click at [321, 169] on div "Ingredient * Amount * Unit * Waste * .a-a{fill:#347362;}.b-a{fill:#fff;} Grams …" at bounding box center [480, 182] width 822 height 187
type input "500"
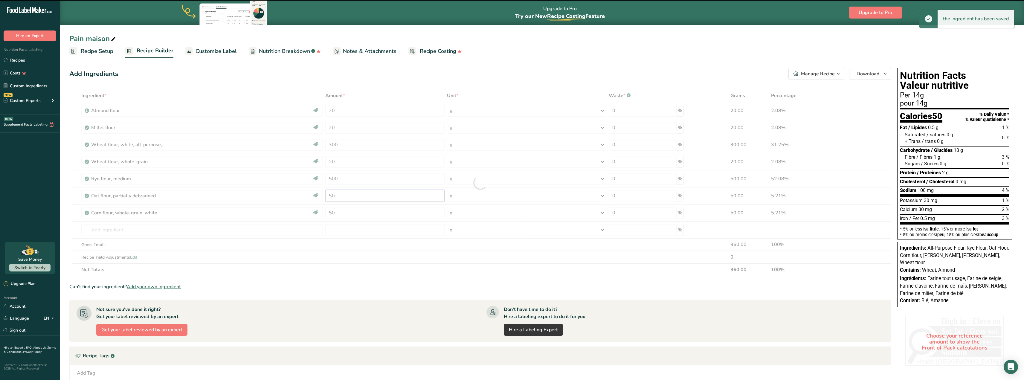
drag, startPoint x: 342, startPoint y: 195, endPoint x: 326, endPoint y: 194, distance: 16.2
click at [326, 194] on div "Ingredient * Amount * Unit * Waste * .a-a{fill:#347362;}.b-a{fill:#fff;} Grams …" at bounding box center [480, 182] width 822 height 187
type input "500"
drag, startPoint x: 344, startPoint y: 179, endPoint x: 328, endPoint y: 177, distance: 15.9
click at [328, 177] on div "Ingredient * Amount * Unit * Waste * .a-a{fill:#347362;}.b-a{fill:#fff;} Grams …" at bounding box center [480, 182] width 822 height 187
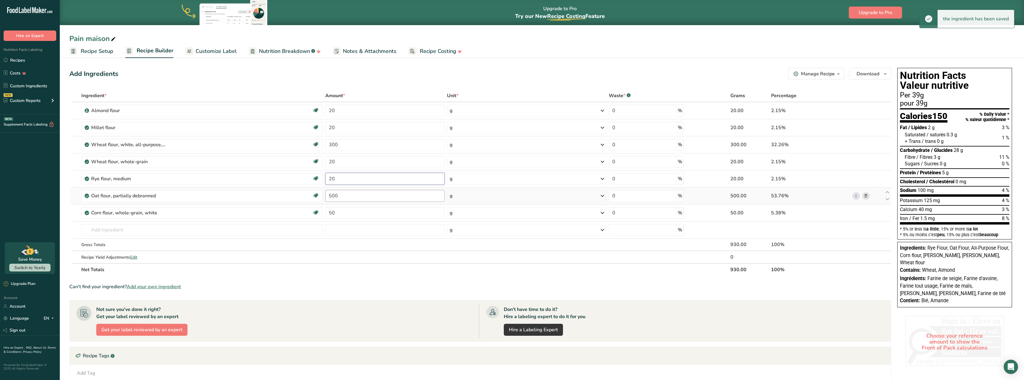
type input "20"
click at [349, 198] on div "Ingredient * Amount * Unit * Waste * .a-a{fill:#347362;}.b-a{fill:#fff;} Grams …" at bounding box center [480, 182] width 822 height 187
drag, startPoint x: 349, startPoint y: 197, endPoint x: 330, endPoint y: 194, distance: 18.6
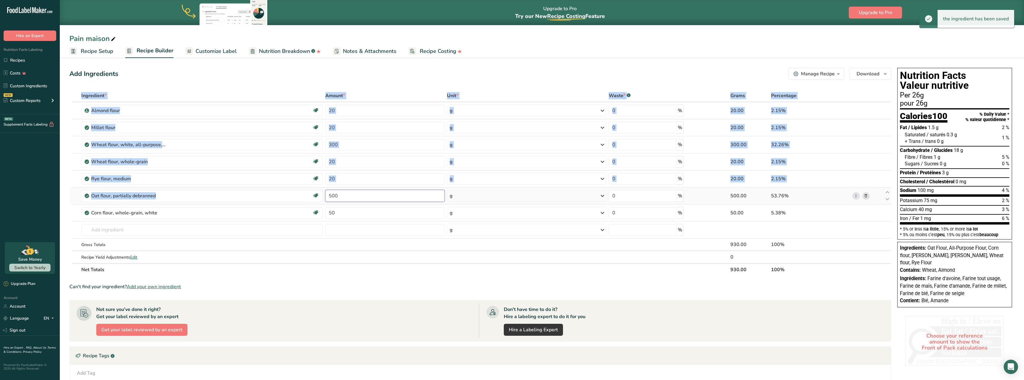
click at [347, 195] on input "500" at bounding box center [384, 196] width 119 height 12
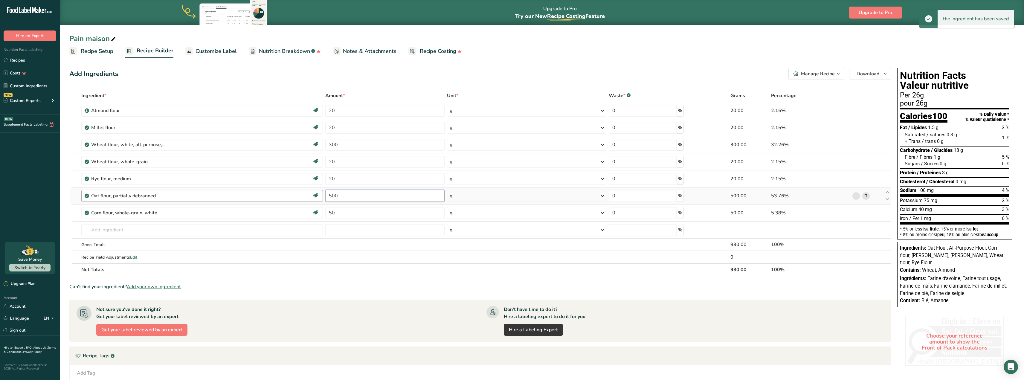
drag, startPoint x: 347, startPoint y: 195, endPoint x: 322, endPoint y: 192, distance: 25.4
click at [322, 192] on tr "Oat flour, partially debranned Dairy free Vegan Vegetarian Soy free 500 g Porti…" at bounding box center [480, 195] width 821 height 17
type input "20"
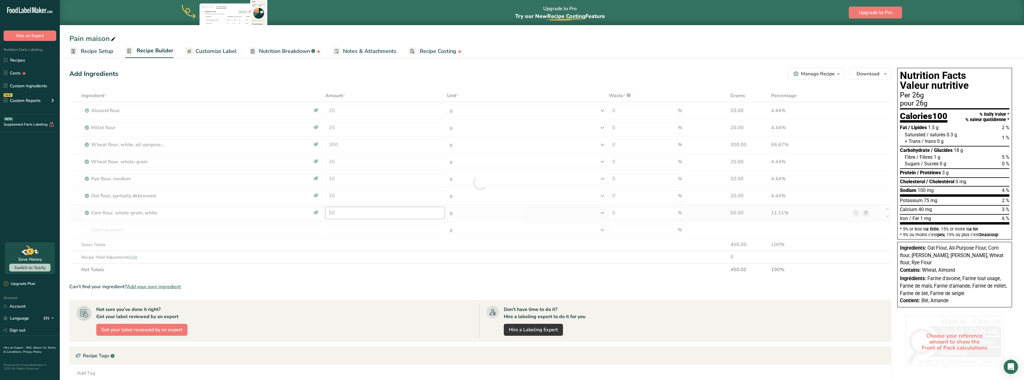
click at [345, 216] on div "Ingredient * Amount * Unit * Waste * .a-a{fill:#347362;}.b-a{fill:#fff;} Grams …" at bounding box center [480, 182] width 822 height 187
drag, startPoint x: 343, startPoint y: 213, endPoint x: 325, endPoint y: 212, distance: 18.3
click at [325, 212] on td "50" at bounding box center [385, 212] width 122 height 17
type input "20"
click at [124, 230] on div "Ingredient * Amount * Unit * Waste * .a-a{fill:#347362;}.b-a{fill:#fff;} Grams …" at bounding box center [480, 182] width 822 height 187
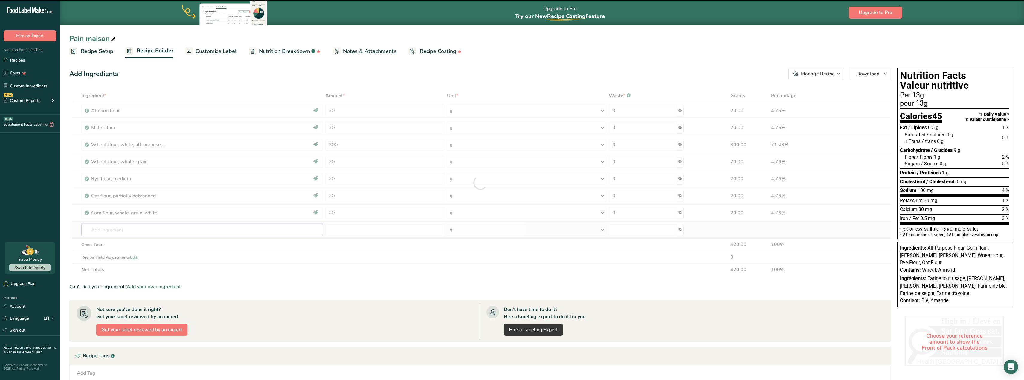
type input "f"
type input "l"
drag, startPoint x: 103, startPoint y: 227, endPoint x: 79, endPoint y: 222, distance: 24.5
click at [79, 222] on tr "emputre No results found Add your own ingredient g Weight Units g kg mg See mor…" at bounding box center [480, 230] width 821 height 17
type input "flour"
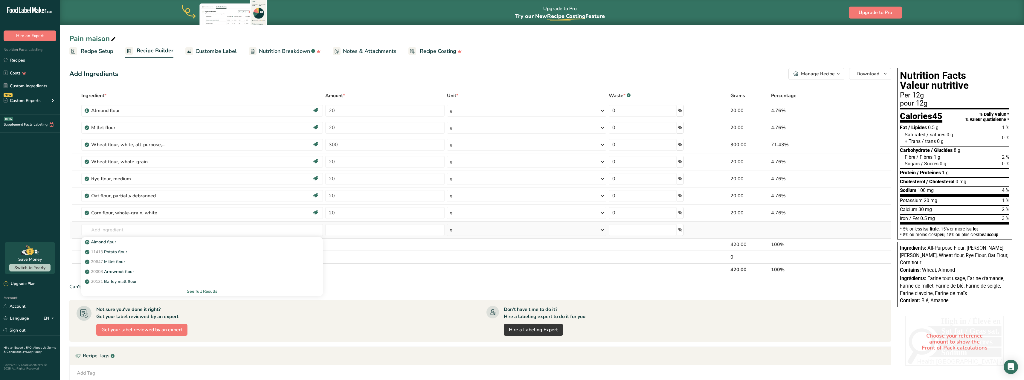
click at [201, 291] on div "See full Results" at bounding box center [202, 291] width 232 height 6
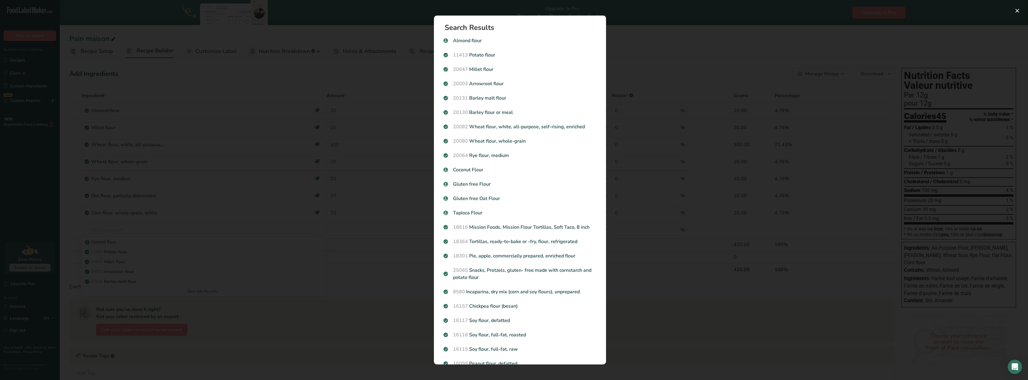
click at [646, 35] on div "Search results modal" at bounding box center [514, 190] width 1028 height 380
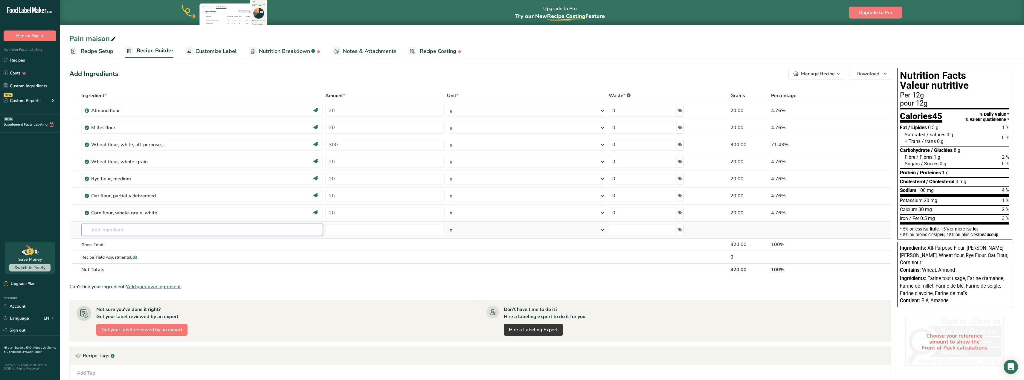
click at [137, 229] on input "text" at bounding box center [202, 230] width 242 height 12
type input "almonf"
click at [106, 243] on p "Almond flour" at bounding box center [101, 242] width 30 height 6
type input "Almond flour"
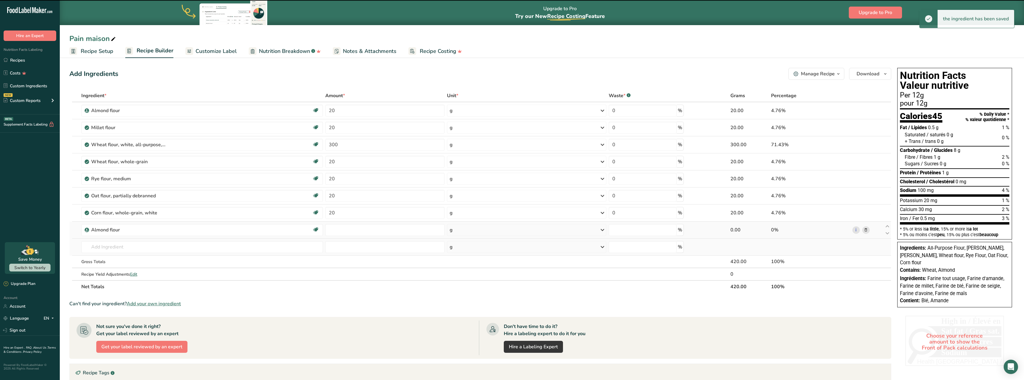
type input "0"
click at [351, 231] on input "0" at bounding box center [384, 230] width 119 height 12
click at [350, 230] on input "0" at bounding box center [384, 230] width 119 height 12
click at [349, 230] on input "0" at bounding box center [384, 230] width 119 height 12
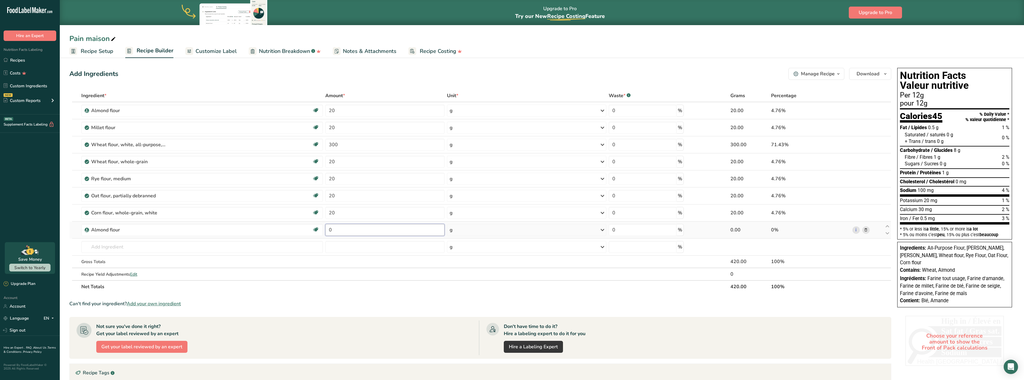
drag, startPoint x: 346, startPoint y: 231, endPoint x: 328, endPoint y: 229, distance: 18.6
click at [328, 229] on input "0" at bounding box center [384, 230] width 119 height 12
type input "20"
click at [358, 247] on div "Ingredient * Amount * Unit * Waste * .a-a{fill:#347362;}.b-a{fill:#fff;} Grams …" at bounding box center [480, 191] width 822 height 204
click at [352, 143] on input "300" at bounding box center [384, 145] width 119 height 12
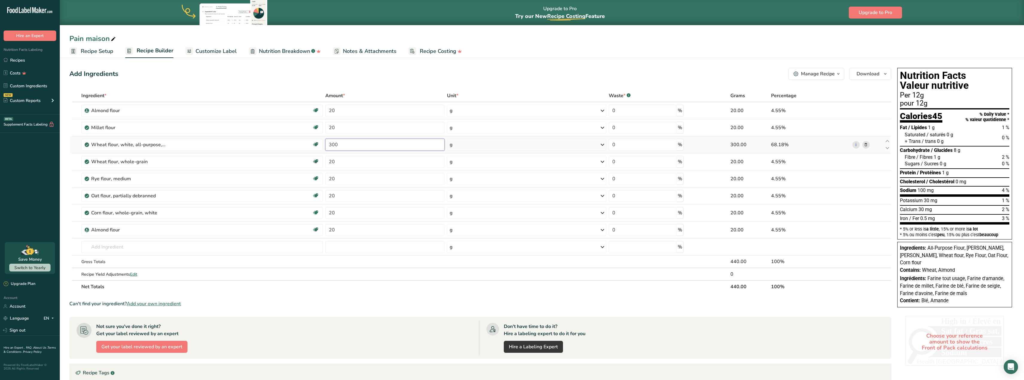
click at [352, 143] on input "300" at bounding box center [384, 145] width 119 height 12
type input "300"
click at [112, 249] on div "Ingredient * Amount * Unit * Waste * .a-a{fill:#347362;}.b-a{fill:#fff;} Grams …" at bounding box center [480, 191] width 822 height 204
type input "oliv"
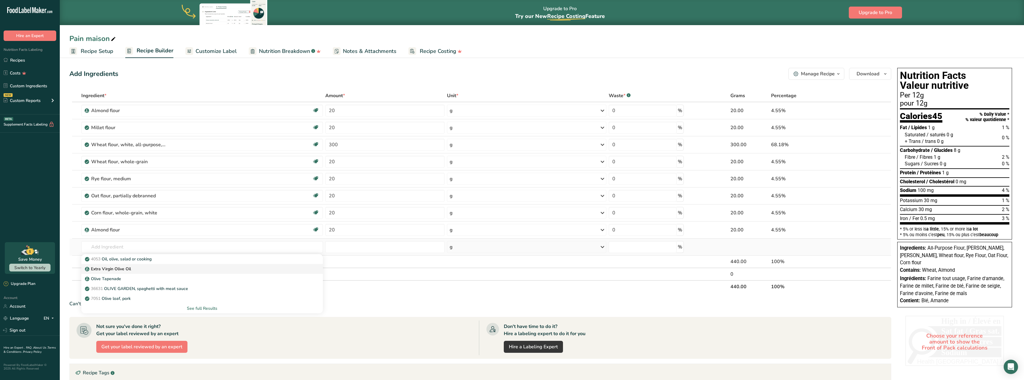
click at [132, 269] on div "Extra Virgin Olive Oil" at bounding box center [197, 269] width 222 height 6
type input "Extra Virgin Olive Oil"
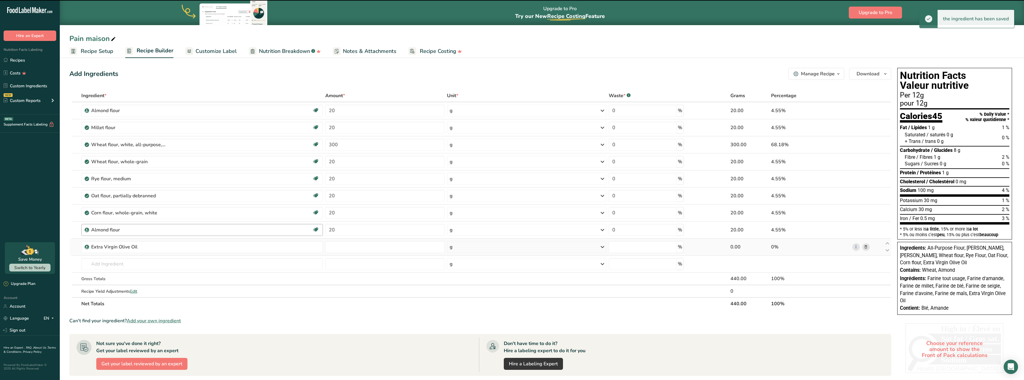
type input "0"
click at [375, 247] on input "0" at bounding box center [384, 247] width 119 height 12
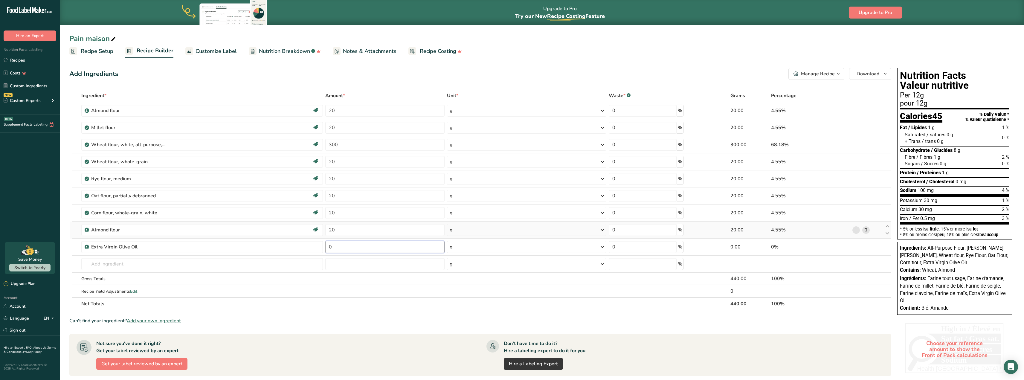
drag, startPoint x: 375, startPoint y: 247, endPoint x: 298, endPoint y: 236, distance: 77.9
click at [298, 236] on tbody "[PERSON_NAME] Vegan Vegetarian Organic Organic Certified Non-GMO Kosher Pareve …" at bounding box center [480, 199] width 821 height 195
type input "10"
click at [109, 263] on input "text" at bounding box center [202, 264] width 242 height 12
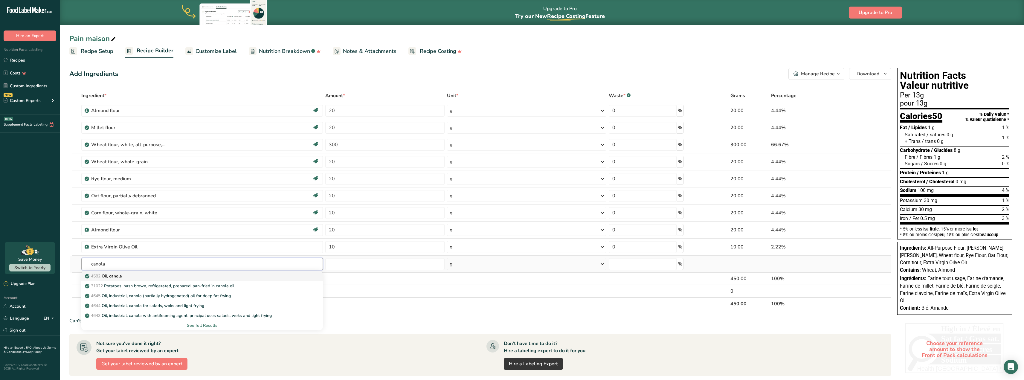
type input "canola"
click at [132, 279] on div "4582 Oil, canola" at bounding box center [197, 276] width 222 height 6
type input "Oil, canola"
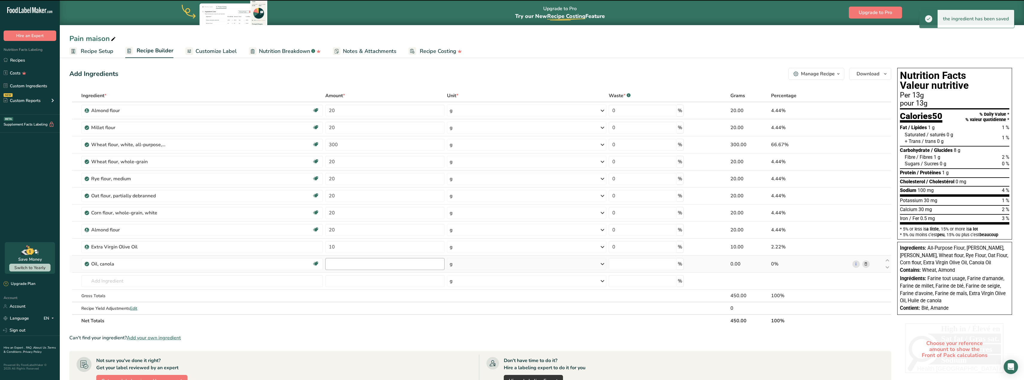
type input "0"
click at [340, 266] on input "0" at bounding box center [384, 264] width 119 height 12
drag, startPoint x: 340, startPoint y: 266, endPoint x: 305, endPoint y: 256, distance: 36.0
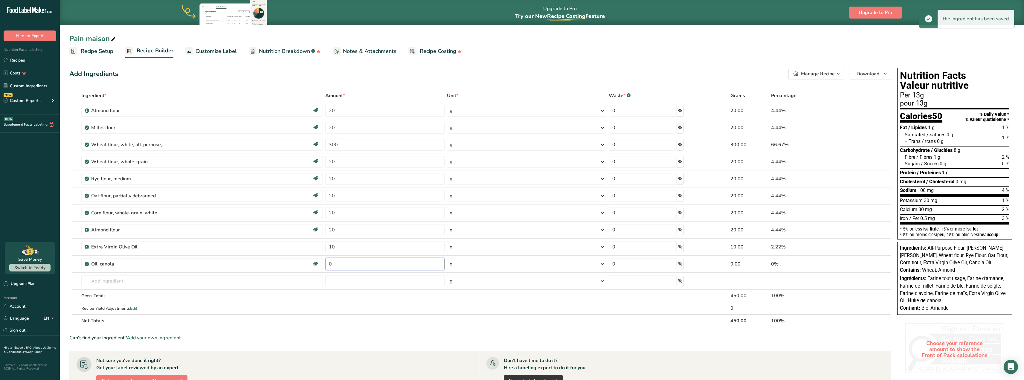
click at [305, 256] on tr "Oil, canola Source of Omega 3 Dairy free Gluten free Vegan Vegetarian Soy free …" at bounding box center [480, 264] width 821 height 17
type input "10"
click at [106, 280] on input "text" at bounding box center [202, 281] width 242 height 12
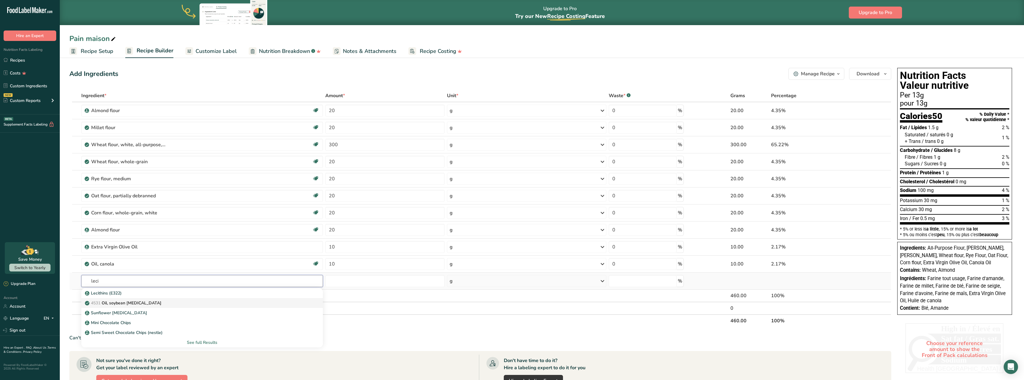
type input "Oil, soybean [MEDICAL_DATA]"
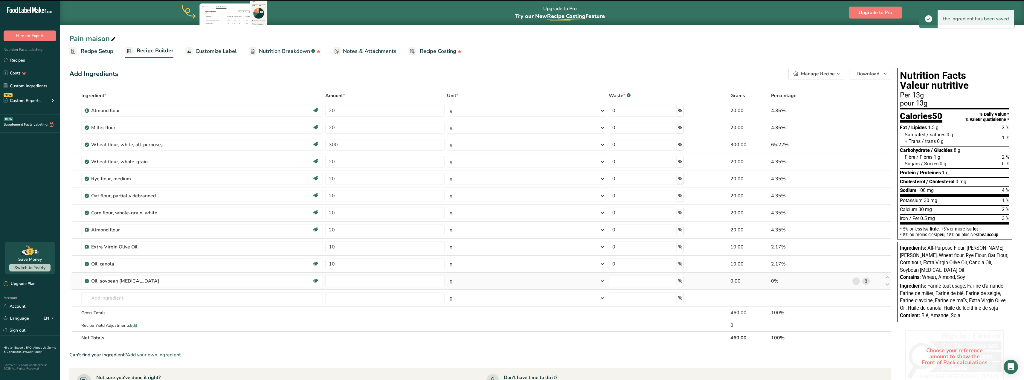
type input "0"
click at [353, 282] on input "0" at bounding box center [384, 281] width 119 height 12
click at [352, 282] on input "0" at bounding box center [384, 281] width 119 height 12
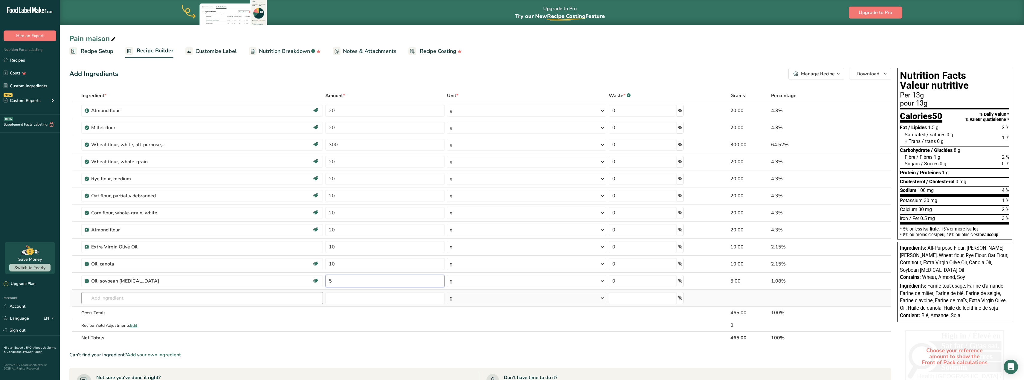
type input "5"
click at [133, 300] on div "Ingredient * Amount * Unit * Waste * .a-a{fill:#347362;}.b-a{fill:#fff;} Grams …" at bounding box center [480, 216] width 822 height 255
click at [351, 266] on input "10" at bounding box center [384, 264] width 119 height 12
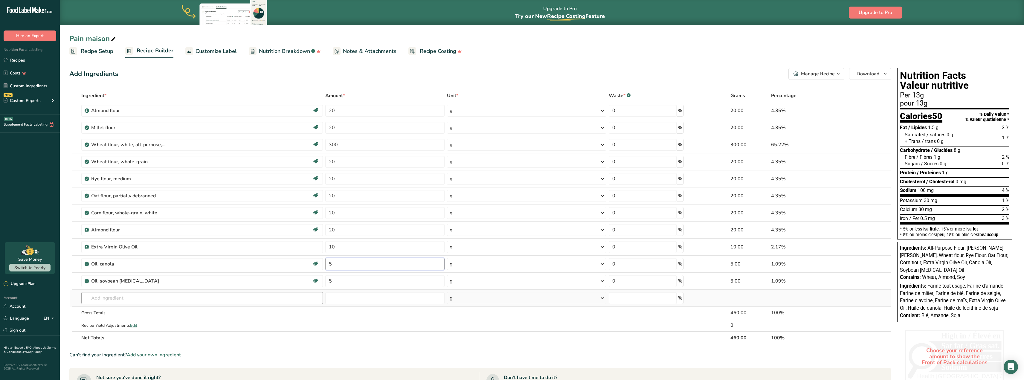
type input "5"
click at [135, 295] on div "Ingredient * Amount * Unit * Waste * .a-a{fill:#347362;}.b-a{fill:#fff;} Grams …" at bounding box center [480, 216] width 822 height 255
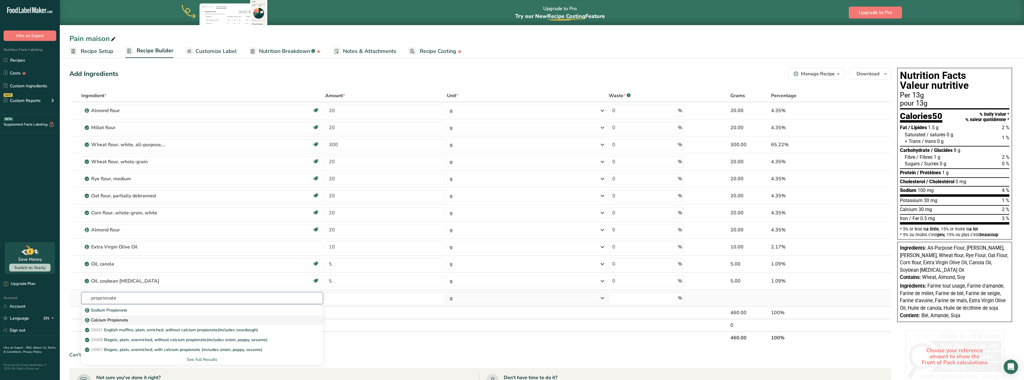
type input "proprionate"
click at [146, 318] on div "Calcium Propionate" at bounding box center [197, 320] width 222 height 6
type input "Calcium Propionate"
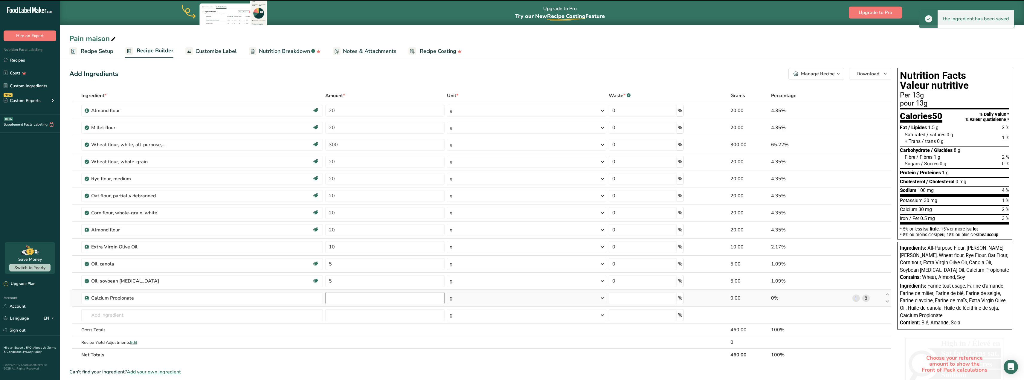
type input "0"
click at [335, 297] on input "0" at bounding box center [384, 298] width 119 height 12
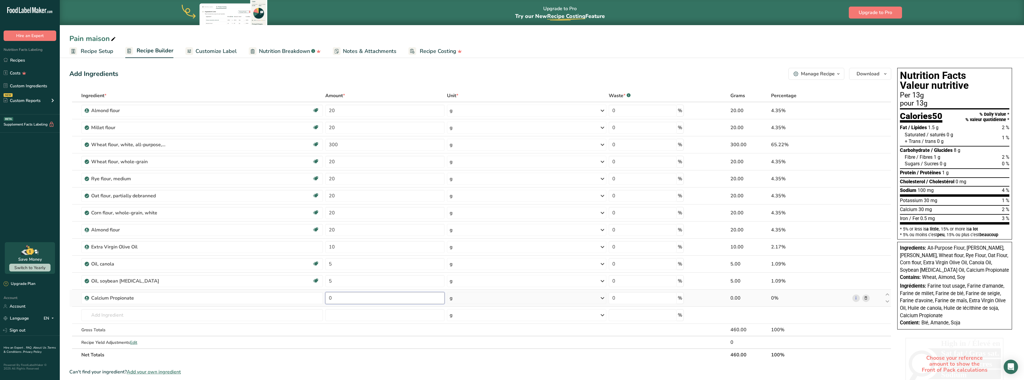
type input "4"
drag, startPoint x: 359, startPoint y: 301, endPoint x: 321, endPoint y: 290, distance: 39.2
click at [321, 290] on tr "Calcium Propionate [PERSON_NAME] saisir un nombre. g Weight Units g kg mg See m…" at bounding box center [480, 302] width 821 height 24
type input "4"
click at [167, 315] on div "Ingredient * Amount * Unit * Waste * .a-a{fill:#347362;}.b-a{fill:#fff;} Grams …" at bounding box center [480, 225] width 822 height 272
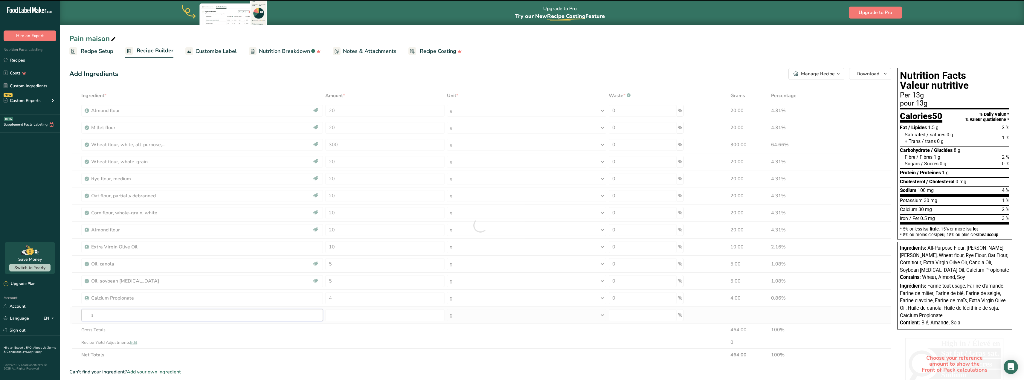
type input "se"
type input "l"
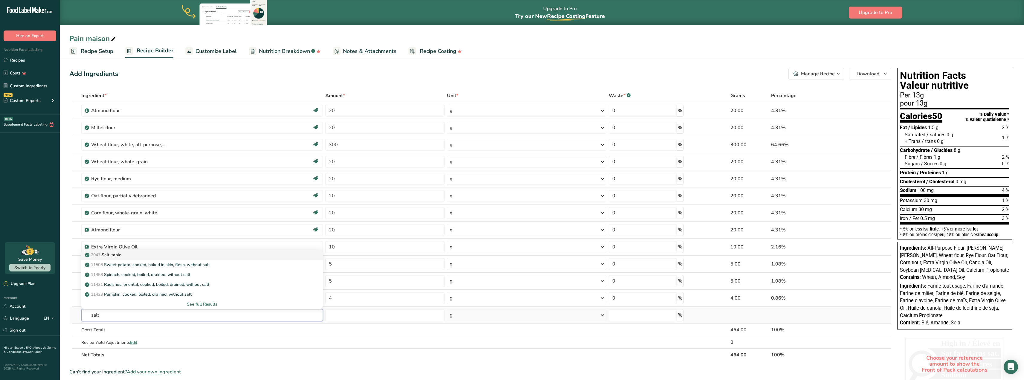
type input "salt"
click at [117, 256] on p "2047 Salt, table" at bounding box center [103, 255] width 35 height 6
type input "Salt, table"
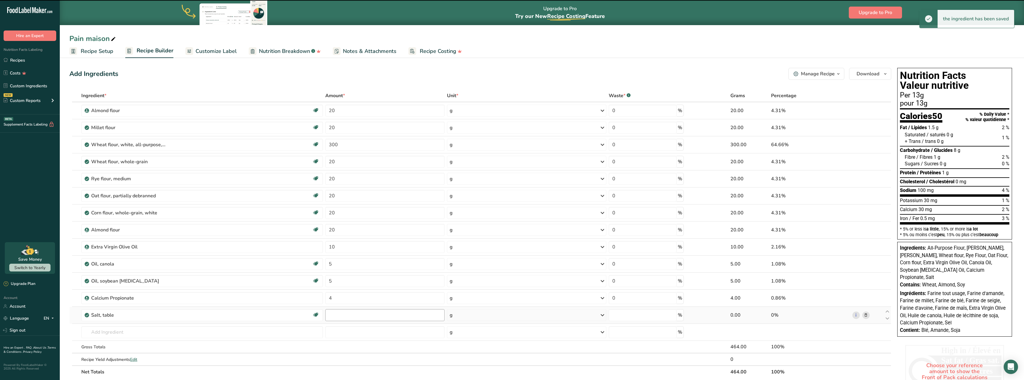
type input "0"
click at [341, 315] on input "0" at bounding box center [384, 315] width 119 height 12
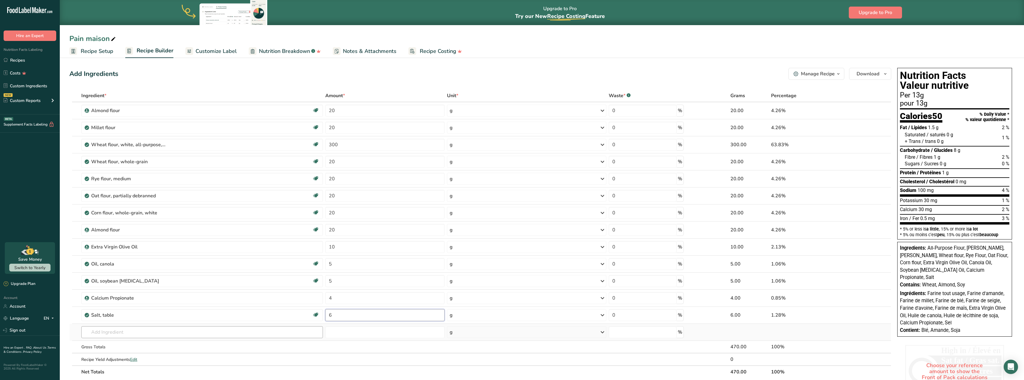
type input "6"
click at [120, 331] on div "Ingredient * Amount * Unit * Waste * .a-a{fill:#347362;}.b-a{fill:#fff;} Grams …" at bounding box center [480, 233] width 822 height 289
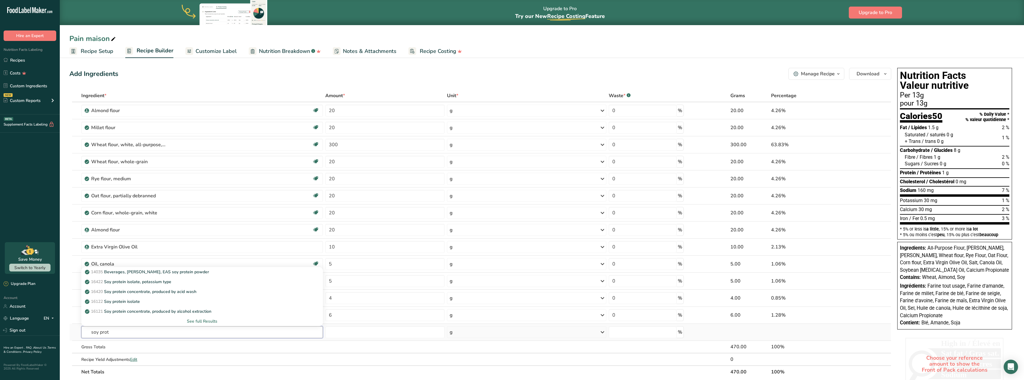
type input "soy prot"
click at [207, 320] on div "See full Results" at bounding box center [202, 321] width 232 height 6
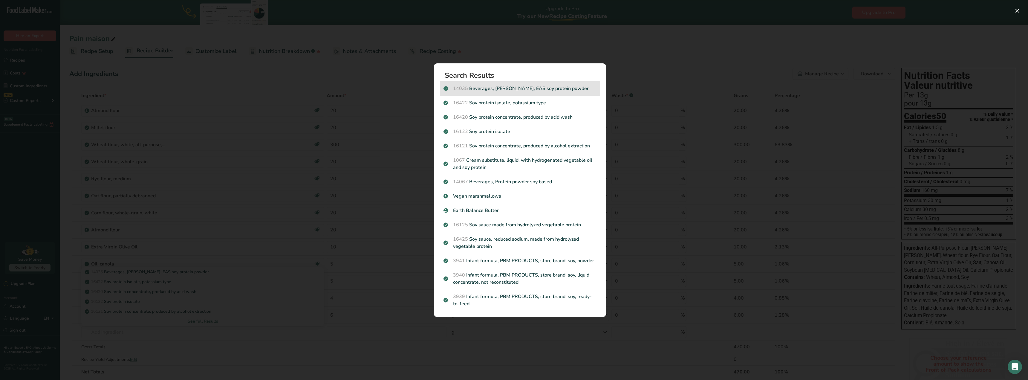
click at [492, 91] on p "14035 Beverages, [PERSON_NAME], EAS soy protein powder" at bounding box center [520, 88] width 153 height 7
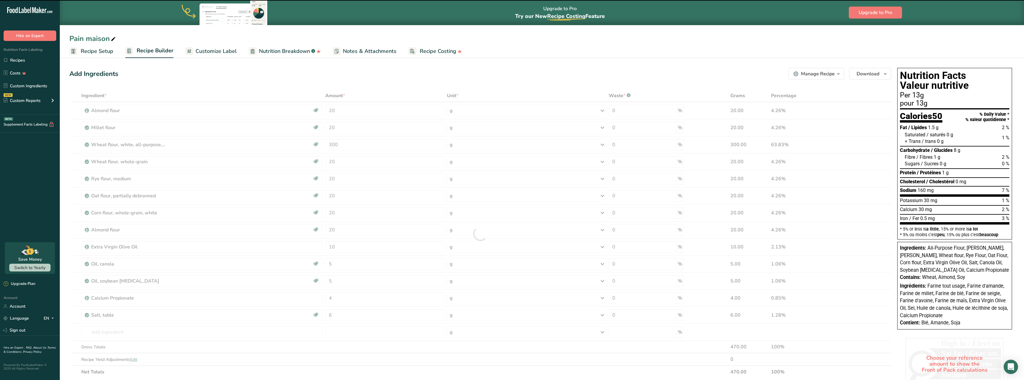
type input "0"
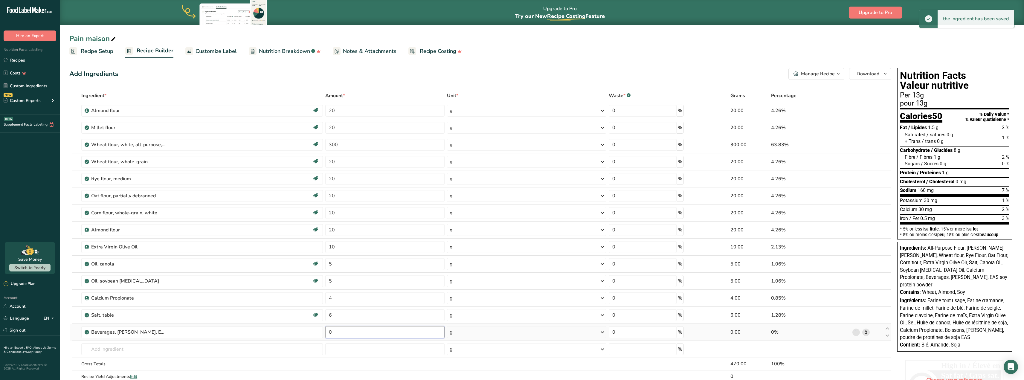
click at [352, 332] on input "0" at bounding box center [384, 332] width 119 height 12
type input "5"
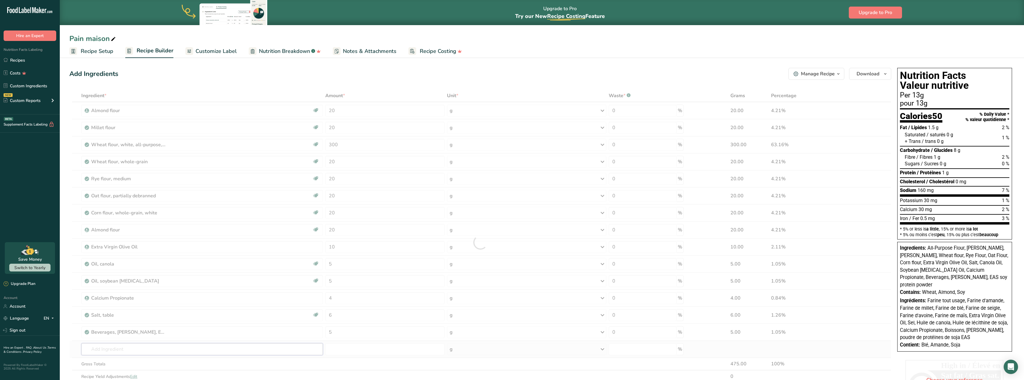
click at [139, 349] on div "Ingredient * Amount * Unit * Waste * .a-a{fill:#347362;}.b-a{fill:#fff;} Grams …" at bounding box center [480, 242] width 822 height 306
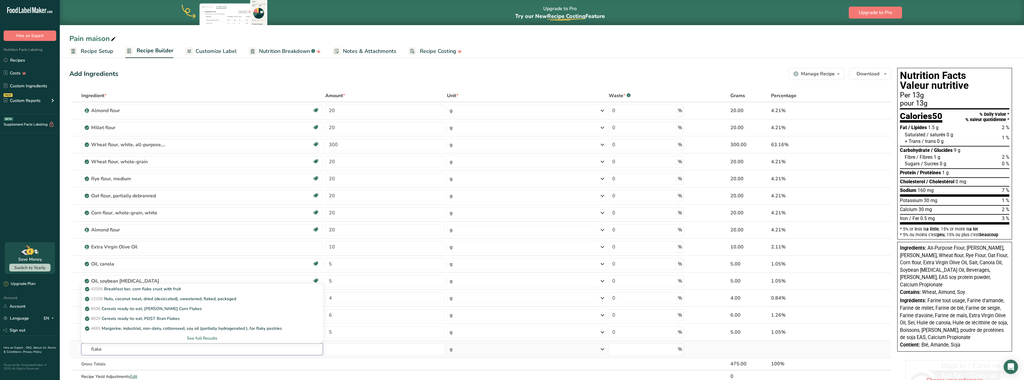
drag, startPoint x: 114, startPoint y: 350, endPoint x: 88, endPoint y: 349, distance: 26.6
click at [88, 349] on input "flake" at bounding box center [202, 349] width 242 height 12
type input "soya flake"
drag, startPoint x: 95, startPoint y: 347, endPoint x: 79, endPoint y: 345, distance: 16.6
click at [79, 345] on tr "soya flake 4655 Margarine-like shortening, industrial, soy (partially hydrogena…" at bounding box center [480, 349] width 821 height 17
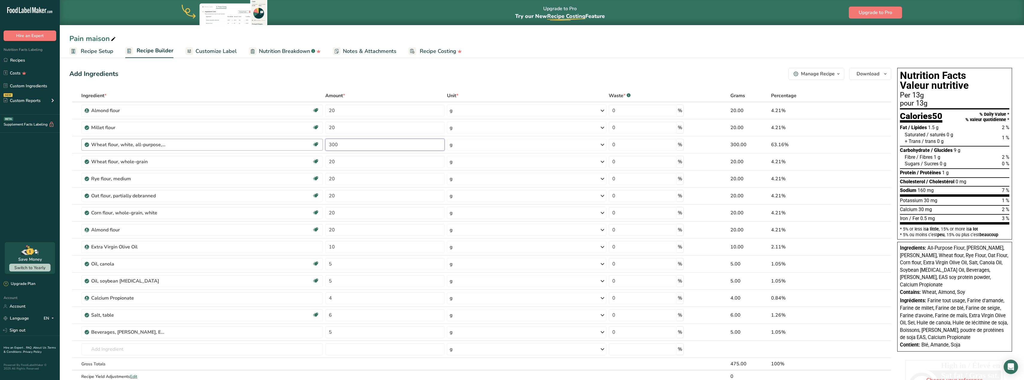
drag, startPoint x: 365, startPoint y: 147, endPoint x: 318, endPoint y: 141, distance: 47.9
click at [318, 141] on tr "Wheat flour, white, all-purpose, self-rising, enriched Dairy free Vegan Vegetar…" at bounding box center [480, 144] width 821 height 17
type input "400"
click at [162, 352] on input "text" at bounding box center [202, 349] width 242 height 12
type input "coconut floo"
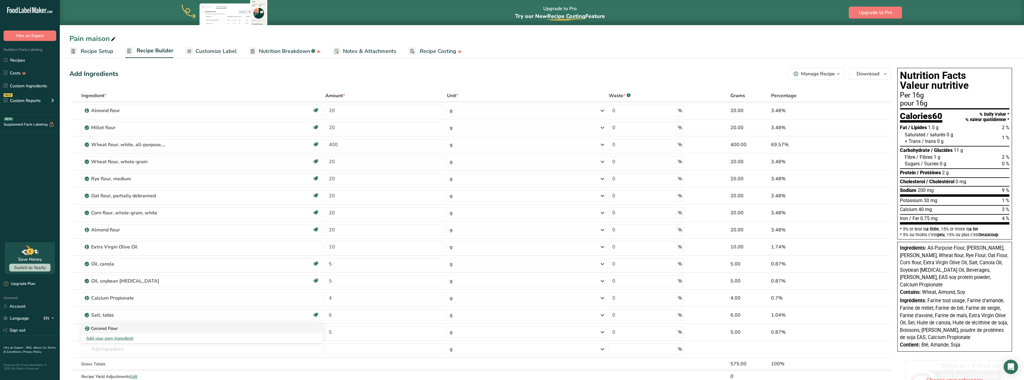
click at [114, 327] on p "Coconut Flour" at bounding box center [102, 328] width 32 height 6
type input "Coconut Flour"
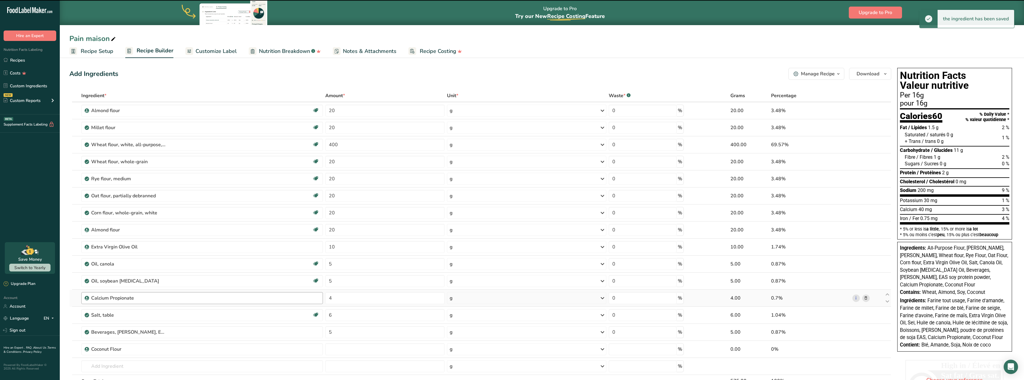
type input "0"
click at [339, 349] on input "0" at bounding box center [384, 349] width 119 height 12
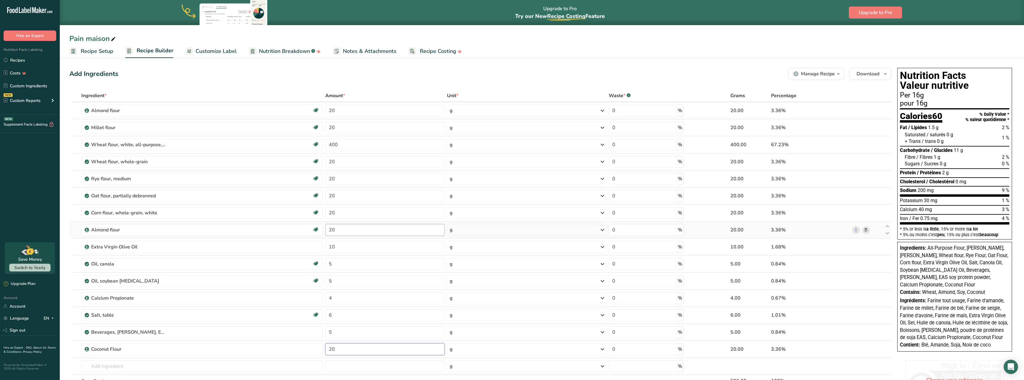
type input "20"
click at [358, 142] on input "400" at bounding box center [384, 145] width 119 height 12
type input "450"
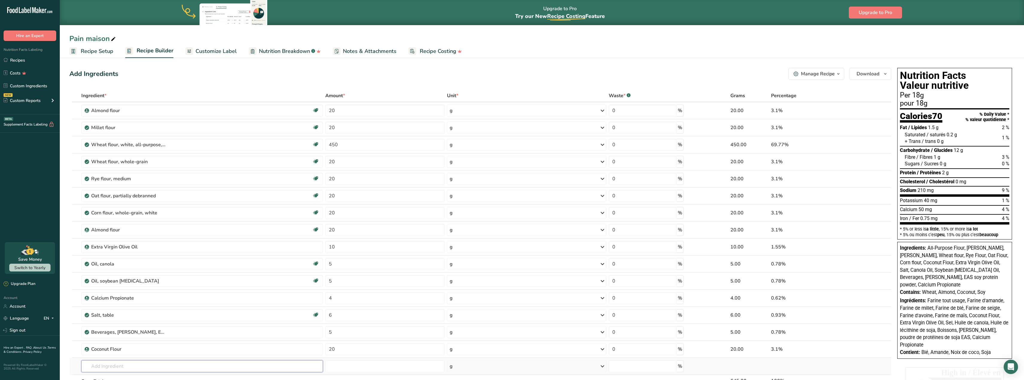
click at [101, 366] on input "text" at bounding box center [202, 366] width 242 height 12
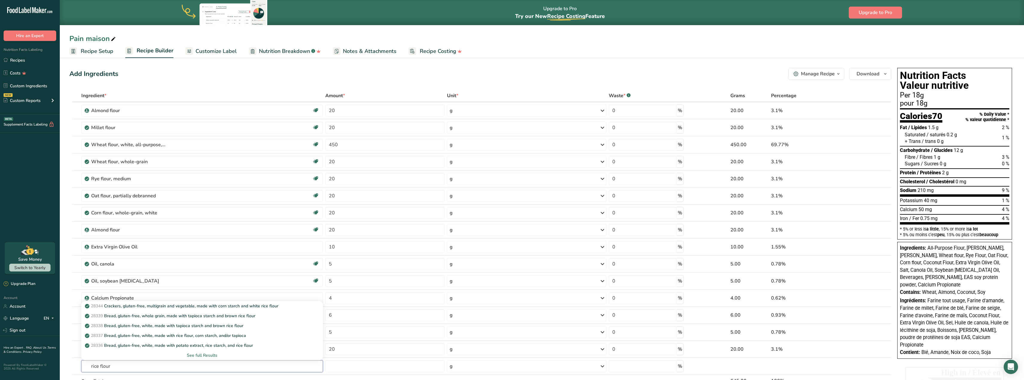
drag, startPoint x: 116, startPoint y: 367, endPoint x: 69, endPoint y: 362, distance: 46.9
click at [69, 362] on section "Add Ingredients Manage Recipe Delete Recipe Duplicate Recipe Scale Recipe Save …" at bounding box center [542, 336] width 964 height 561
type input "[PERSON_NAME]"
click at [197, 355] on div "See full Results" at bounding box center [202, 355] width 232 height 6
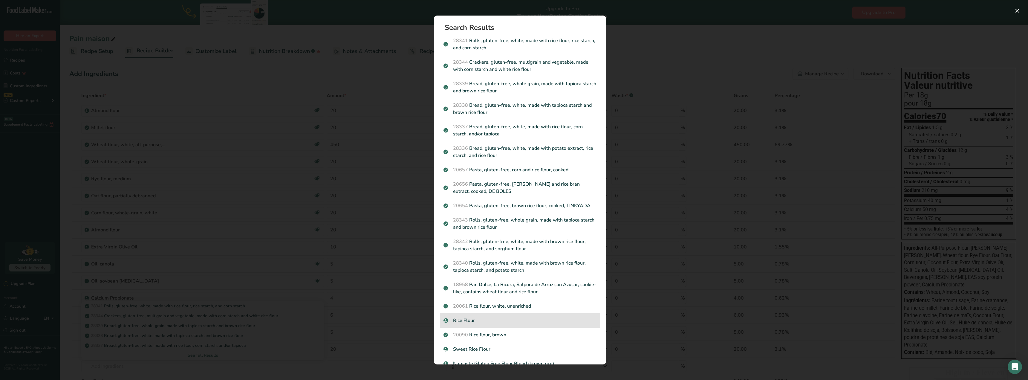
click at [500, 324] on div "Rice Flour" at bounding box center [520, 320] width 160 height 14
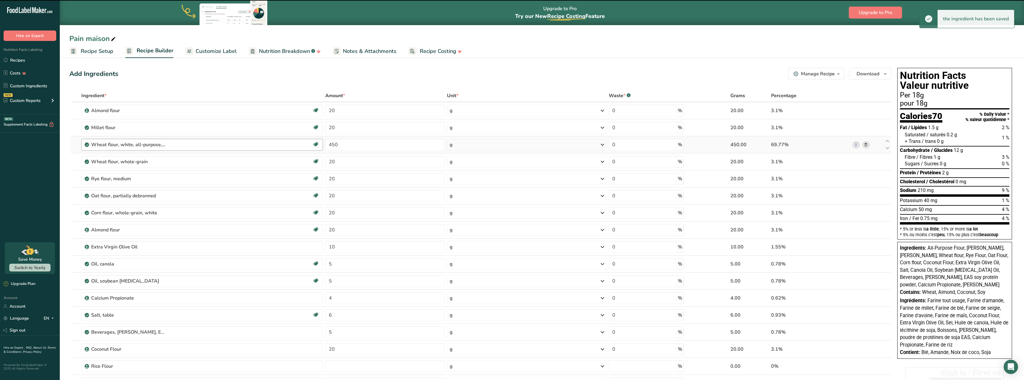
type input "0"
click at [378, 367] on input "0" at bounding box center [384, 366] width 119 height 12
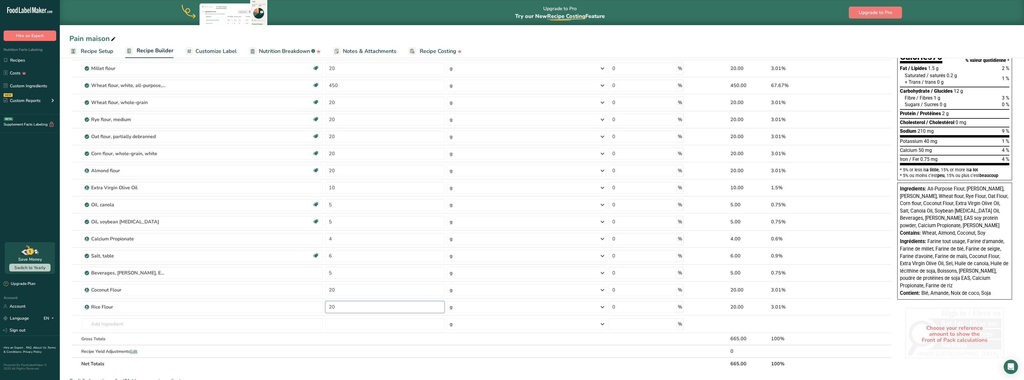
scroll to position [60, 0]
type input "20"
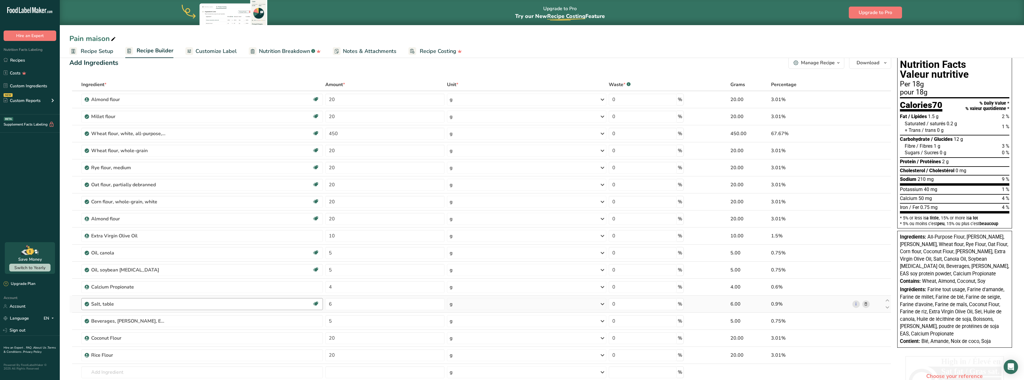
scroll to position [30, 0]
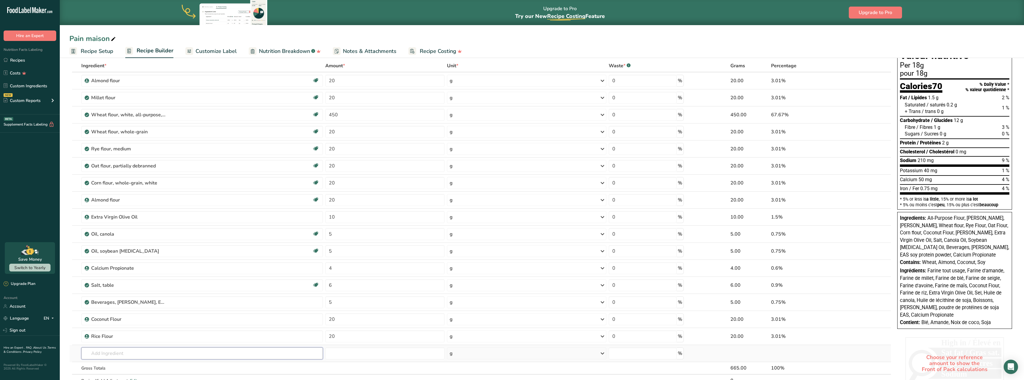
click at [107, 354] on input "text" at bounding box center [202, 353] width 242 height 12
type input "water"
click at [133, 296] on div "Water, bottled" at bounding box center [197, 293] width 222 height 6
type input "Water, bottled"
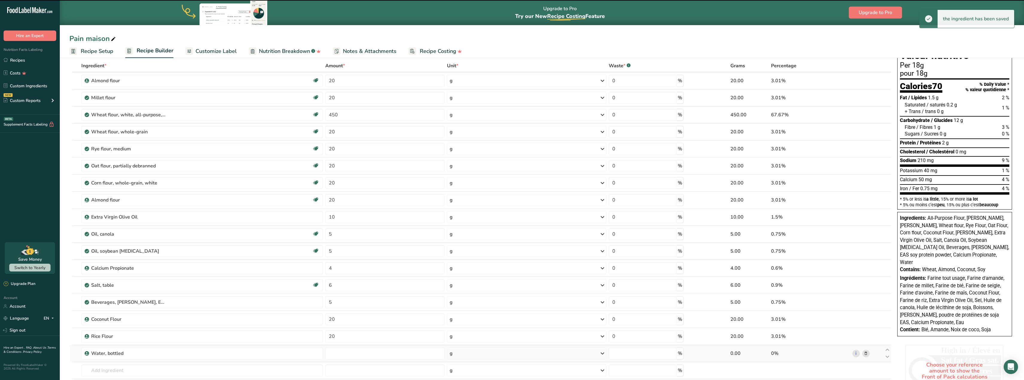
type input "0"
click at [351, 354] on input "0" at bounding box center [384, 353] width 119 height 12
click at [350, 354] on input "0" at bounding box center [384, 353] width 119 height 12
click at [350, 355] on input "0" at bounding box center [384, 353] width 119 height 12
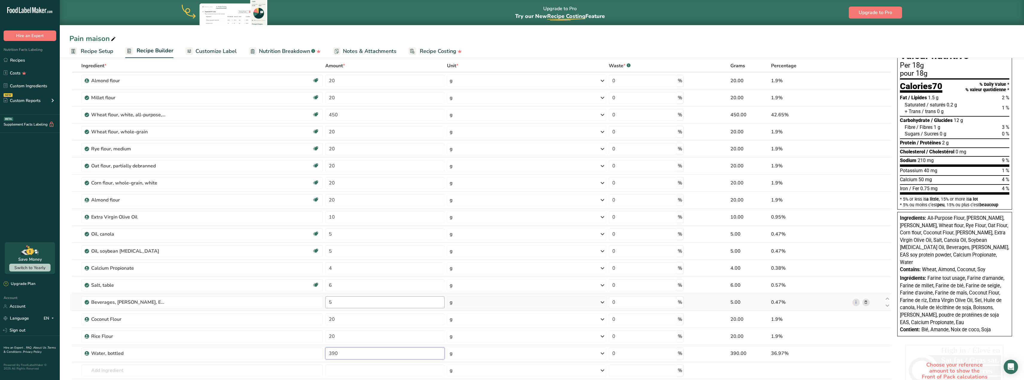
type input "390"
click at [351, 114] on input "450" at bounding box center [384, 115] width 119 height 12
type input "400"
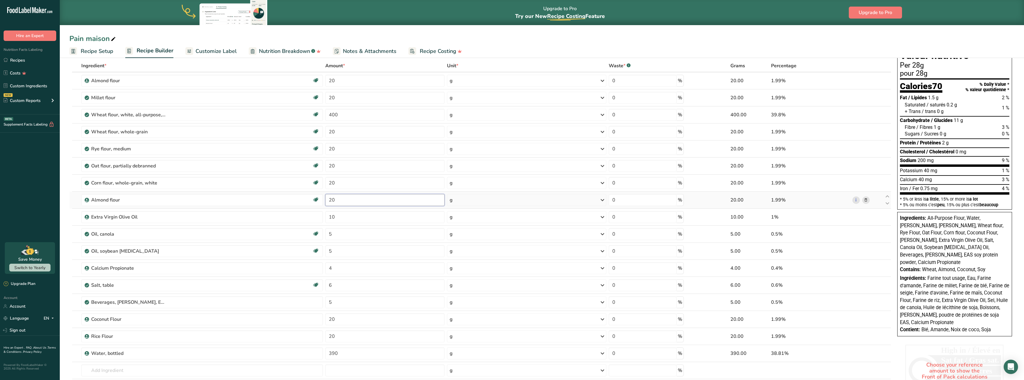
click at [339, 198] on input "20" at bounding box center [384, 200] width 119 height 12
type input "30"
drag, startPoint x: 346, startPoint y: 338, endPoint x: 329, endPoint y: 336, distance: 17.8
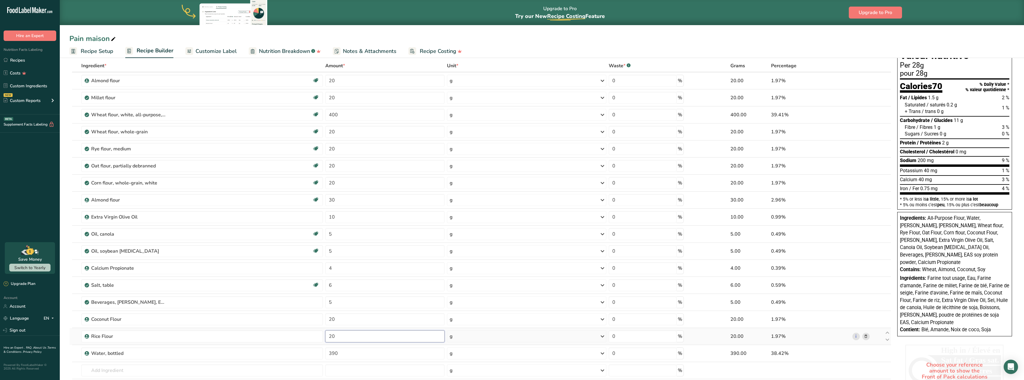
click at [329, 336] on input "20" at bounding box center [384, 336] width 119 height 12
type input "28"
click at [143, 370] on input "text" at bounding box center [202, 370] width 242 height 12
type input "flour barley"
click at [143, 347] on div "20131 Barley malt flour" at bounding box center [197, 349] width 222 height 6
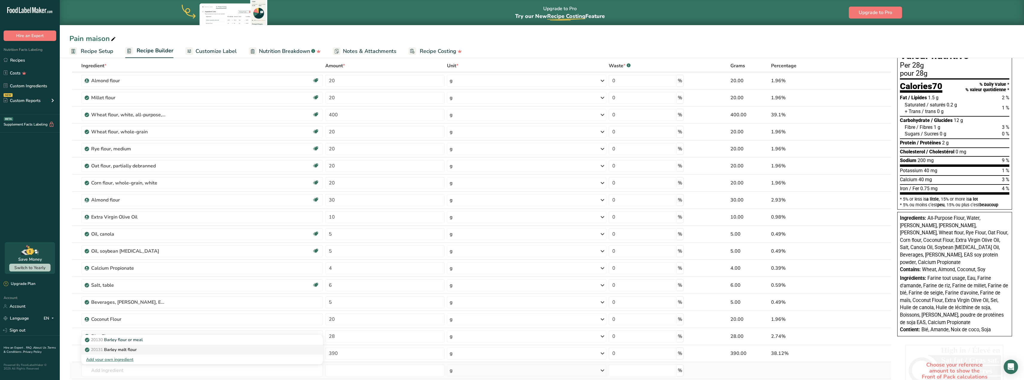
type input "Barley malt flour"
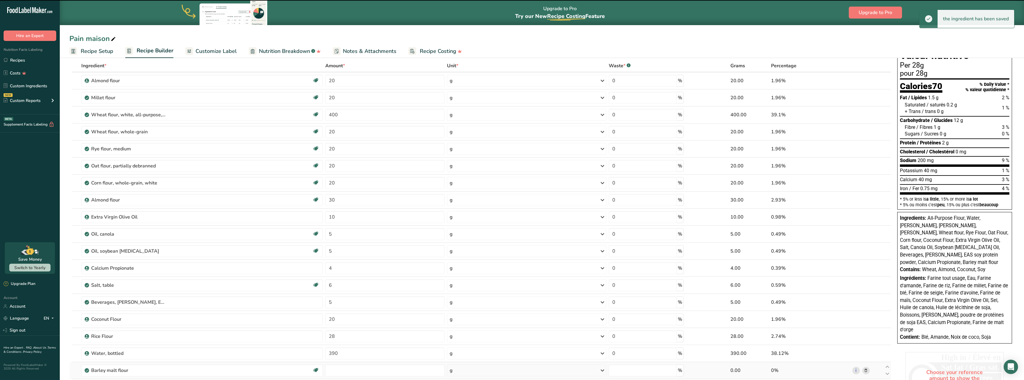
type input "0"
click at [334, 369] on input "0" at bounding box center [384, 370] width 119 height 12
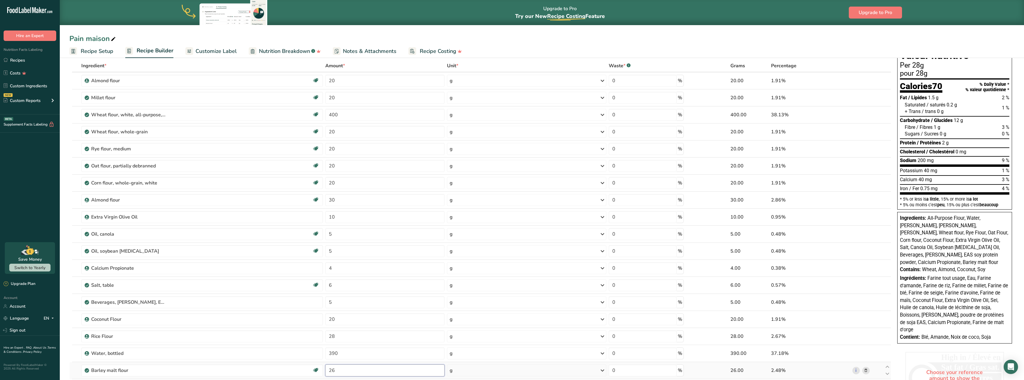
type input "26"
drag, startPoint x: 367, startPoint y: 149, endPoint x: 320, endPoint y: 145, distance: 46.8
click at [320, 145] on tr "Rye flour, medium Dairy free Vegan Vegetarian Soy free Source of B-Vitamins 20 …" at bounding box center [480, 149] width 821 height 17
type input "18"
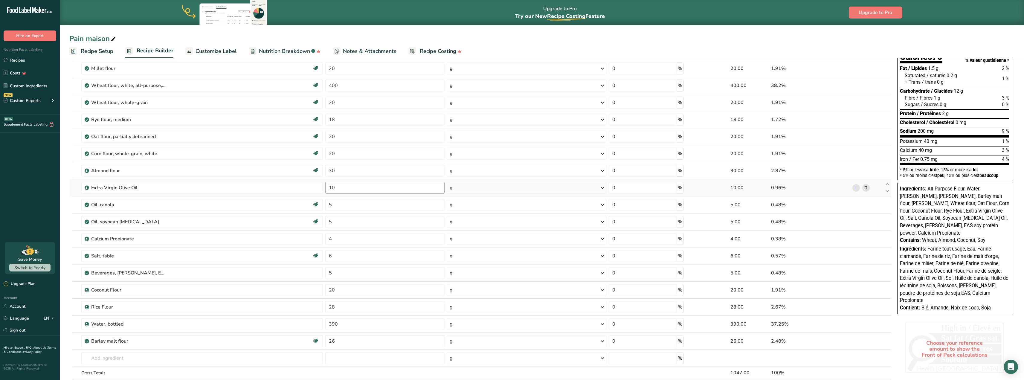
scroll to position [0, 0]
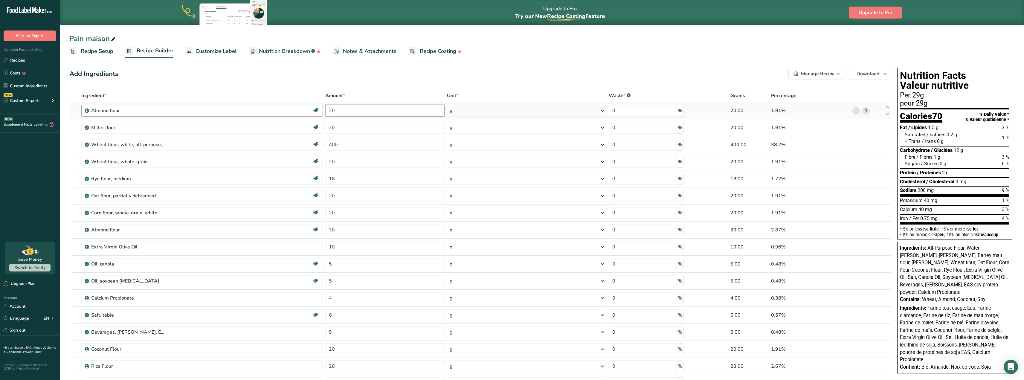
drag, startPoint x: 358, startPoint y: 112, endPoint x: 312, endPoint y: 105, distance: 46.9
click at [312, 105] on tr "[PERSON_NAME] Vegan Vegetarian Organic Organic Certified Non-GMO Kosher Pareve …" at bounding box center [480, 110] width 821 height 17
drag, startPoint x: 338, startPoint y: 109, endPoint x: 299, endPoint y: 112, distance: 39.9
click at [298, 112] on tr "[PERSON_NAME] Vegan Vegetarian Organic Organic Certified Non-GMO Kosher Pareve …" at bounding box center [480, 110] width 821 height 17
type input "60"
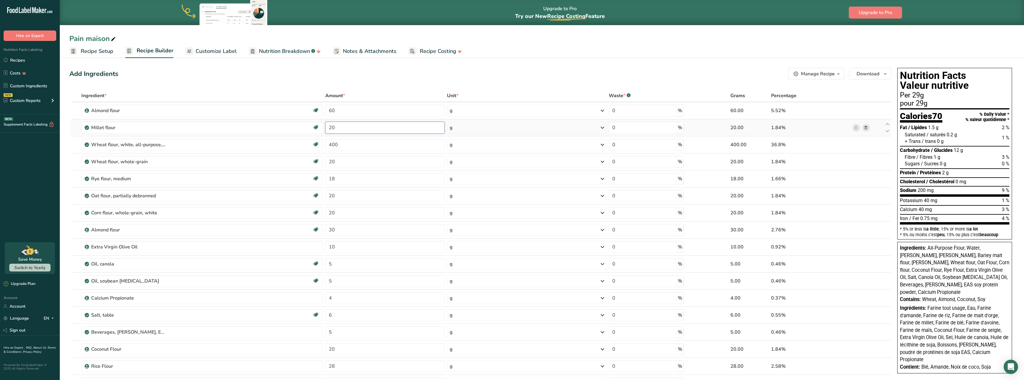
click at [358, 130] on div "Ingredient * Amount * Unit * Waste * .a-a{fill:#347362;}.b-a{fill:#fff;} Grams …" at bounding box center [480, 276] width 822 height 374
click at [358, 130] on div at bounding box center [480, 276] width 822 height 374
drag, startPoint x: 331, startPoint y: 129, endPoint x: 326, endPoint y: 128, distance: 5.2
click at [326, 128] on input "20" at bounding box center [384, 128] width 119 height 12
paste input "6"
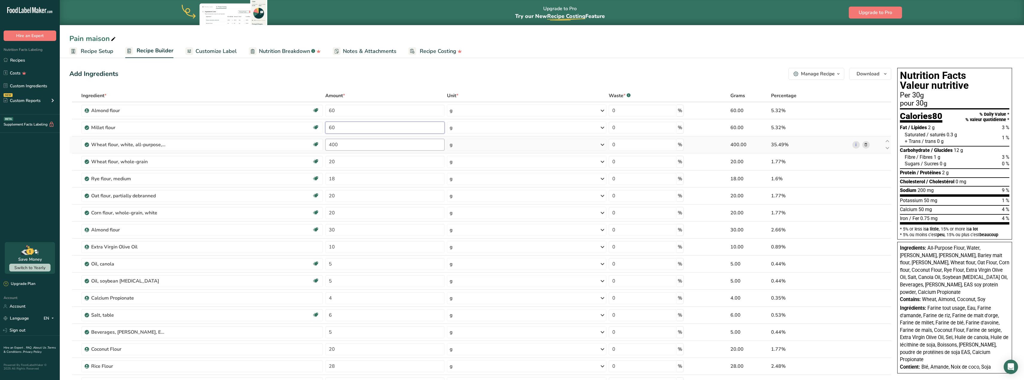
type input "60"
drag, startPoint x: 347, startPoint y: 147, endPoint x: 321, endPoint y: 142, distance: 26.5
click at [321, 142] on div "Ingredient * Amount * Unit * Waste * .a-a{fill:#347362;}.b-a{fill:#fff;} Grams …" at bounding box center [480, 276] width 822 height 374
type input "100"
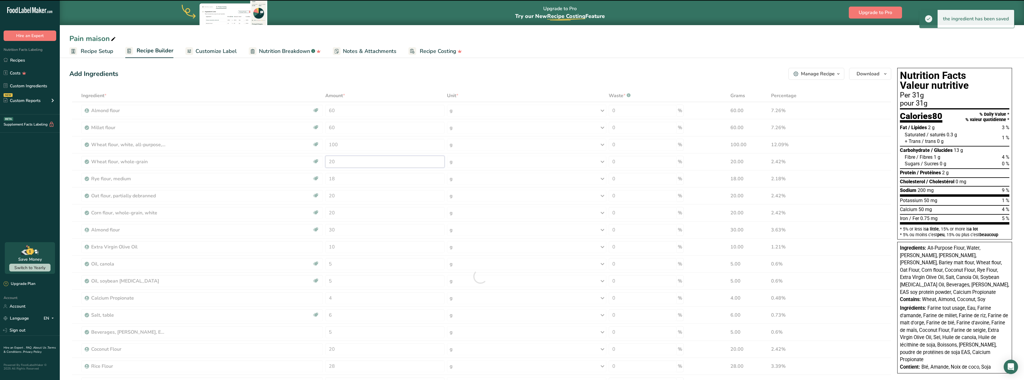
drag, startPoint x: 351, startPoint y: 163, endPoint x: 321, endPoint y: 158, distance: 30.7
click at [321, 158] on div "Ingredient * Amount * Unit * Waste * .a-a{fill:#347362;}.b-a{fill:#fff;} Grams …" at bounding box center [480, 276] width 822 height 374
paste input "6"
type input "60"
drag, startPoint x: 341, startPoint y: 178, endPoint x: 322, endPoint y: 175, distance: 19.7
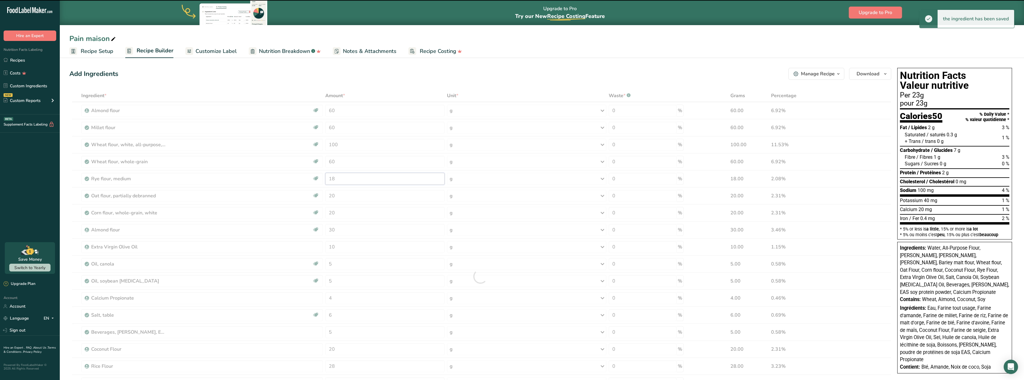
click at [322, 176] on div "Ingredient * Amount * Unit * Waste * .a-a{fill:#347362;}.b-a{fill:#fff;} Grams …" at bounding box center [480, 276] width 822 height 374
paste input "60"
type input "18"
drag, startPoint x: 342, startPoint y: 195, endPoint x: 317, endPoint y: 188, distance: 25.7
click at [317, 188] on div "Ingredient * Amount * Unit * Waste * .a-a{fill:#347362;}.b-a{fill:#fff;} Grams …" at bounding box center [480, 276] width 822 height 374
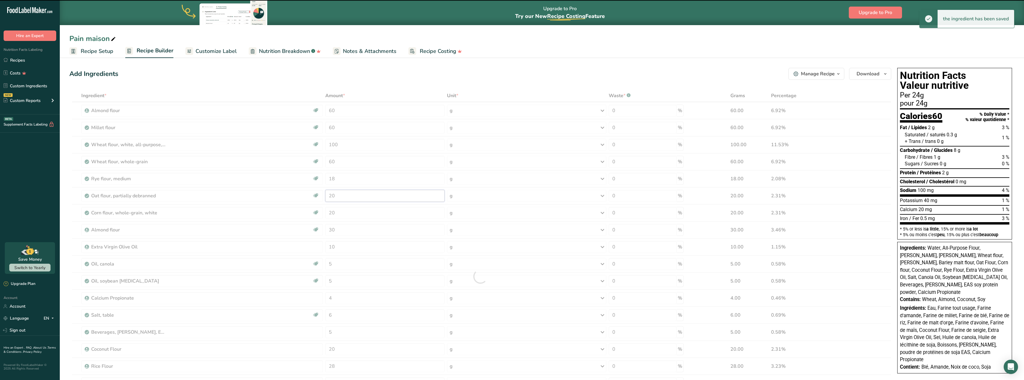
paste input "6"
type input "20"
drag, startPoint x: 341, startPoint y: 212, endPoint x: 319, endPoint y: 207, distance: 22.5
click at [319, 207] on div "Ingredient * Amount * Unit * Waste * .a-a{fill:#347362;}.b-a{fill:#fff;} Grams …" at bounding box center [480, 276] width 822 height 374
paste input "6"
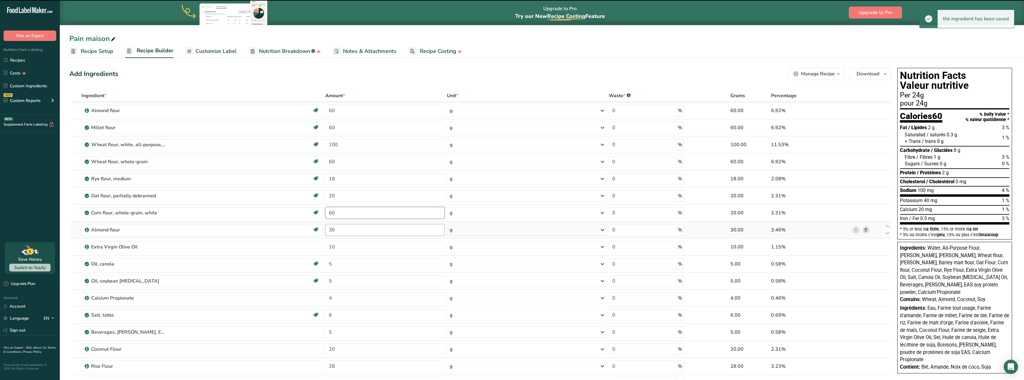
type input "20"
drag, startPoint x: 341, startPoint y: 230, endPoint x: 320, endPoint y: 226, distance: 21.0
click at [320, 226] on div "Ingredient * Amount * Unit * Waste * .a-a{fill:#347362;}.b-a{fill:#fff;} Grams …" at bounding box center [480, 276] width 822 height 374
type input "80"
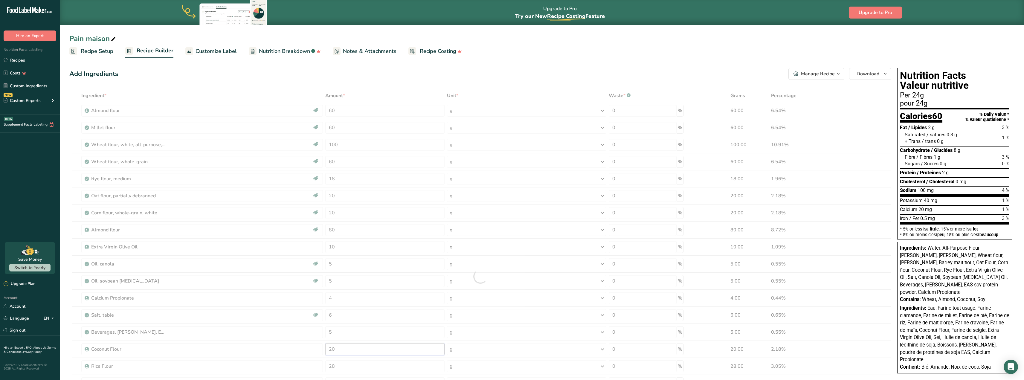
drag, startPoint x: 339, startPoint y: 349, endPoint x: 323, endPoint y: 349, distance: 16.4
click at [323, 349] on div "Ingredient * Amount * Unit * Waste * .a-a{fill:#347362;}.b-a{fill:#fff;} Grams …" at bounding box center [480, 276] width 822 height 374
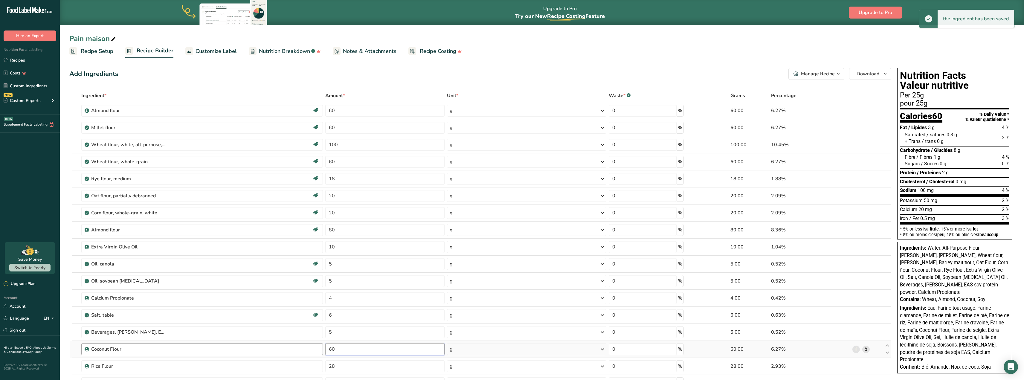
type input "60"
drag, startPoint x: 340, startPoint y: 364, endPoint x: 330, endPoint y: 364, distance: 10.5
click at [330, 364] on input "28" at bounding box center [384, 366] width 119 height 12
type input "60"
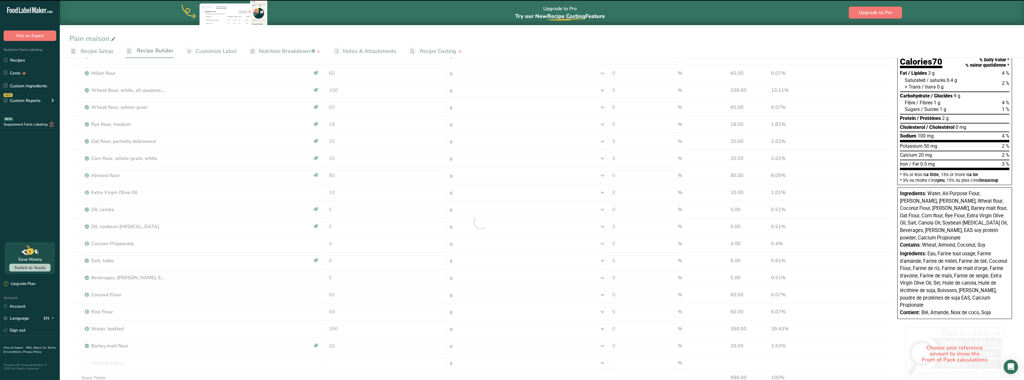
scroll to position [90, 0]
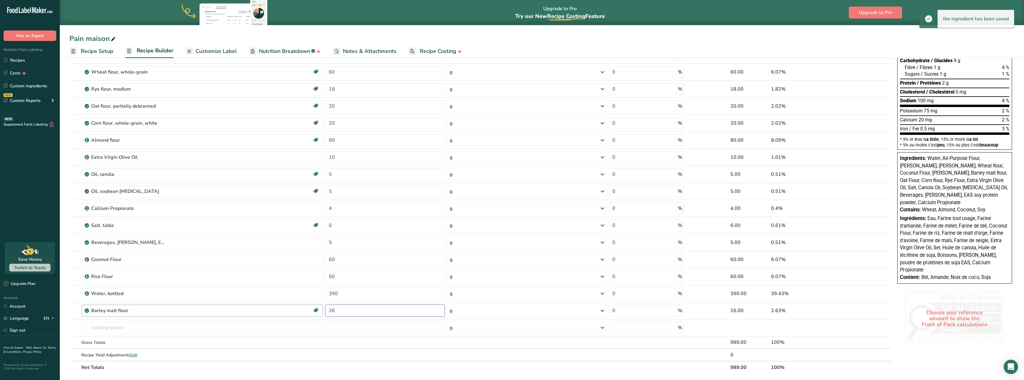
drag, startPoint x: 314, startPoint y: 309, endPoint x: 310, endPoint y: 308, distance: 3.9
click at [310, 308] on tr "Barley malt flour Dairy free Vegan Vegetarian Soy free 26 g Portions 1 cup Weig…" at bounding box center [480, 310] width 821 height 17
type input "60"
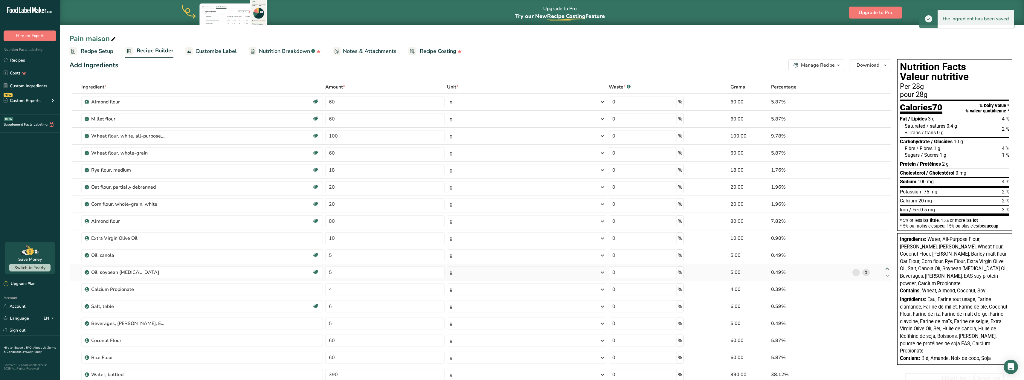
scroll to position [0, 0]
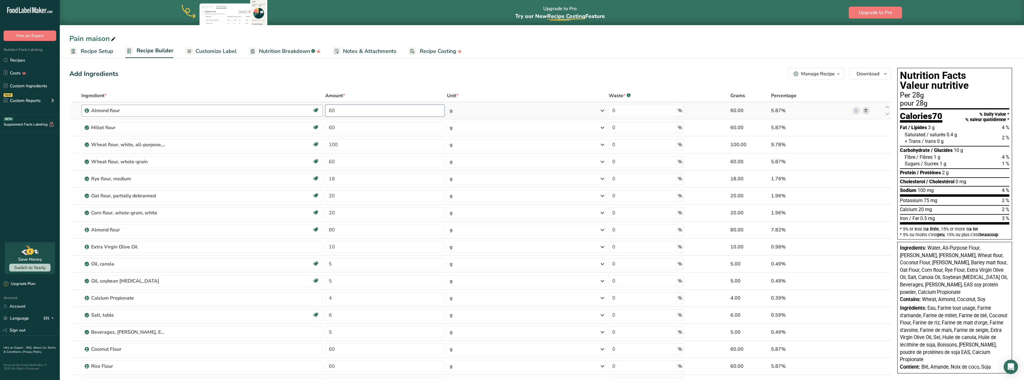
drag, startPoint x: 343, startPoint y: 112, endPoint x: 301, endPoint y: 107, distance: 42.2
click at [301, 107] on tr "[PERSON_NAME] Vegan Vegetarian Organic Organic Certified Non-GMO Kosher Pareve …" at bounding box center [480, 110] width 821 height 17
type input "350"
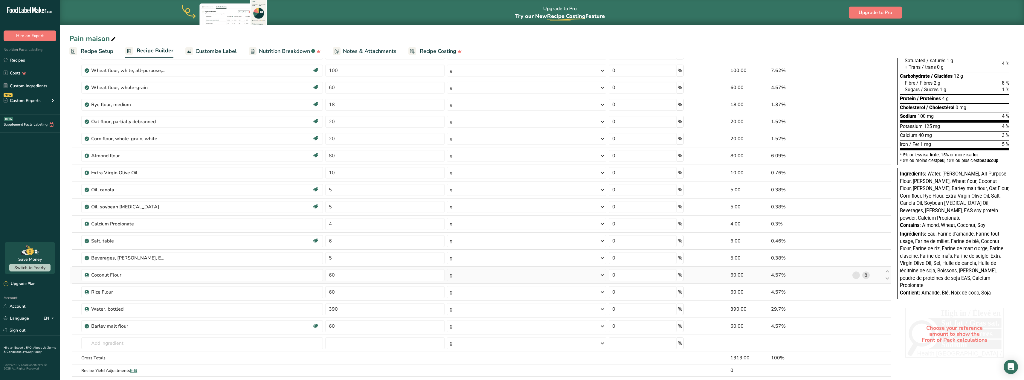
scroll to position [179, 0]
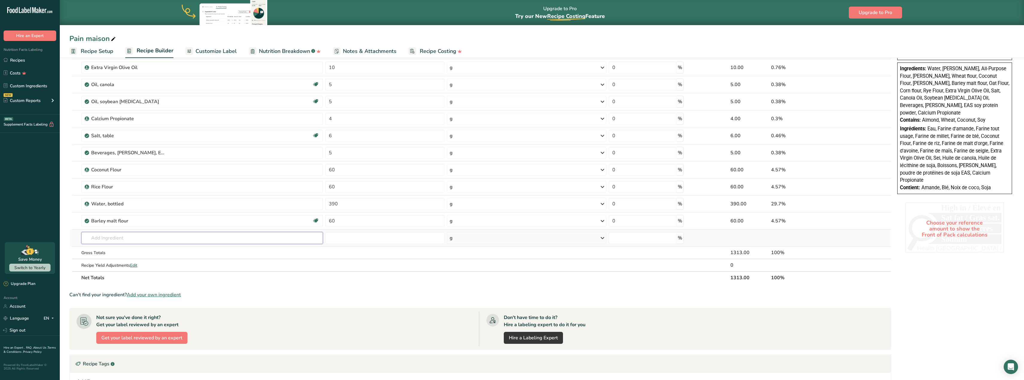
click at [110, 238] on input "text" at bounding box center [202, 238] width 242 height 12
type input "yeast"
click at [119, 253] on link "18375 Leavening agents, yeast, baker's, active dry" at bounding box center [202, 250] width 242 height 10
type input "Leavening agents, yeast, baker's, active dry"
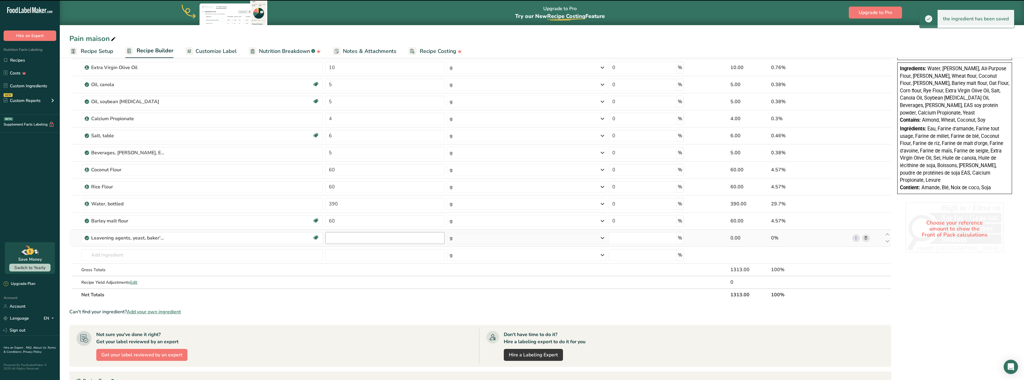
type input "0"
click at [352, 239] on input "0" at bounding box center [384, 238] width 119 height 12
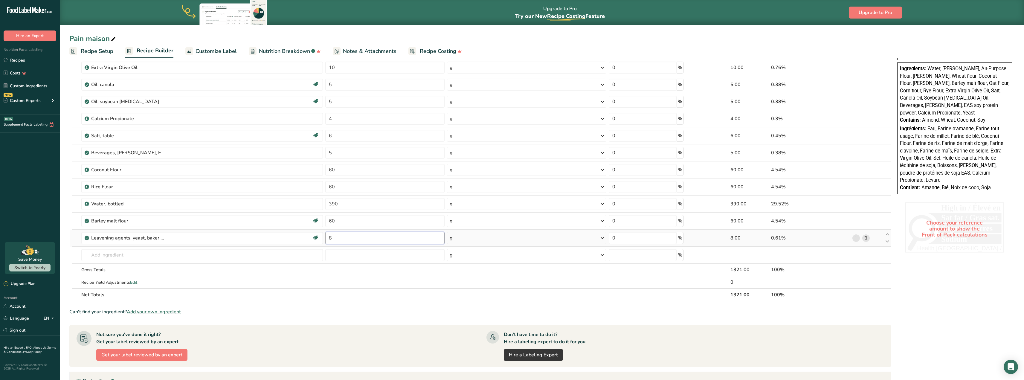
type input "8"
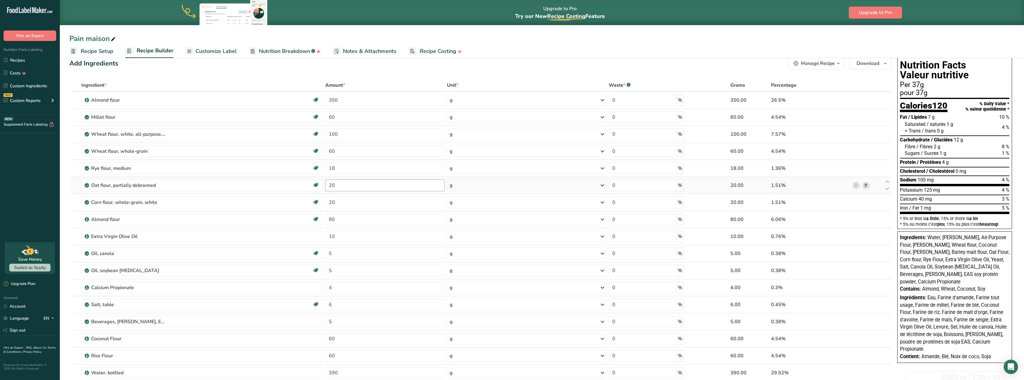
scroll to position [0, 0]
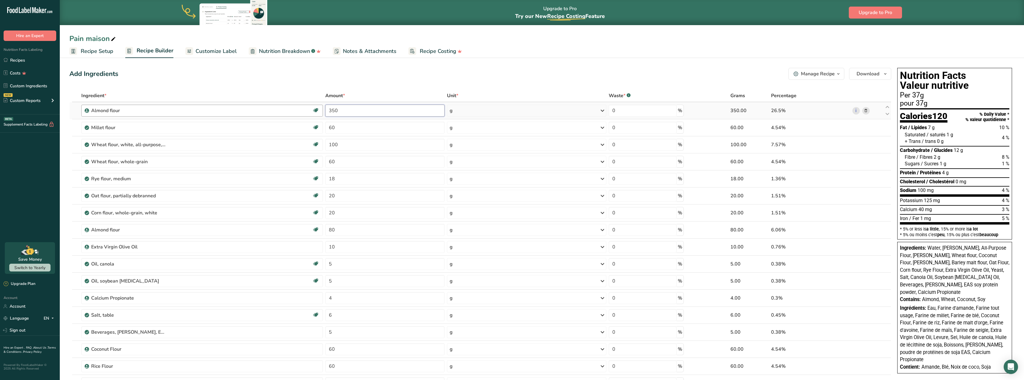
drag, startPoint x: 349, startPoint y: 110, endPoint x: 322, endPoint y: 110, distance: 26.3
click at [322, 110] on tr "[PERSON_NAME] Vegan Vegetarian Organic Organic Certified Non-GMO Kosher Pareve …" at bounding box center [480, 110] width 821 height 17
type input "100"
drag, startPoint x: 343, startPoint y: 129, endPoint x: 323, endPoint y: 128, distance: 20.3
click at [323, 128] on div "Ingredient * Amount * Unit * Waste * .a-a{fill:#347362;}.b-a{fill:#fff;} Grams …" at bounding box center [480, 284] width 822 height 391
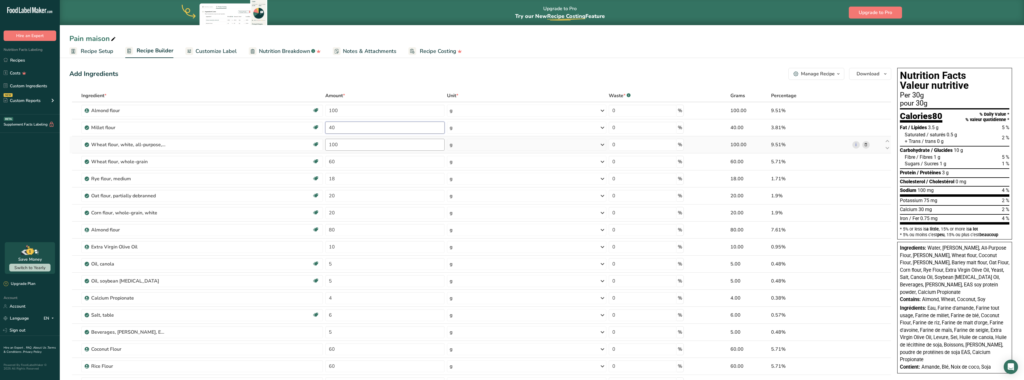
type input "40"
drag, startPoint x: 346, startPoint y: 145, endPoint x: 323, endPoint y: 142, distance: 23.9
click at [323, 142] on div "Ingredient * Amount * Unit * Waste * .a-a{fill:#347362;}.b-a{fill:#fff;} Grams …" at bounding box center [480, 284] width 822 height 391
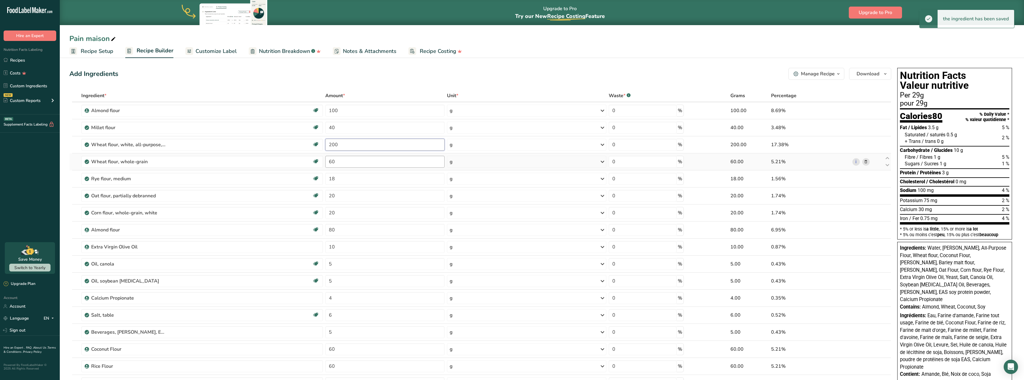
type input "200"
drag, startPoint x: 346, startPoint y: 163, endPoint x: 326, endPoint y: 164, distance: 20.3
click at [326, 164] on div "Ingredient * Amount * Unit * Waste * .a-a{fill:#347362;}.b-a{fill:#fff;} Grams …" at bounding box center [480, 284] width 822 height 391
type input "40"
drag, startPoint x: 342, startPoint y: 178, endPoint x: 321, endPoint y: 176, distance: 21.3
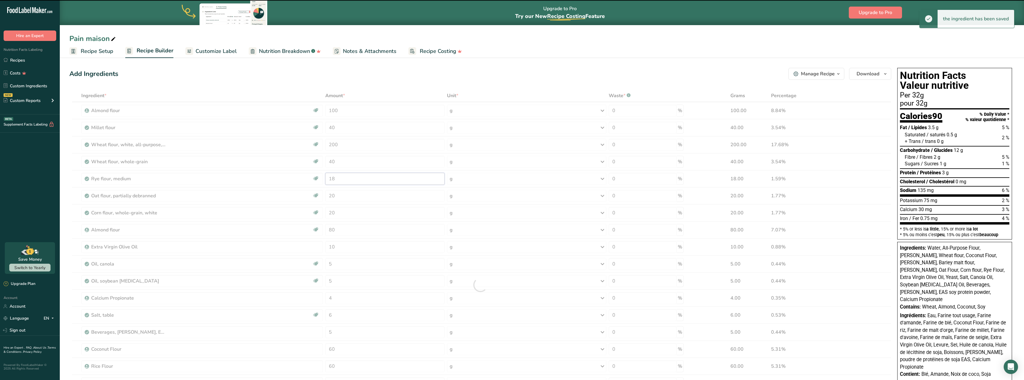
click at [321, 176] on div "Ingredient * Amount * Unit * Waste * .a-a{fill:#347362;}.b-a{fill:#fff;} Grams …" at bounding box center [480, 284] width 822 height 391
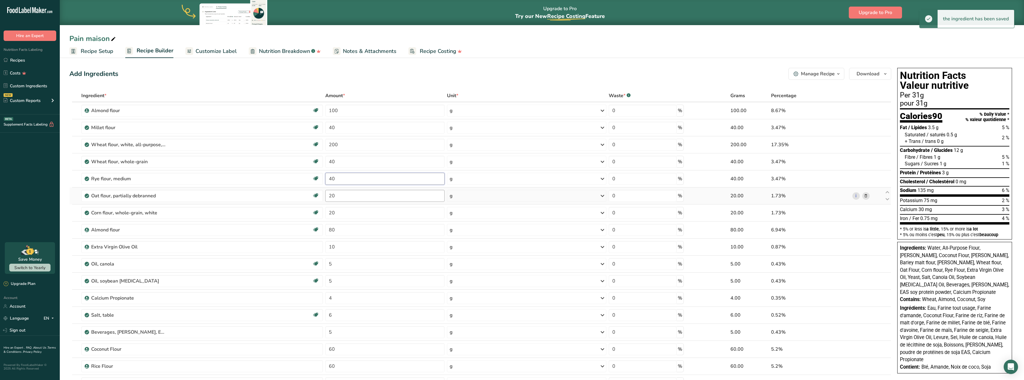
type input "40"
drag, startPoint x: 339, startPoint y: 196, endPoint x: 325, endPoint y: 193, distance: 14.8
click at [325, 193] on div "Ingredient * Amount * Unit * Waste * .a-a{fill:#347362;}.b-a{fill:#fff;} Grams …" at bounding box center [480, 284] width 822 height 391
type input "200"
drag, startPoint x: 343, startPoint y: 211, endPoint x: 319, endPoint y: 208, distance: 23.8
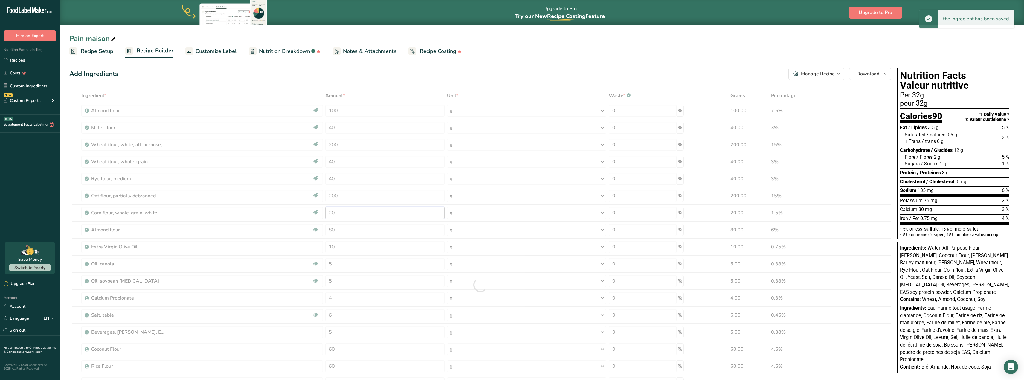
click at [319, 208] on div "Ingredient * Amount * Unit * Waste * .a-a{fill:#347362;}.b-a{fill:#fff;} Grams …" at bounding box center [480, 284] width 822 height 391
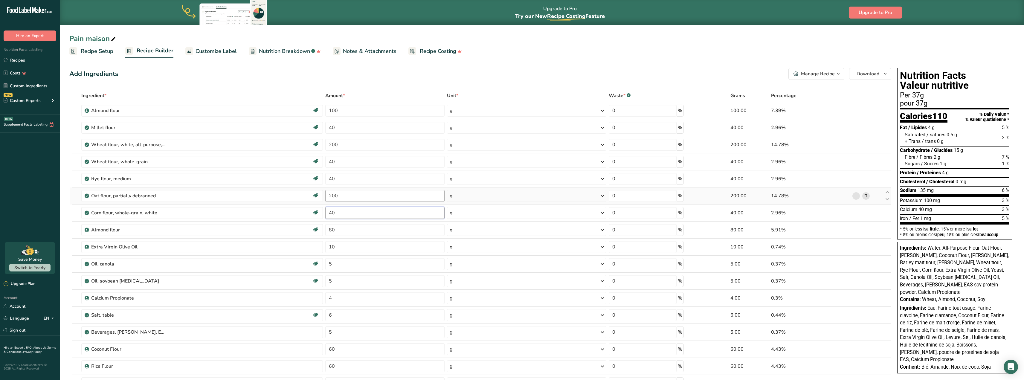
type input "40"
drag, startPoint x: 351, startPoint y: 195, endPoint x: 323, endPoint y: 190, distance: 28.3
click at [323, 190] on div "Ingredient * Amount * Unit * Waste * .a-a{fill:#347362;}.b-a{fill:#fff;} Grams …" at bounding box center [480, 284] width 822 height 391
type input "40"
drag, startPoint x: 338, startPoint y: 228, endPoint x: 327, endPoint y: 225, distance: 11.1
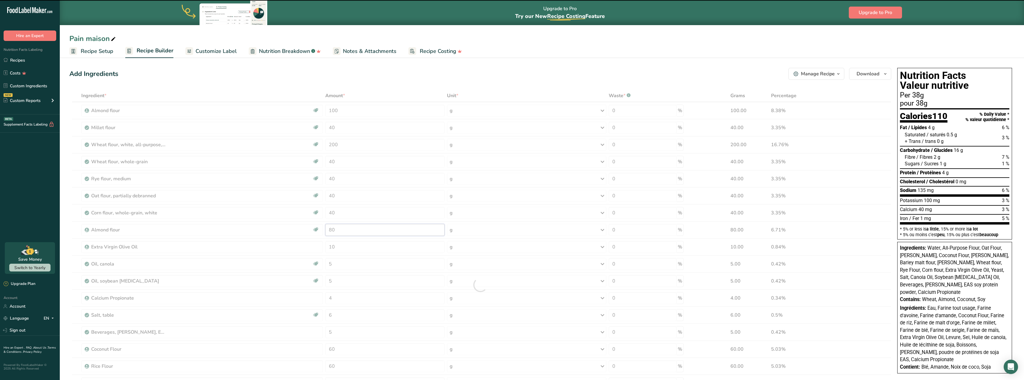
click at [327, 225] on div "Ingredient * Amount * Unit * Waste * .a-a{fill:#347362;}.b-a{fill:#fff;} Grams …" at bounding box center [480, 284] width 822 height 391
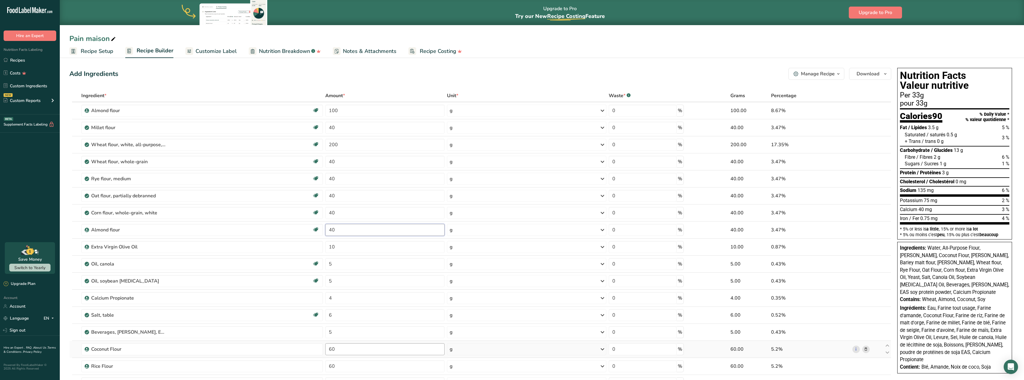
type input "40"
drag, startPoint x: 342, startPoint y: 350, endPoint x: 322, endPoint y: 345, distance: 20.7
click at [322, 345] on div "Ingredient * Amount * Unit * Waste * .a-a{fill:#347362;}.b-a{fill:#fff;} Grams …" at bounding box center [480, 284] width 822 height 391
type input "40"
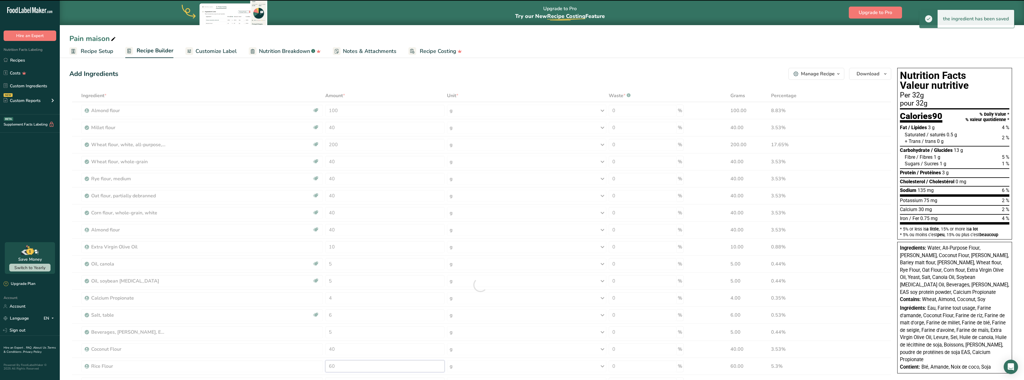
drag, startPoint x: 340, startPoint y: 364, endPoint x: 321, endPoint y: 364, distance: 19.1
click at [321, 364] on div "Ingredient * Amount * Unit * Waste * .a-a{fill:#347362;}.b-a{fill:#fff;} Grams …" at bounding box center [480, 284] width 822 height 391
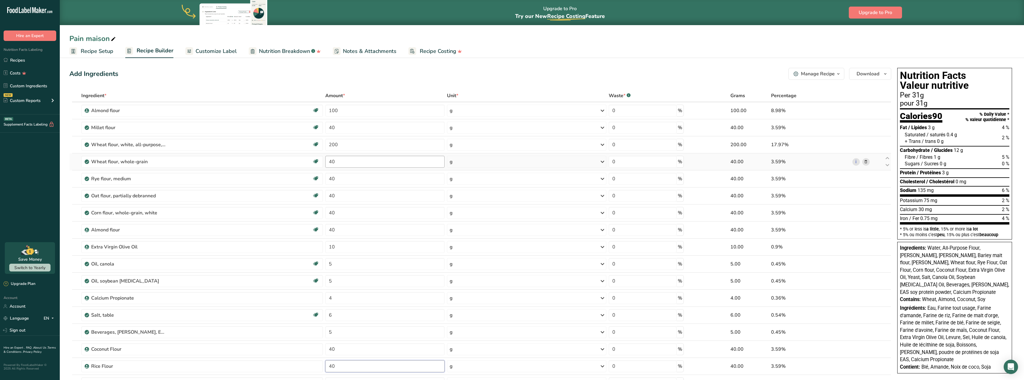
type input "40"
drag, startPoint x: 339, startPoint y: 161, endPoint x: 328, endPoint y: 161, distance: 11.1
click at [328, 161] on div "Ingredient * Amount * Unit * Waste * .a-a{fill:#347362;}.b-a{fill:#fff;} Grams …" at bounding box center [480, 284] width 822 height 391
type input "100"
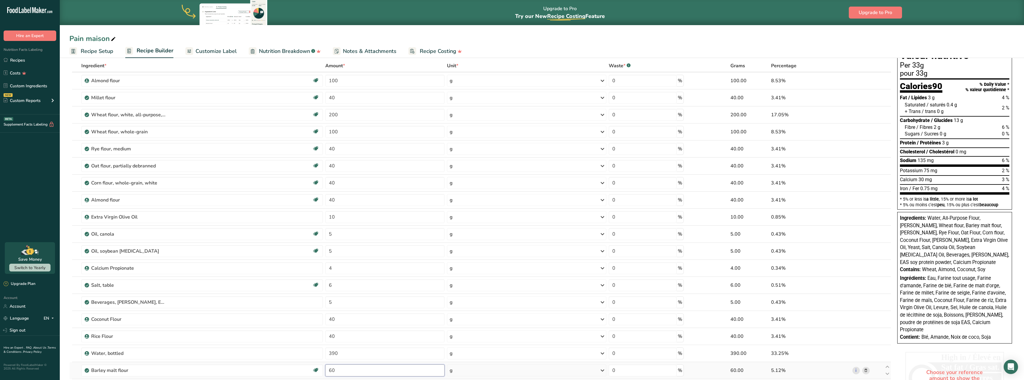
drag, startPoint x: 339, startPoint y: 368, endPoint x: 328, endPoint y: 368, distance: 10.5
click at [328, 368] on input "60" at bounding box center [384, 370] width 119 height 12
type input "40"
drag, startPoint x: 351, startPoint y: 352, endPoint x: 318, endPoint y: 349, distance: 33.3
click at [318, 349] on tr "Water, bottled 390 g Weight Units g kg mg See more Volume Units l Volume units …" at bounding box center [480, 353] width 821 height 17
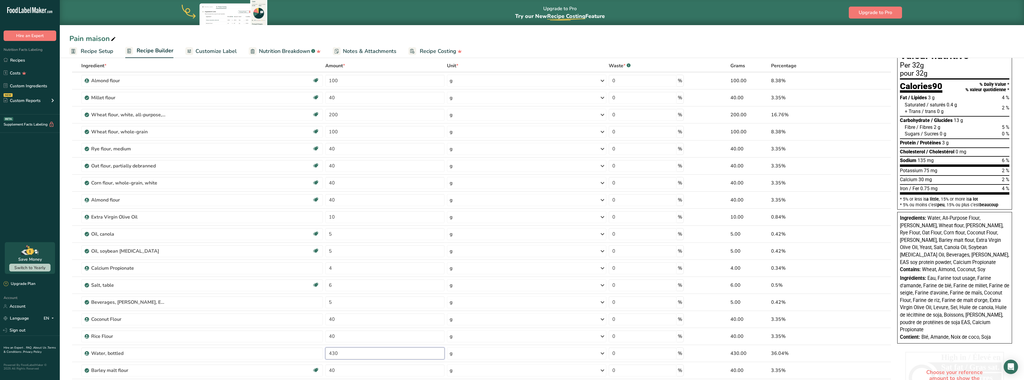
type input "430"
drag, startPoint x: 358, startPoint y: 80, endPoint x: 322, endPoint y: 75, distance: 36.3
click at [322, 75] on tr "[PERSON_NAME] Vegan Vegetarian Organic Organic Certified Non-GMO Kosher Pareve …" at bounding box center [480, 80] width 821 height 17
type input "70"
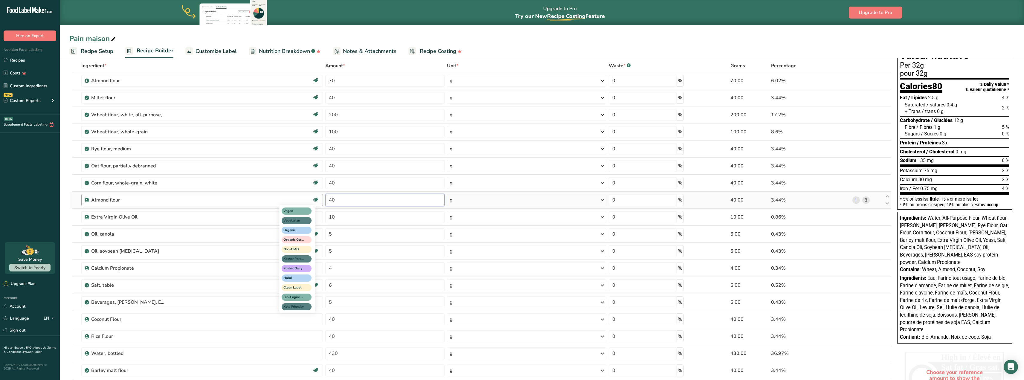
drag, startPoint x: 361, startPoint y: 199, endPoint x: 314, endPoint y: 199, distance: 47.5
click at [314, 199] on tr "[PERSON_NAME] Vegan Vegetarian Organic Organic Certified Non-GMO Kosher Pareve …" at bounding box center [480, 200] width 821 height 17
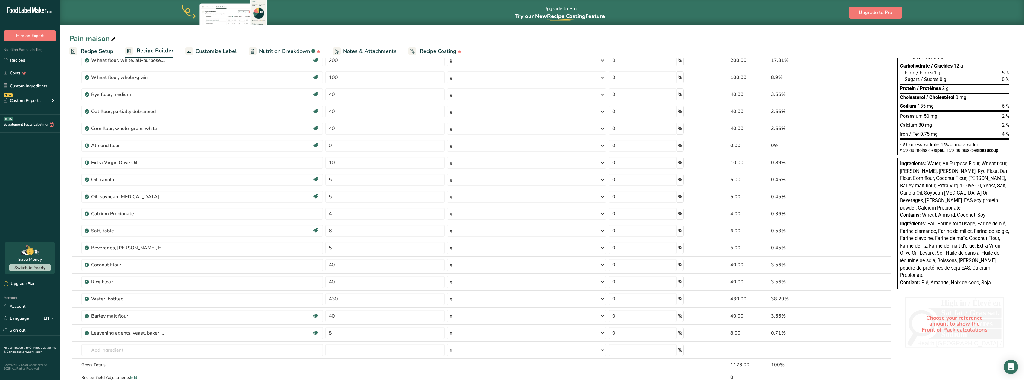
scroll to position [269, 0]
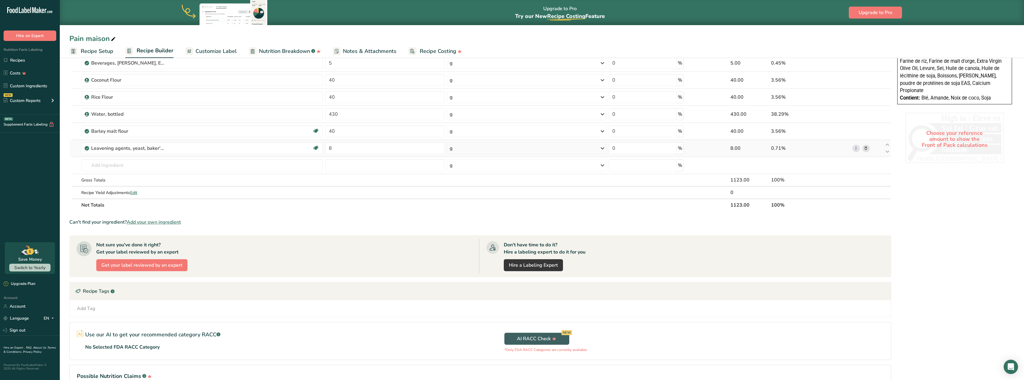
click at [867, 149] on icon at bounding box center [866, 148] width 4 height 6
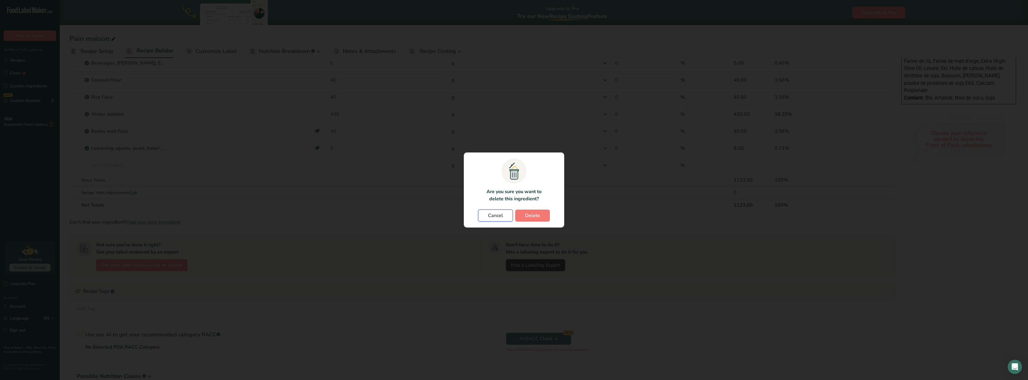
click at [496, 215] on span "Cancel" at bounding box center [495, 215] width 15 height 7
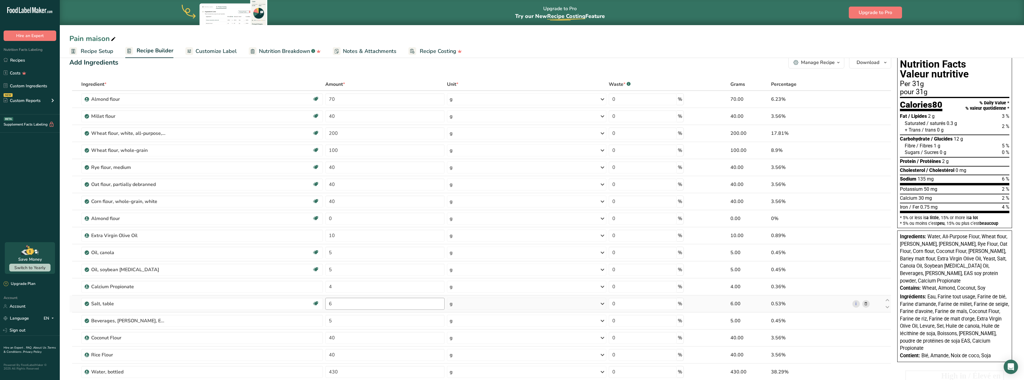
scroll to position [0, 0]
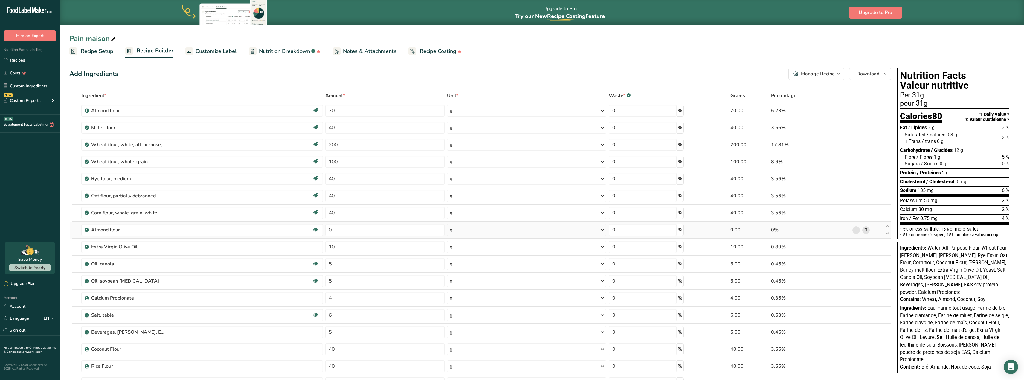
click at [867, 230] on icon at bounding box center [866, 230] width 4 height 6
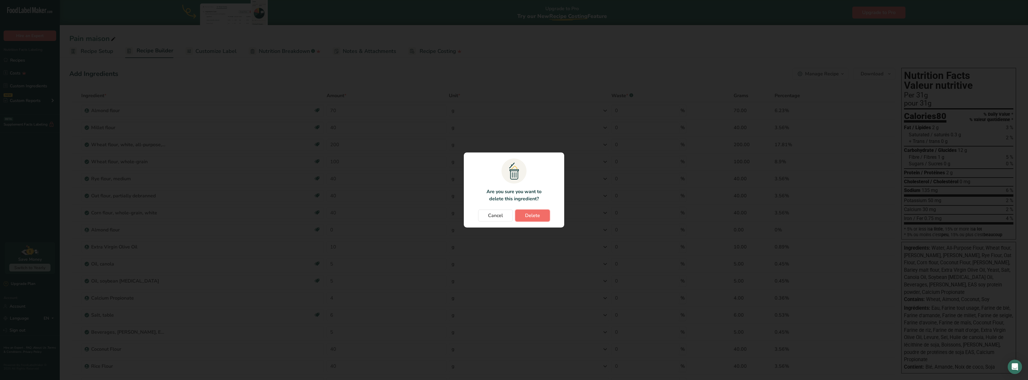
click at [521, 215] on button "Delete" at bounding box center [532, 216] width 35 height 12
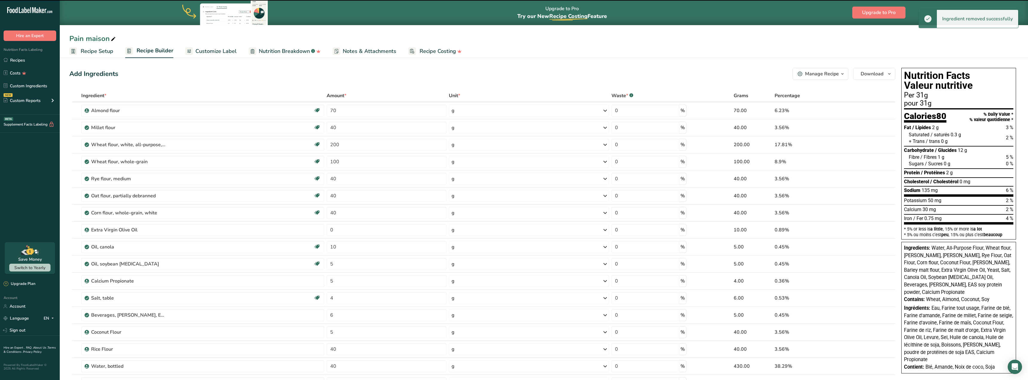
type input "10"
type input "5"
type input "4"
type input "6"
type input "5"
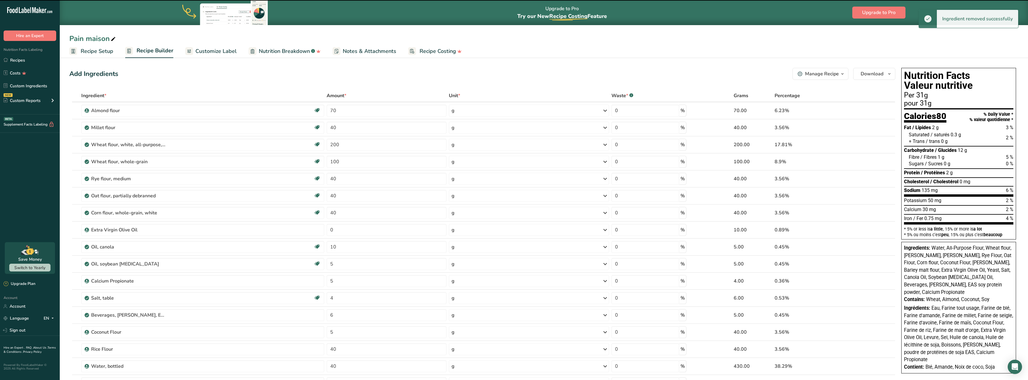
type input "40"
type input "430"
type input "40"
type input "8"
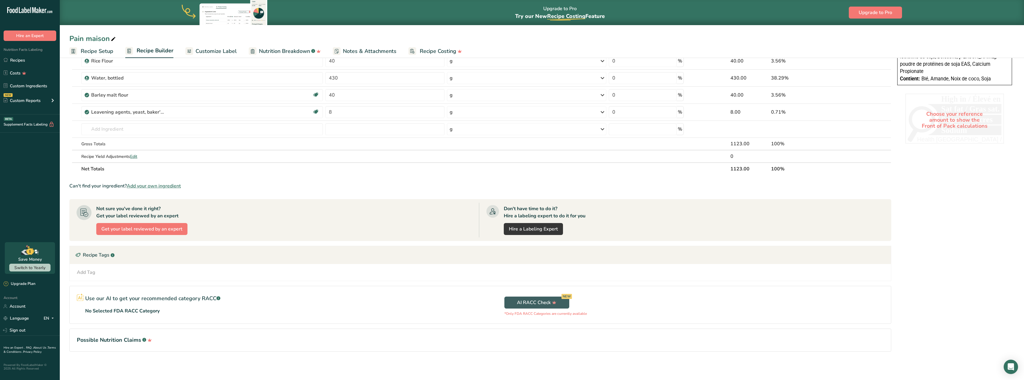
scroll to position [288, 0]
click at [448, 302] on div "Use our AI to get your recommended category RACC .a-a{fill:#347362;}.b-a{fill:#…" at bounding box center [275, 304] width 411 height 36
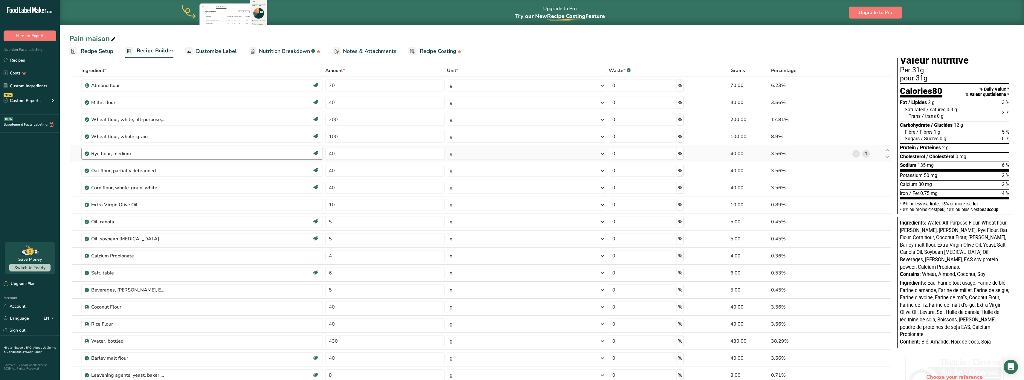
scroll to position [0, 0]
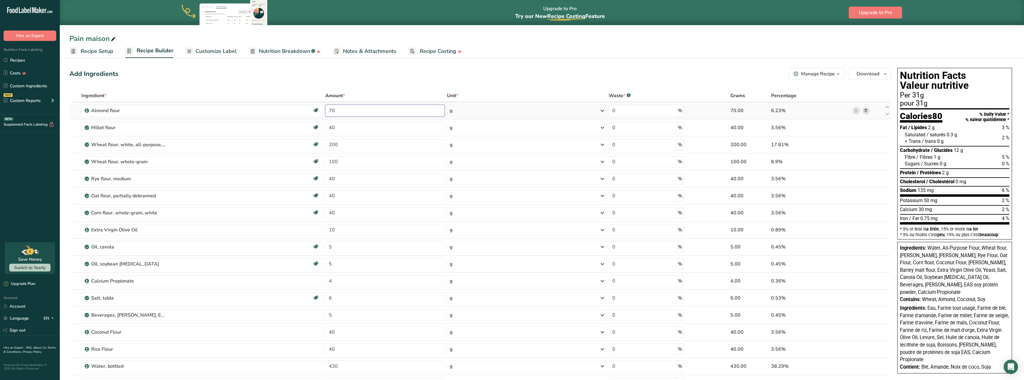
click at [342, 110] on input "70" at bounding box center [384, 111] width 119 height 12
click at [345, 111] on input "70" at bounding box center [384, 111] width 119 height 12
click at [361, 129] on div "Ingredient * Amount * Unit * Waste * .a-a{fill:#347362;}.b-a{fill:#fff;} Grams …" at bounding box center [480, 276] width 822 height 374
drag, startPoint x: 361, startPoint y: 112, endPoint x: 312, endPoint y: 112, distance: 49.9
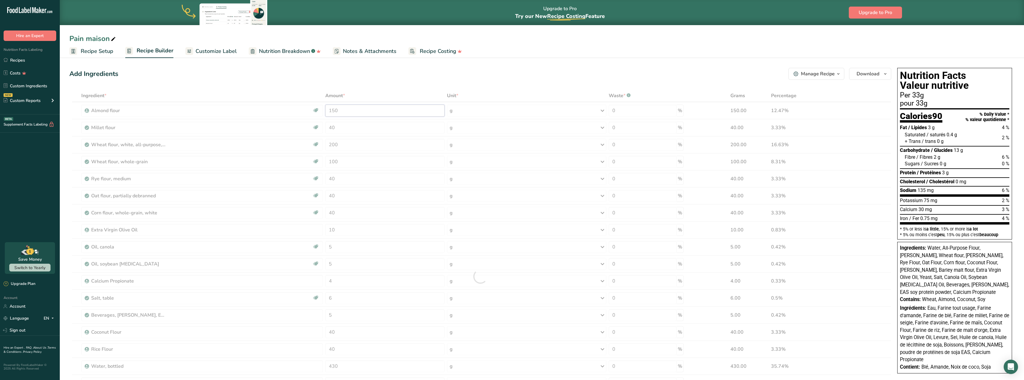
click at [312, 112] on div "Ingredient * Amount * Unit * Waste * .a-a{fill:#347362;}.b-a{fill:#fff;} Grams …" at bounding box center [480, 276] width 822 height 374
type input "1500"
drag, startPoint x: 346, startPoint y: 130, endPoint x: 318, endPoint y: 127, distance: 27.7
click at [320, 127] on div "Ingredient * Amount * Unit * Waste * .a-a{fill:#347362;}.b-a{fill:#fff;} Grams …" at bounding box center [480, 276] width 822 height 374
type input "40"
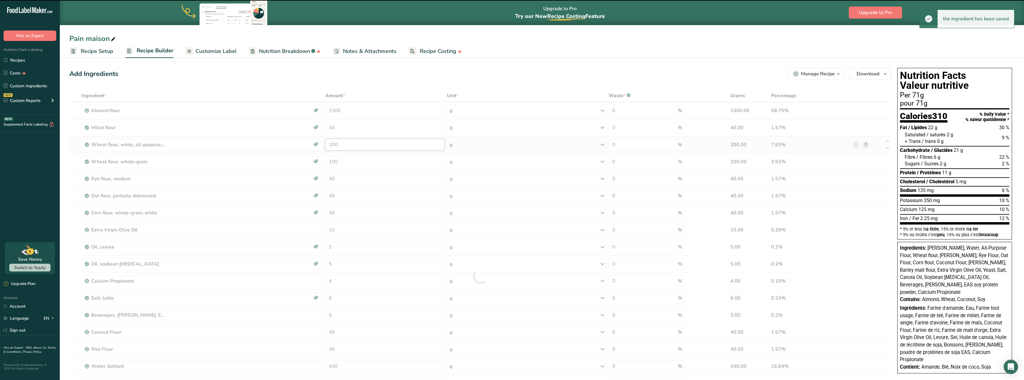
click at [356, 149] on div "Ingredient * Amount * Unit * Waste * .a-a{fill:#347362;}.b-a{fill:#fff;} Grams …" at bounding box center [480, 276] width 822 height 374
drag, startPoint x: 347, startPoint y: 146, endPoint x: 313, endPoint y: 143, distance: 34.5
click at [313, 143] on div at bounding box center [480, 276] width 822 height 374
click at [343, 127] on input "40" at bounding box center [384, 128] width 119 height 12
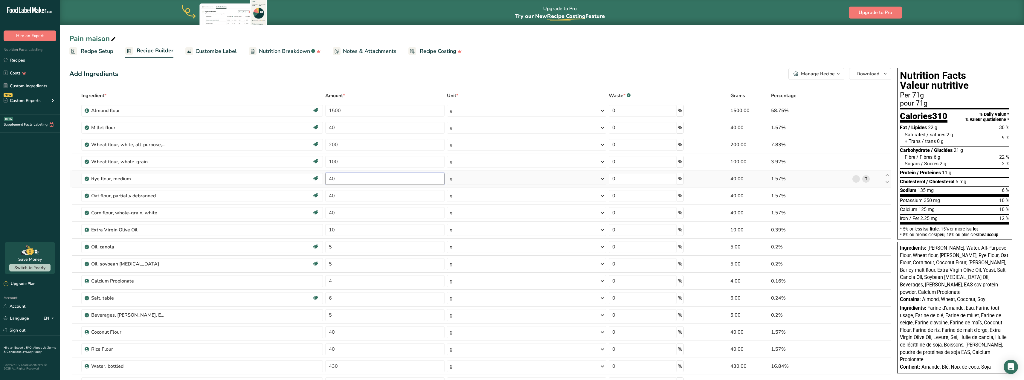
click at [349, 179] on div "Ingredient * Amount * Unit * Waste * .a-a{fill:#347362;}.b-a{fill:#fff;} Grams …" at bounding box center [480, 276] width 822 height 374
click at [349, 179] on div at bounding box center [480, 276] width 822 height 374
click at [344, 179] on input "40" at bounding box center [384, 179] width 119 height 12
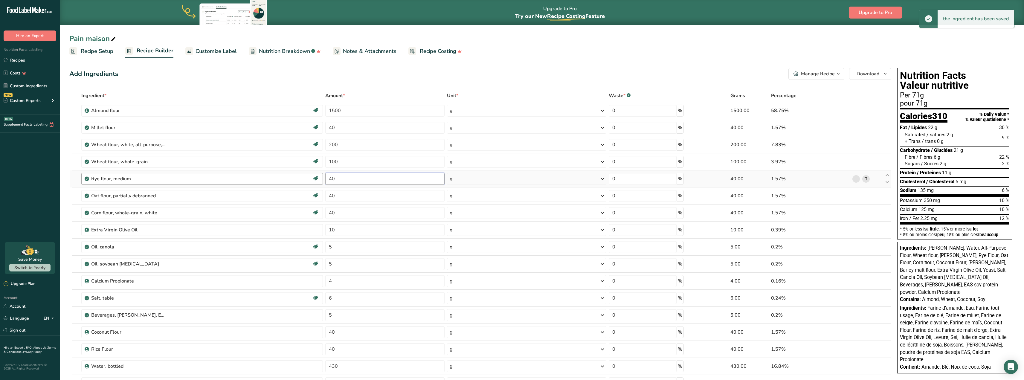
drag, startPoint x: 343, startPoint y: 179, endPoint x: 319, endPoint y: 179, distance: 24.2
click at [319, 179] on tr "Rye flour, medium Dairy free Vegan Vegetarian Soy free Source of B-Vitamins 40 …" at bounding box center [480, 178] width 821 height 17
type input "50"
drag, startPoint x: 341, startPoint y: 196, endPoint x: 321, endPoint y: 195, distance: 19.5
click at [321, 195] on tr "Oat flour, partially debranned Dairy free Vegan Vegetarian Soy free 40 g Portio…" at bounding box center [480, 195] width 821 height 17
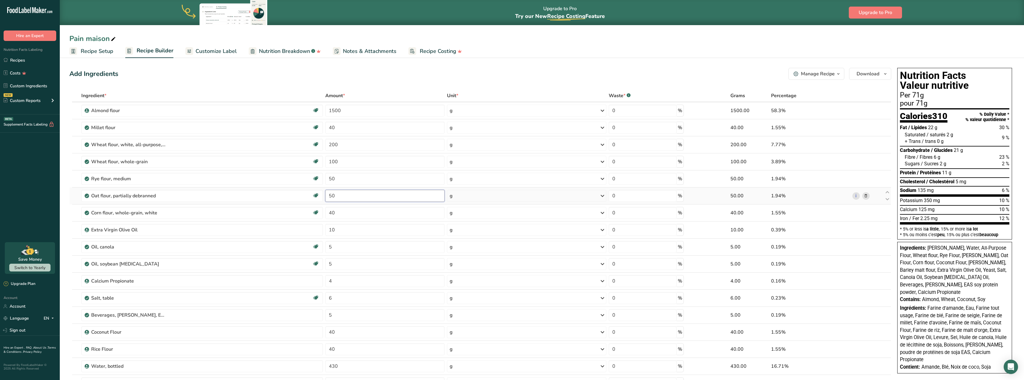
type input "50"
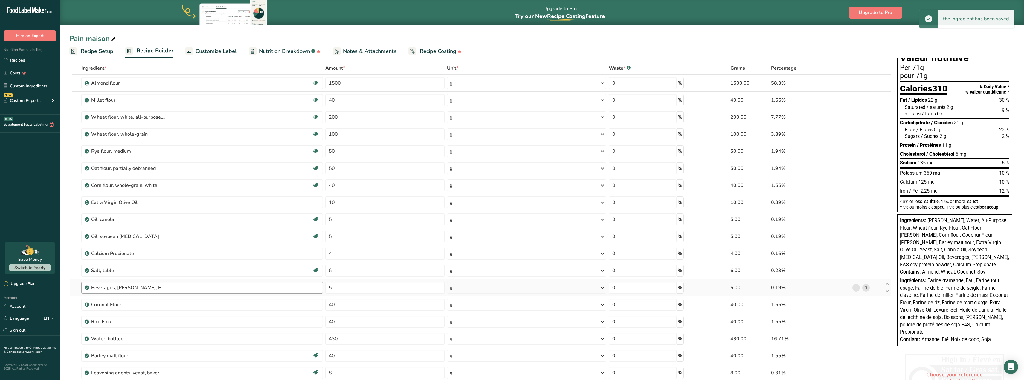
scroll to position [60, 0]
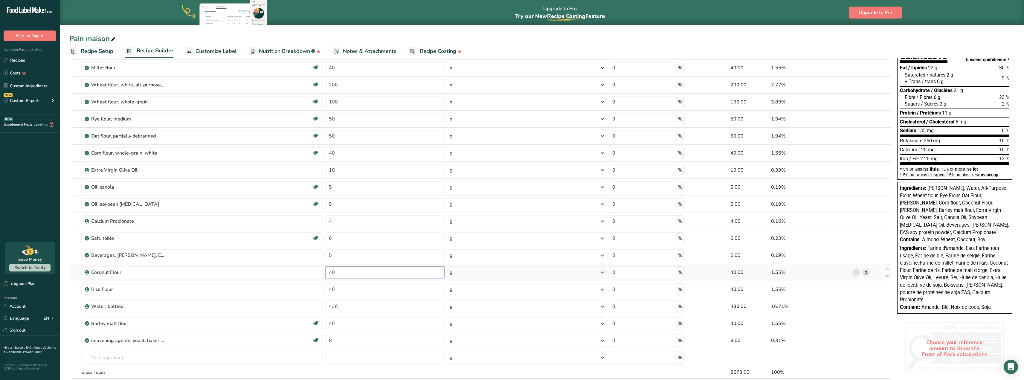
drag, startPoint x: 342, startPoint y: 272, endPoint x: 327, endPoint y: 272, distance: 15.3
click at [327, 272] on input "40" at bounding box center [384, 272] width 119 height 12
type input "20"
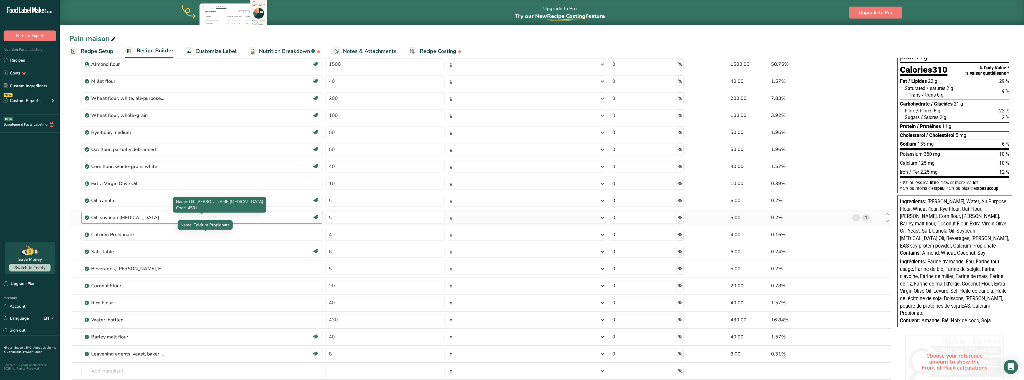
scroll to position [0, 0]
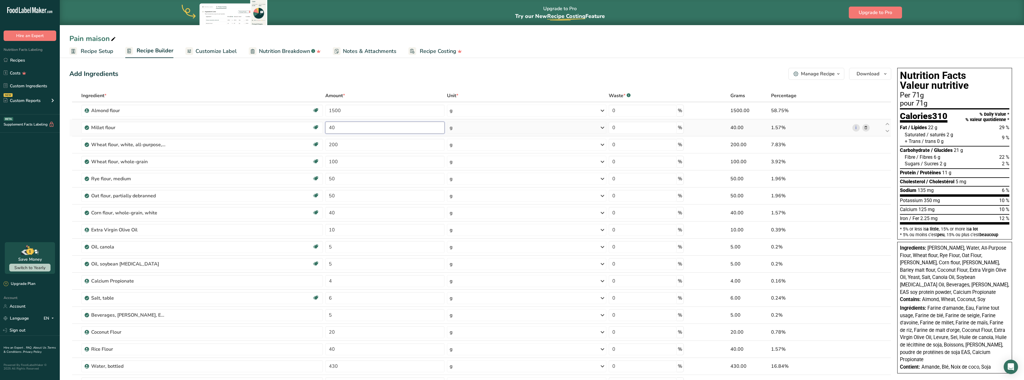
drag, startPoint x: 342, startPoint y: 126, endPoint x: 324, endPoint y: 126, distance: 18.6
click at [324, 126] on tr "[PERSON_NAME] Dairy free Gluten free Vegan Vegetarian Soy free 40 g Portions 1 …" at bounding box center [480, 127] width 821 height 17
type input "30"
click at [346, 112] on div "Ingredient * Amount * Unit * Waste * .a-a{fill:#347362;}.b-a{fill:#fff;} Grams …" at bounding box center [480, 276] width 822 height 374
drag, startPoint x: 349, startPoint y: 109, endPoint x: 323, endPoint y: 105, distance: 26.3
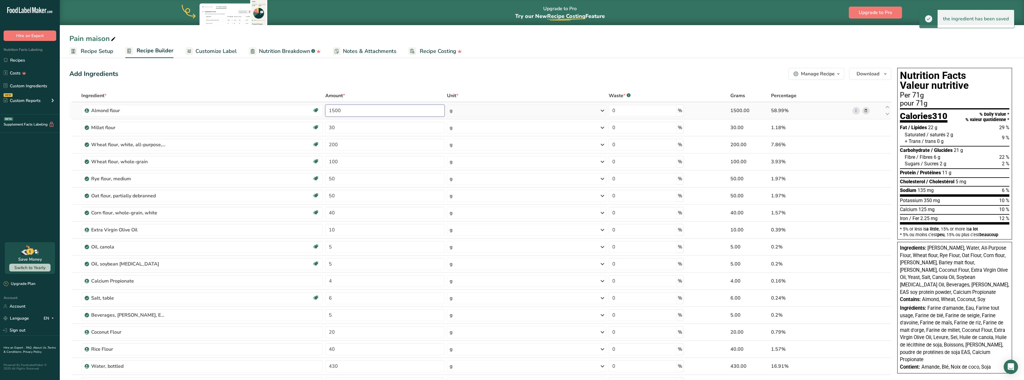
click at [323, 105] on tr "[PERSON_NAME] Vegan Vegetarian Organic Organic Certified Non-GMO Kosher Pareve …" at bounding box center [480, 110] width 821 height 17
type input "120"
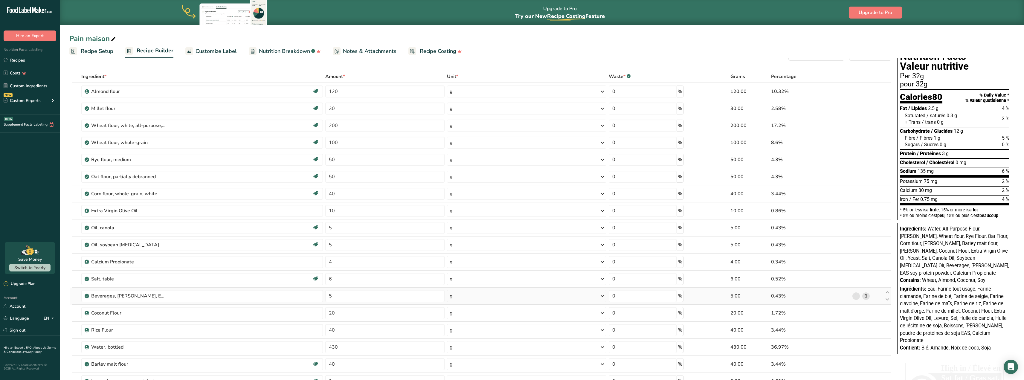
scroll to position [30, 0]
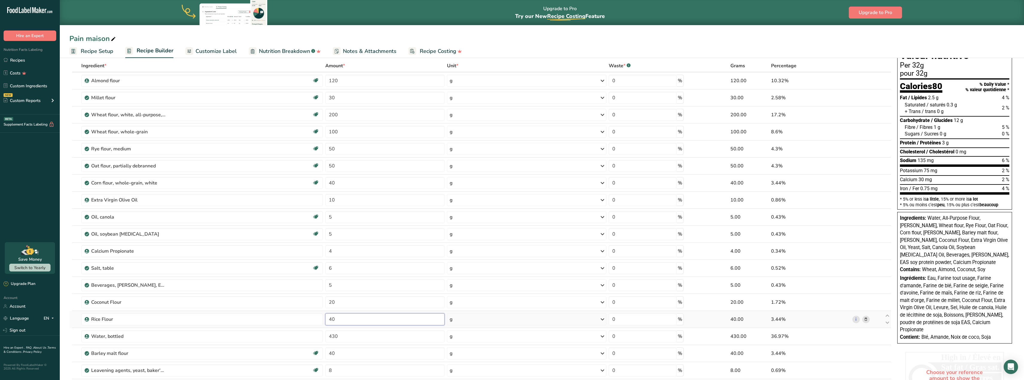
drag, startPoint x: 336, startPoint y: 319, endPoint x: 324, endPoint y: 317, distance: 12.1
click at [324, 317] on tr "[PERSON_NAME] 40 g Weight Units g kg mg See more Volume Units l Volume units re…" at bounding box center [480, 319] width 821 height 17
type input "20"
drag, startPoint x: 340, startPoint y: 182, endPoint x: 328, endPoint y: 183, distance: 11.4
click at [328, 183] on input "40" at bounding box center [384, 183] width 119 height 12
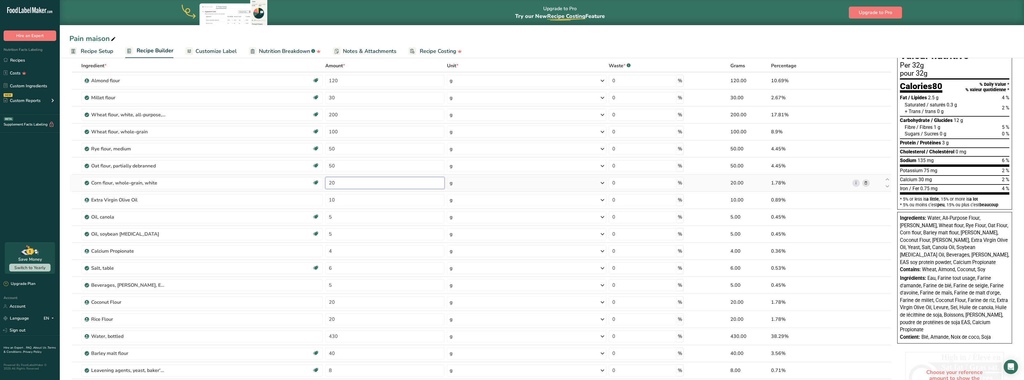
type input "20"
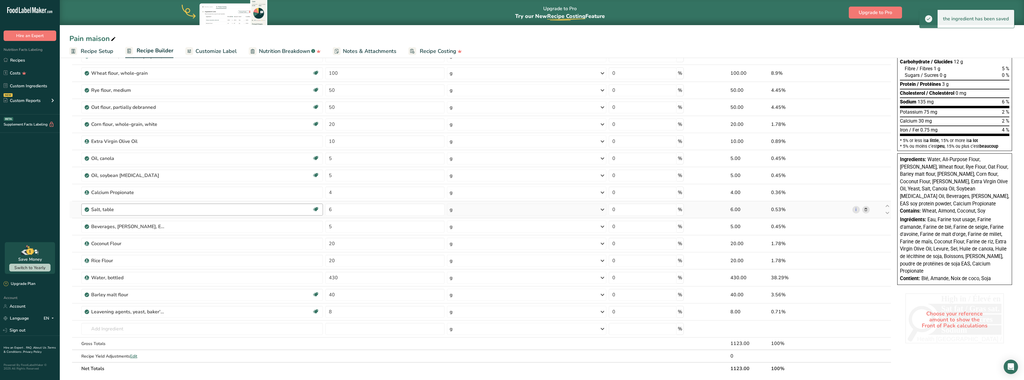
scroll to position [90, 0]
drag, startPoint x: 362, startPoint y: 274, endPoint x: 321, endPoint y: 271, distance: 40.8
click at [321, 271] on tr "Water, bottled 430 g Weight Units g kg mg See more Volume Units l Volume units …" at bounding box center [480, 276] width 821 height 17
type input "200"
drag, startPoint x: 344, startPoint y: 174, endPoint x: 312, endPoint y: 171, distance: 32.4
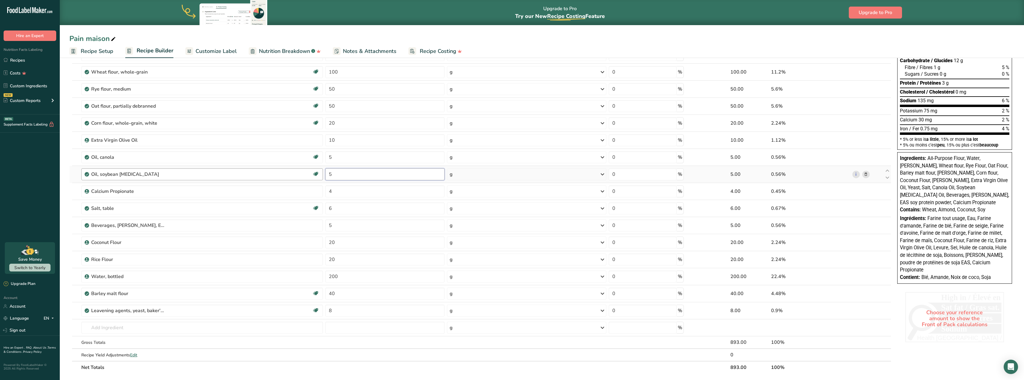
click at [312, 171] on tr "Oil, soybean [MEDICAL_DATA] Dairy free Gluten free Vegan Vegetarian 5 g Portion…" at bounding box center [480, 174] width 821 height 17
click at [475, 175] on div "Ingredient * Amount * Unit * Waste * .a-a{fill:#347362;}.b-a{fill:#fff;} Grams …" at bounding box center [480, 187] width 822 height 374
drag, startPoint x: 353, startPoint y: 175, endPoint x: 330, endPoint y: 172, distance: 22.9
click at [330, 172] on input "20" at bounding box center [384, 174] width 119 height 12
type input "5"
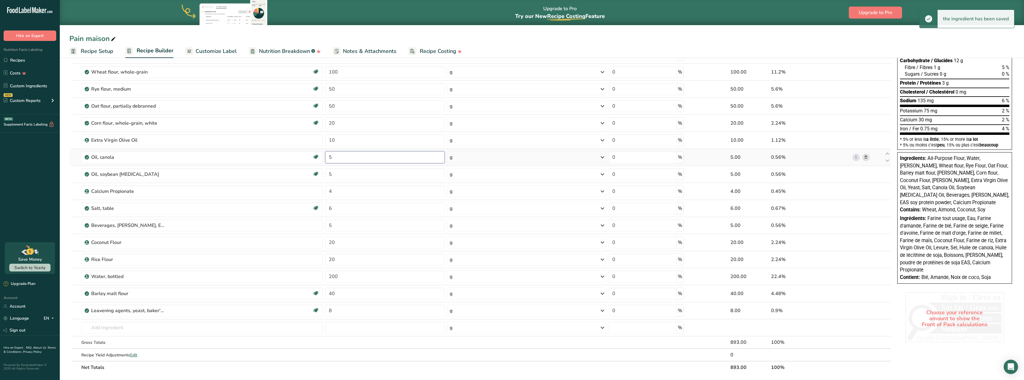
click at [343, 157] on input "5" at bounding box center [384, 157] width 119 height 12
drag, startPoint x: 345, startPoint y: 156, endPoint x: 325, endPoint y: 156, distance: 19.7
click at [325, 156] on td "5" at bounding box center [385, 157] width 122 height 17
type input "10"
click at [602, 156] on div "Ingredient * Amount * Unit * Waste * .a-a{fill:#347362;}.b-a{fill:#fff;} Grams …" at bounding box center [480, 187] width 822 height 374
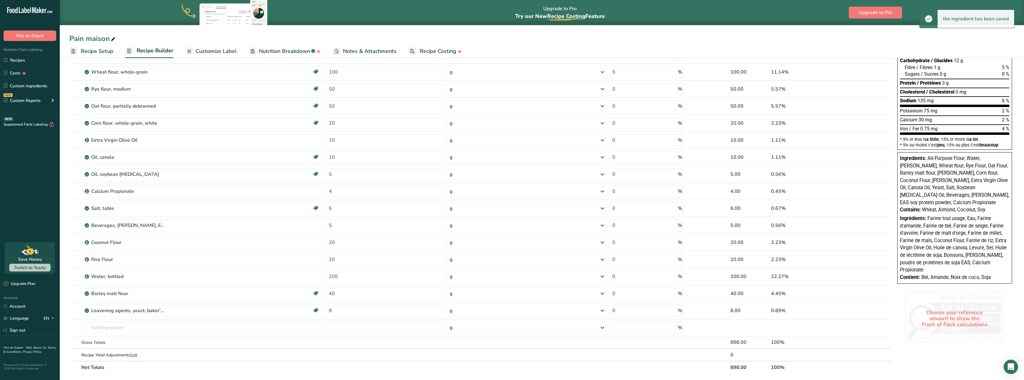
click at [600, 156] on icon at bounding box center [602, 157] width 7 height 11
click at [476, 268] on div "mL" at bounding box center [475, 268] width 45 height 6
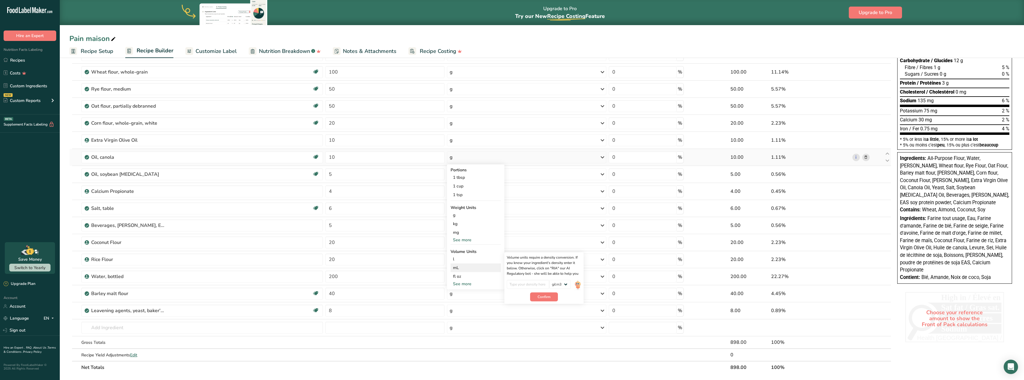
click at [463, 267] on div "mL" at bounding box center [475, 268] width 45 height 6
click at [464, 267] on div "mL" at bounding box center [475, 268] width 45 height 6
click at [516, 284] on input "number" at bounding box center [528, 284] width 43 height 9
click at [565, 285] on select "lb/ft3 g/cm3" at bounding box center [560, 284] width 22 height 9
click at [549, 280] on select "lb/ft3 g/cm3" at bounding box center [560, 284] width 22 height 9
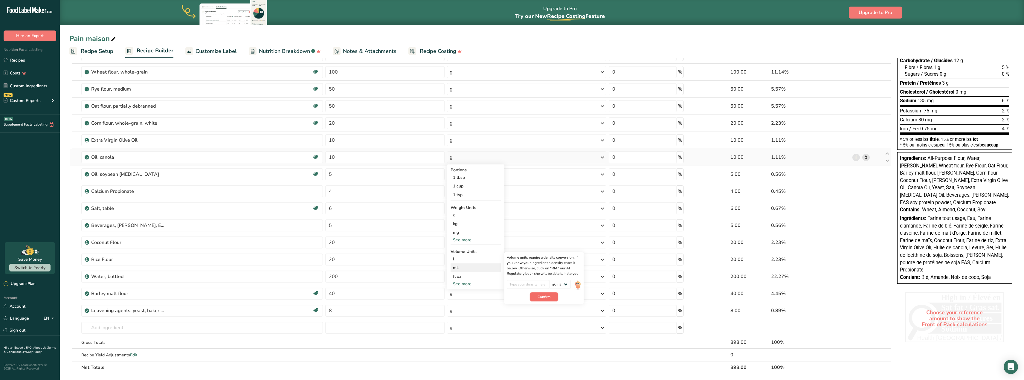
click at [544, 295] on span "Confirm" at bounding box center [544, 296] width 13 height 5
click at [546, 285] on input "number" at bounding box center [528, 284] width 43 height 9
click at [526, 285] on input "number" at bounding box center [528, 284] width 43 height 9
click at [520, 294] on p "Density is required" at bounding box center [528, 292] width 43 height 5
click at [520, 292] on p "Density is required" at bounding box center [528, 292] width 43 height 5
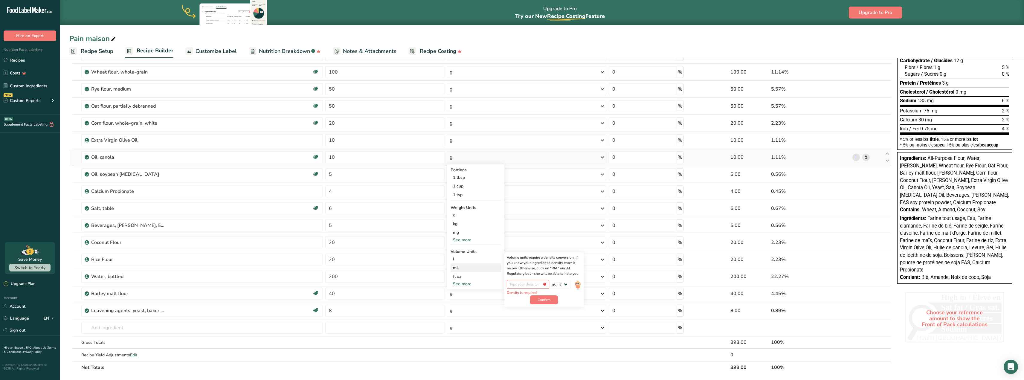
click at [565, 294] on div "Density is required lb/ft3 g/cm3" at bounding box center [544, 288] width 74 height 16
click at [568, 285] on select "lb/ft3 g/cm3" at bounding box center [560, 284] width 22 height 9
select select "23"
click at [549, 280] on select "lb/ft3 g/cm3" at bounding box center [560, 284] width 22 height 9
click at [544, 300] on span "Confirm" at bounding box center [544, 299] width 13 height 5
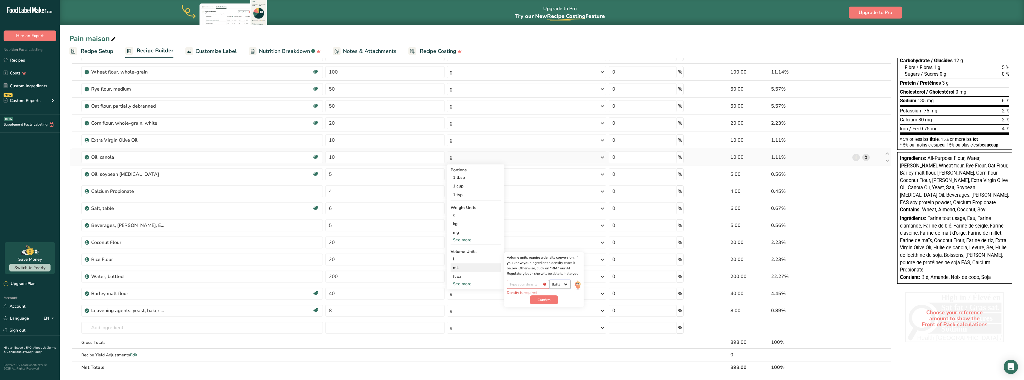
click at [565, 282] on select "lb/ft3 g/cm3" at bounding box center [560, 284] width 22 height 9
click at [462, 268] on div "mL" at bounding box center [475, 268] width 45 height 6
click at [475, 266] on div "mL" at bounding box center [475, 268] width 45 height 6
click at [367, 177] on input "5" at bounding box center [384, 174] width 119 height 12
drag, startPoint x: 346, startPoint y: 176, endPoint x: 327, endPoint y: 174, distance: 19.0
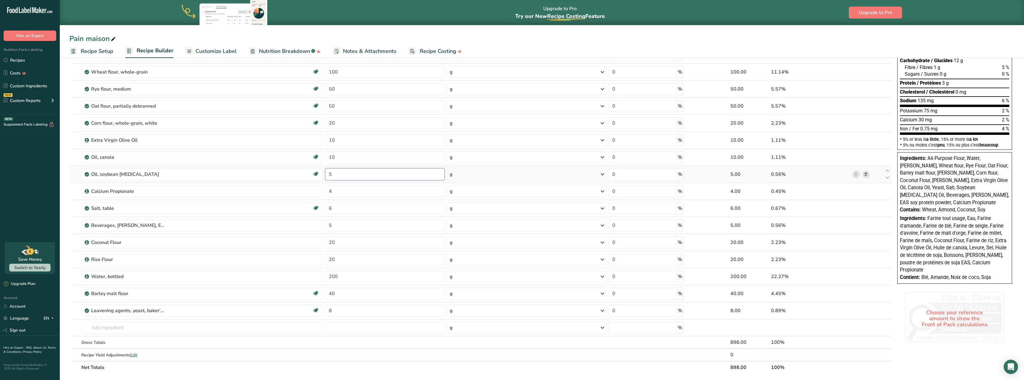
click at [327, 174] on input "5" at bounding box center [384, 174] width 119 height 12
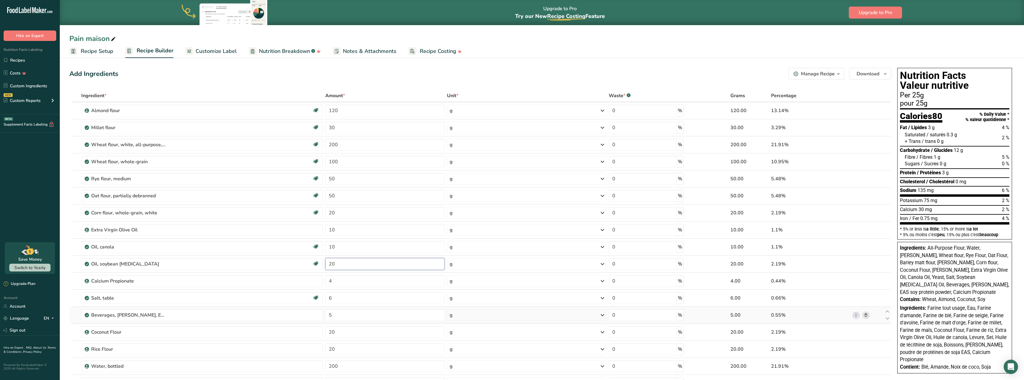
type input "20"
